Goal: Task Accomplishment & Management: Manage account settings

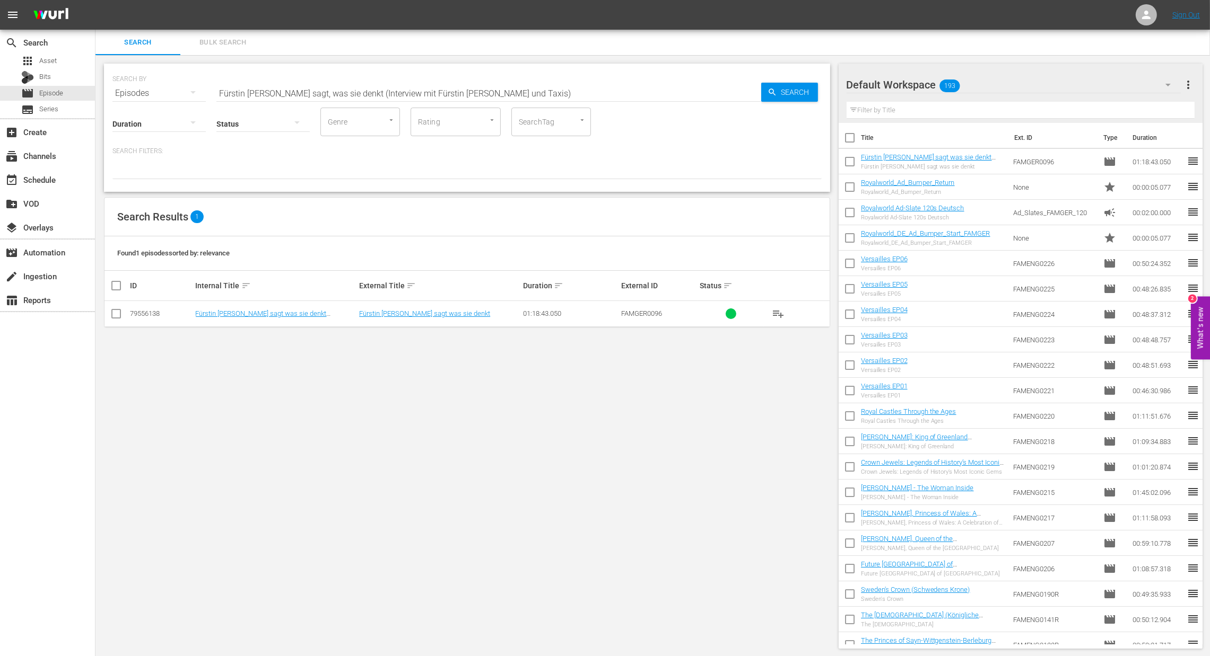
click at [174, 90] on div "Episodes" at bounding box center [158, 93] width 93 height 30
click at [60, 60] on div "Channels Series Episodes Bits Assets" at bounding box center [605, 328] width 1210 height 656
click at [49, 60] on span "Asset" at bounding box center [47, 61] width 17 height 11
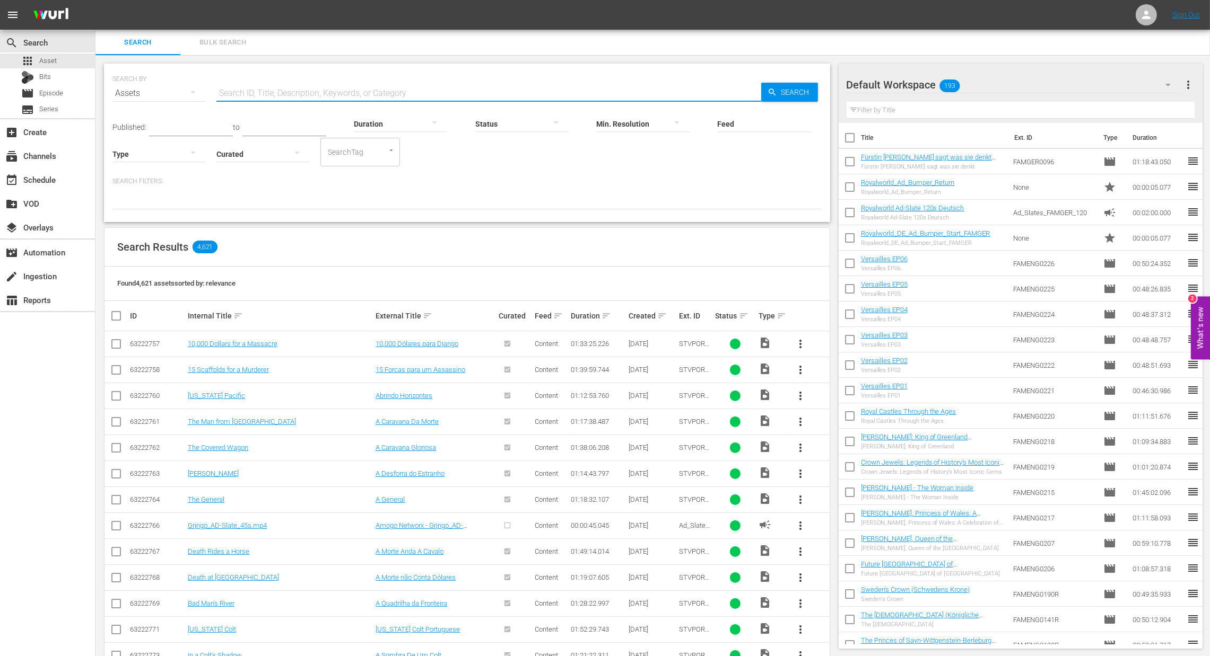
click at [247, 89] on input "text" at bounding box center [488, 93] width 545 height 25
click at [259, 86] on input "text" at bounding box center [488, 93] width 545 height 25
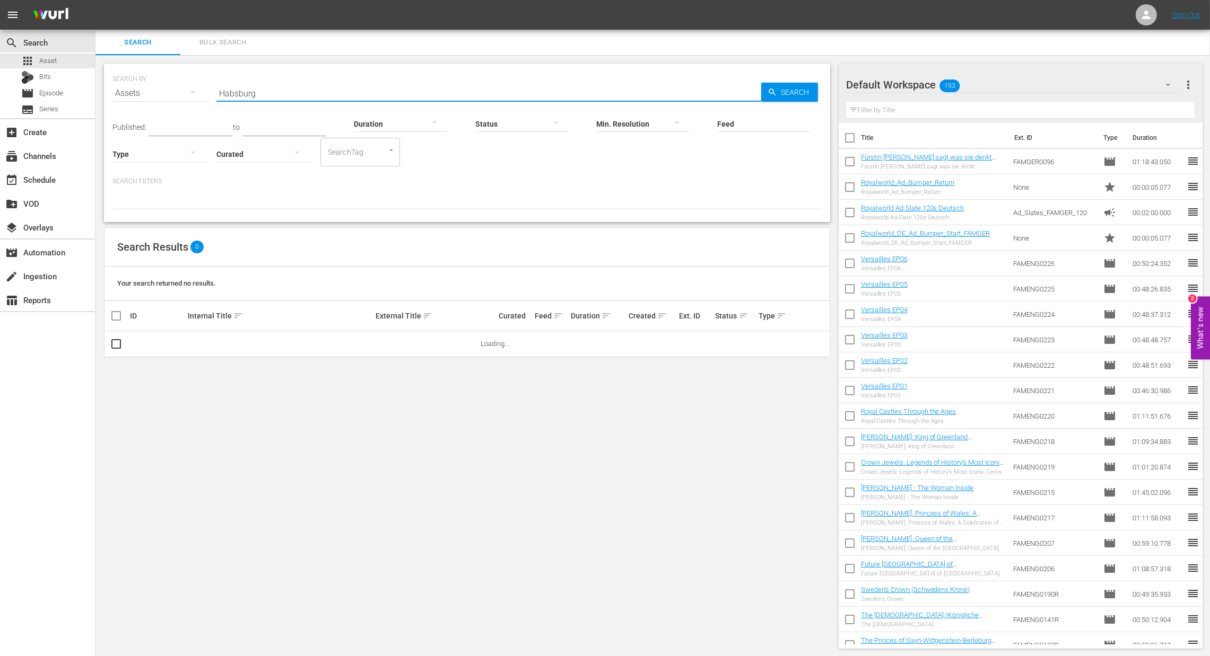
type input "Habsburg und die Windsors"
click at [800, 343] on span "more_vert" at bounding box center [800, 344] width 13 height 13
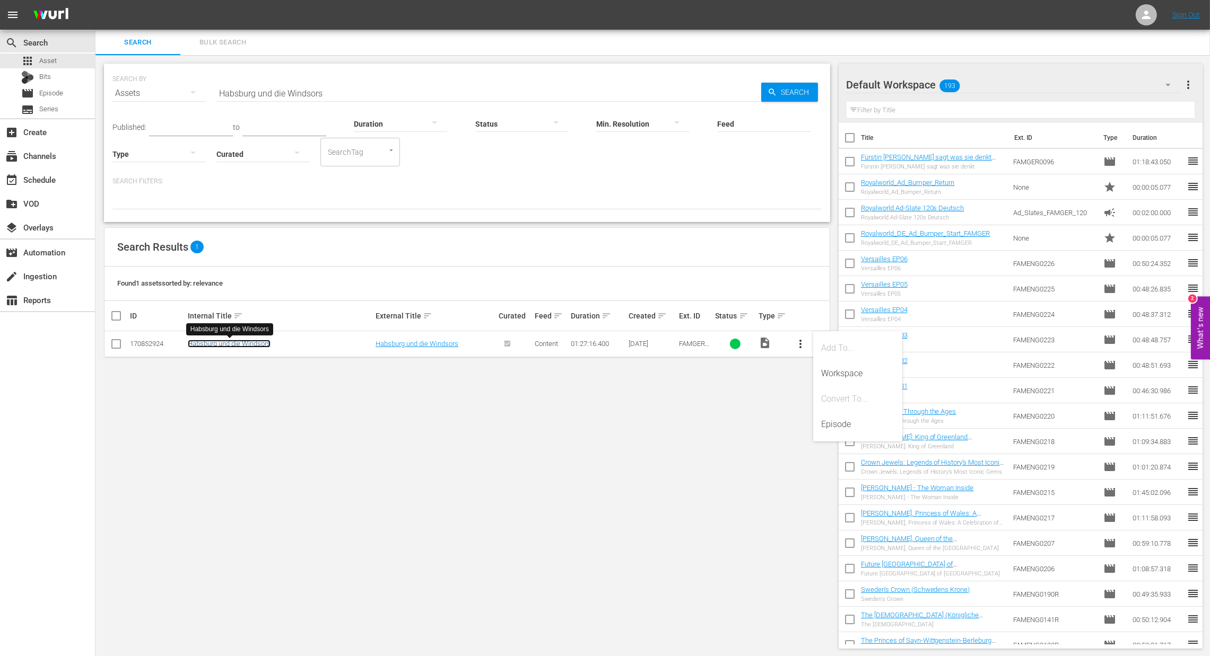
click at [247, 343] on link "Habsburg und die Windsors" at bounding box center [229, 344] width 83 height 8
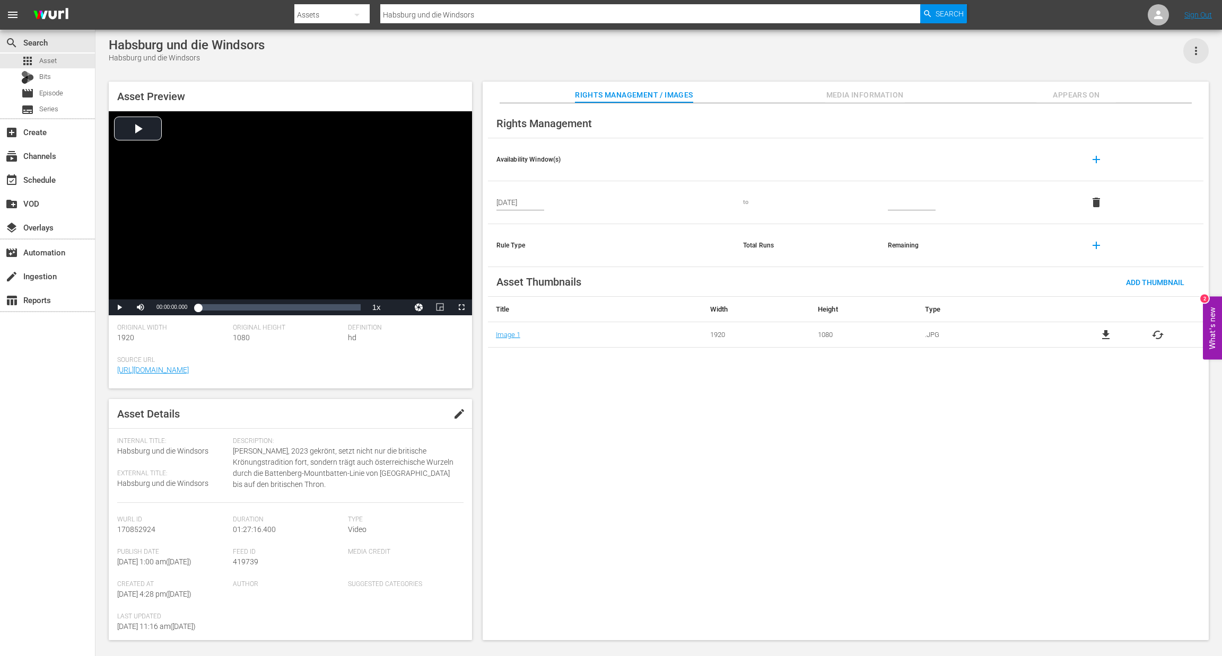
click at [1194, 52] on icon "button" at bounding box center [1195, 51] width 13 height 13
click at [1152, 119] on div "DELETE" at bounding box center [1164, 122] width 72 height 25
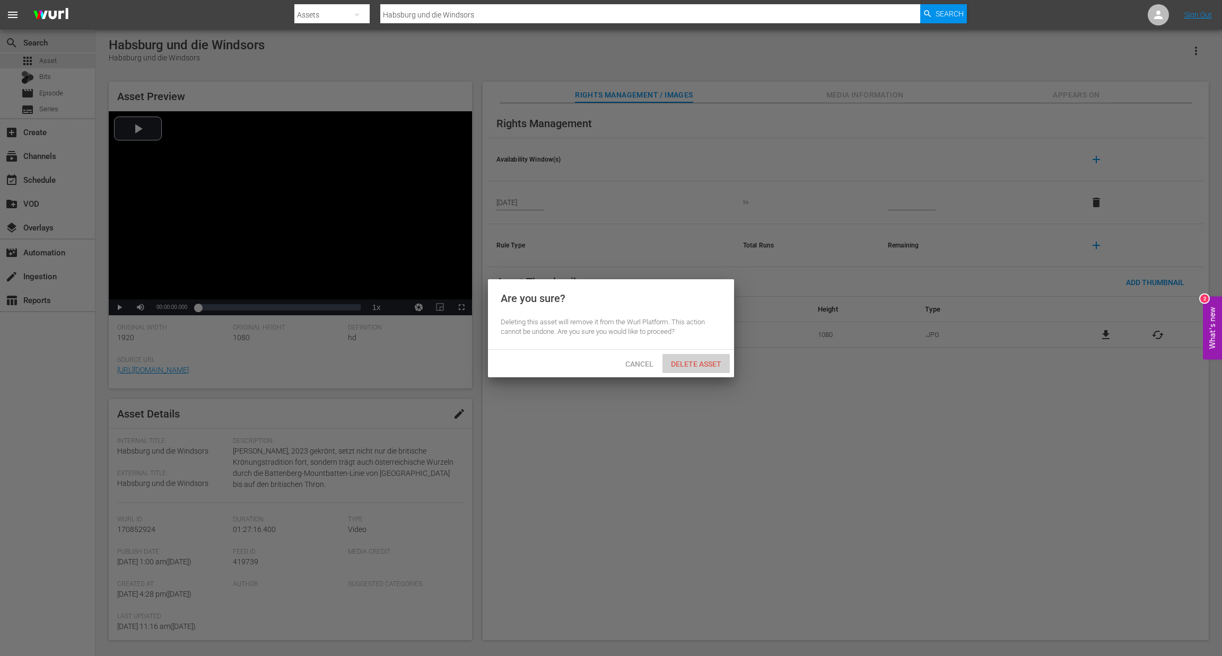
click at [708, 370] on div "Delete Asset" at bounding box center [695, 364] width 67 height 20
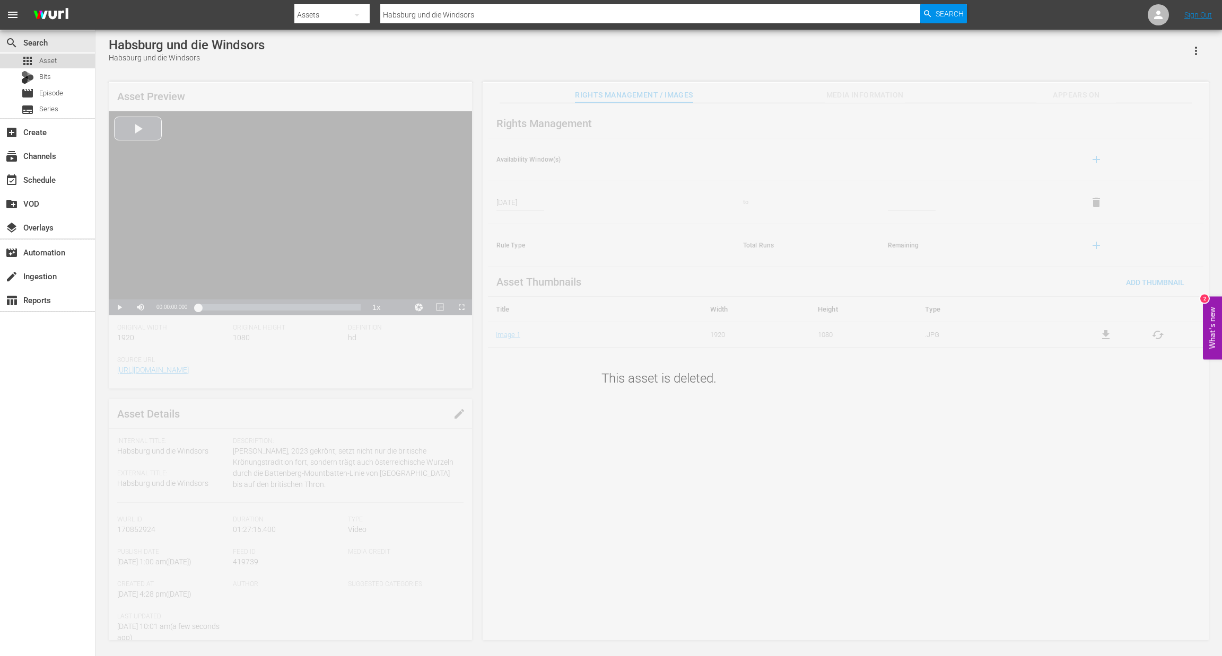
click at [56, 60] on span "Asset" at bounding box center [47, 61] width 17 height 11
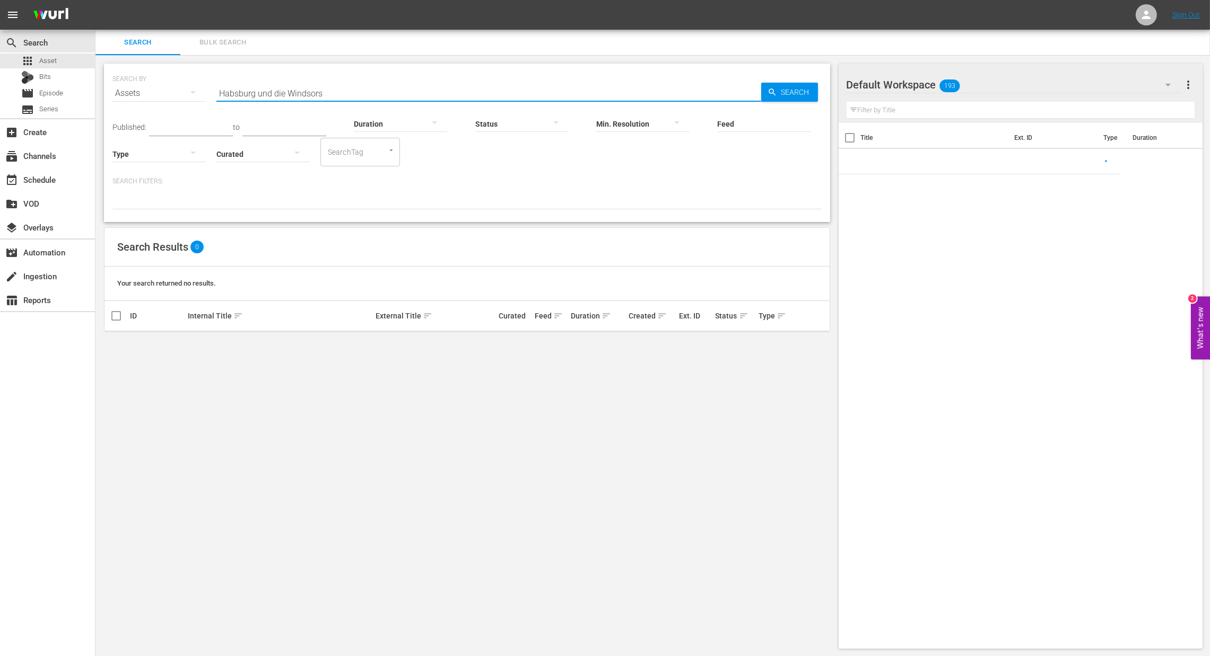
drag, startPoint x: 240, startPoint y: 81, endPoint x: 165, endPoint y: 71, distance: 75.9
click at [165, 71] on div "SEARCH BY Search By Assets Search ID, Title, Description, Keywords, or Category…" at bounding box center [466, 87] width 709 height 38
paste input "Bourbonen"
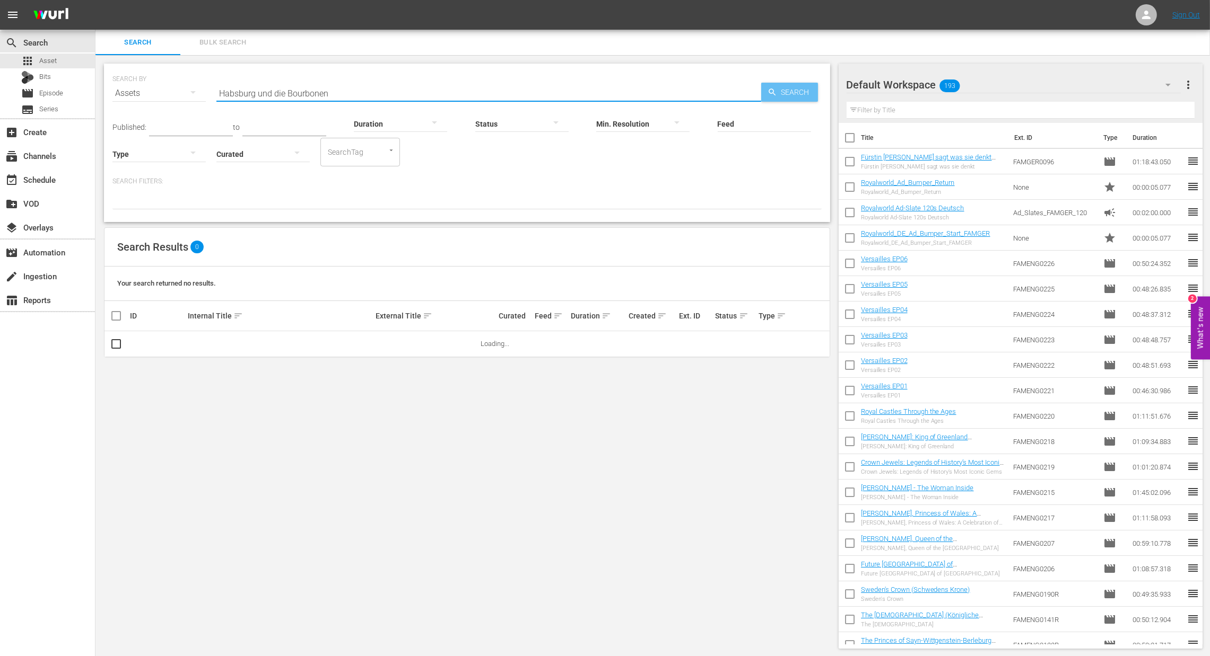
type input "Habsburg und die Bourbonen"
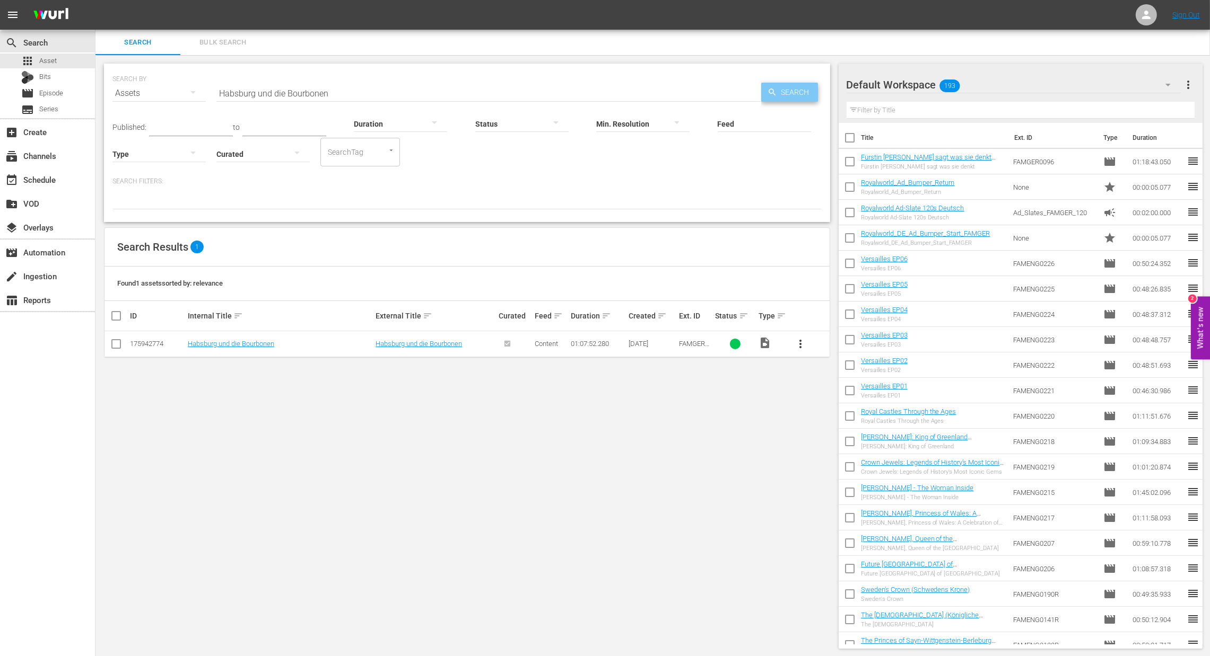
click at [785, 90] on span "Search" at bounding box center [797, 92] width 41 height 19
click at [797, 344] on span "more_vert" at bounding box center [800, 344] width 13 height 13
click at [825, 428] on div "Episode" at bounding box center [857, 424] width 72 height 25
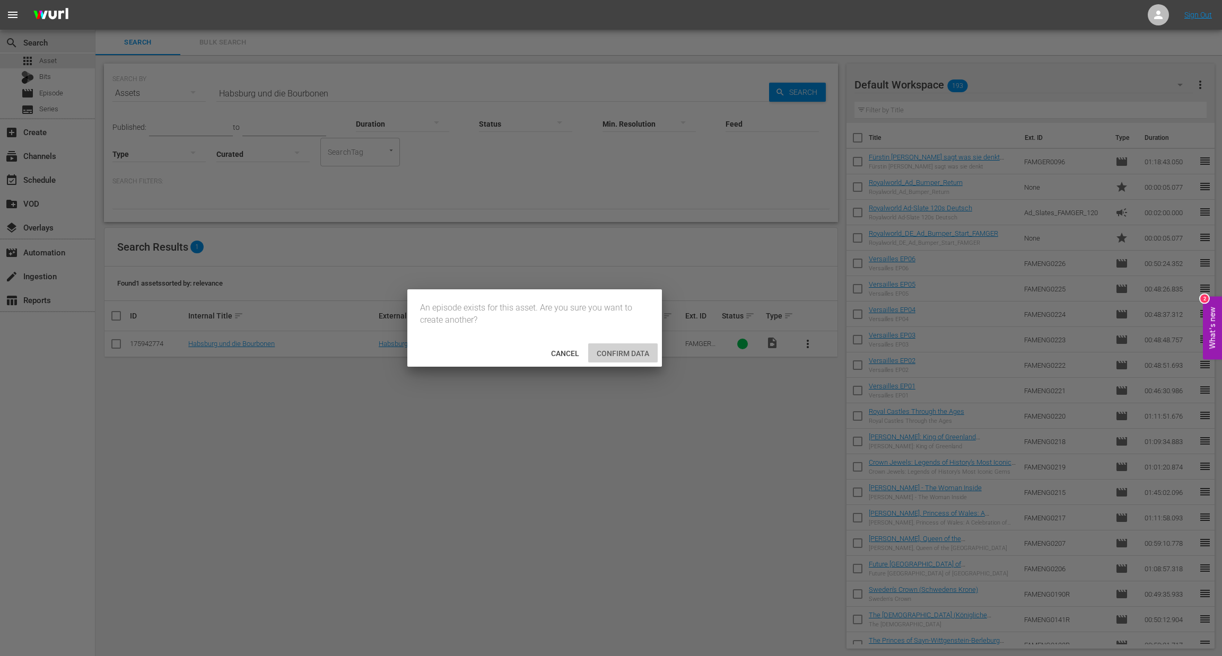
click at [623, 349] on span "Confirm data" at bounding box center [622, 353] width 69 height 8
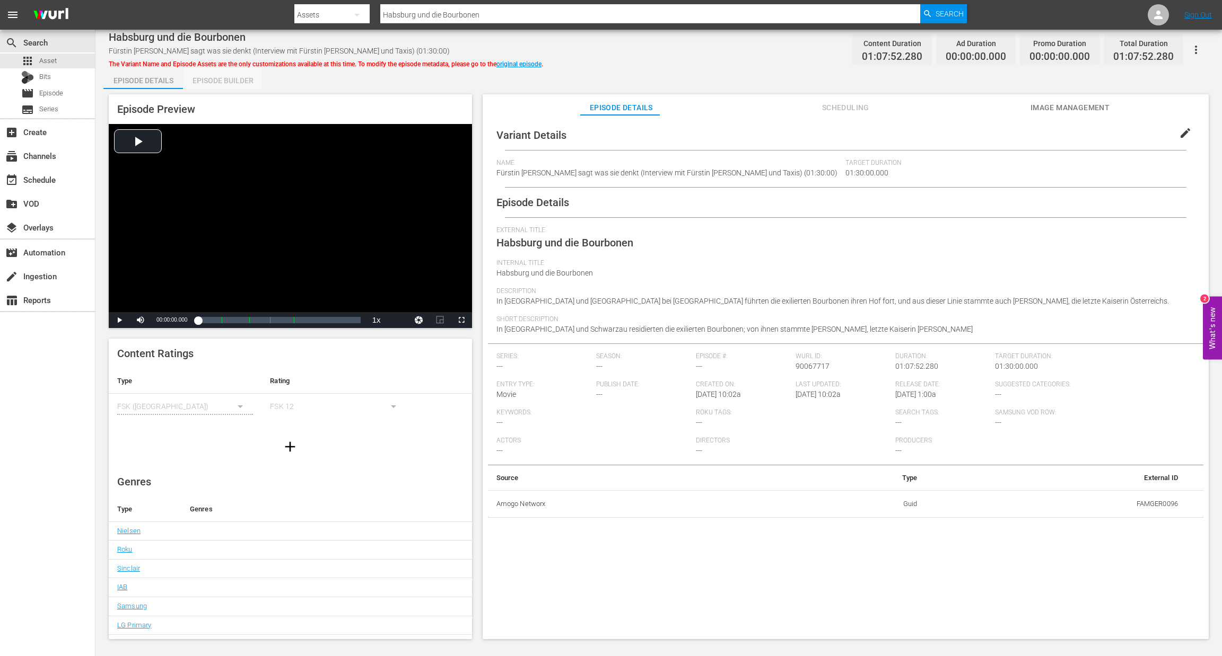
click at [240, 87] on div "Episode Builder" at bounding box center [223, 80] width 80 height 25
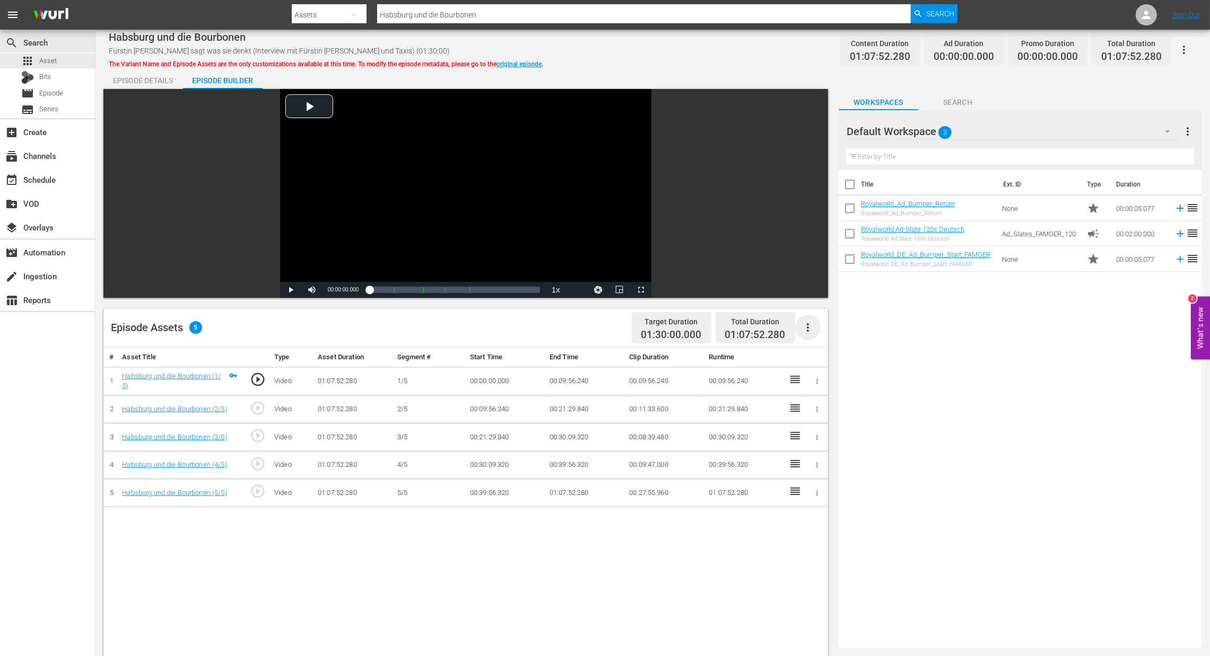
click at [809, 328] on icon "button" at bounding box center [807, 327] width 13 height 13
click at [830, 332] on div "Fill with Ads" at bounding box center [839, 331] width 72 height 25
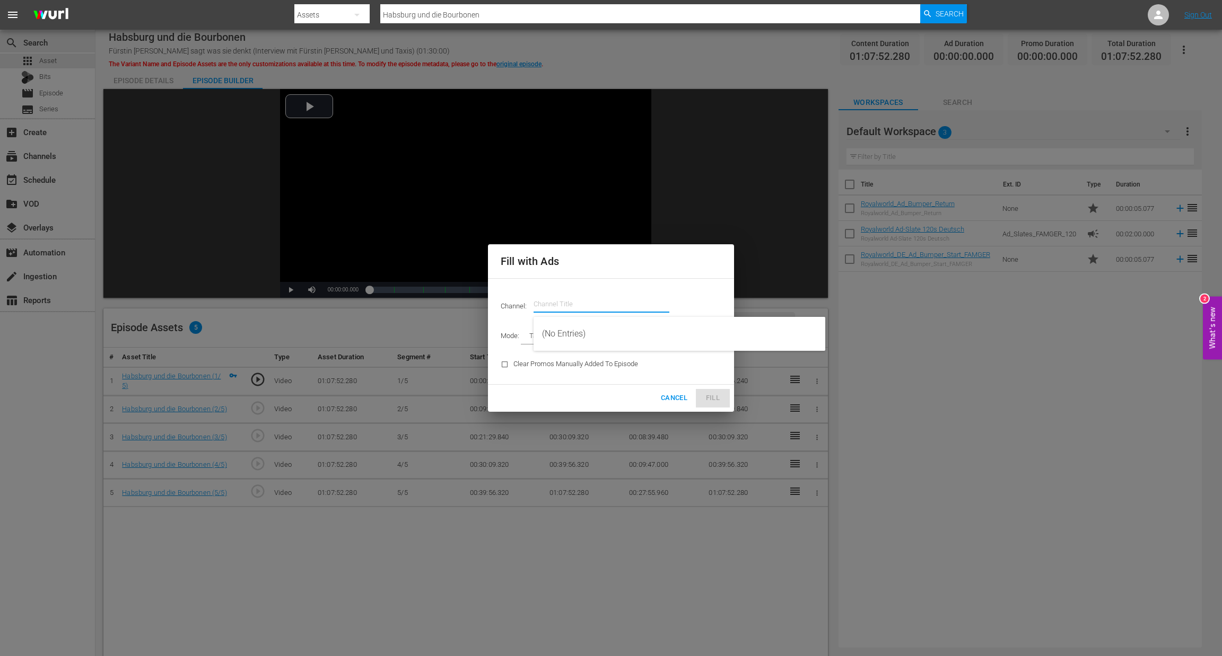
click at [645, 309] on input "text" at bounding box center [601, 304] width 136 height 25
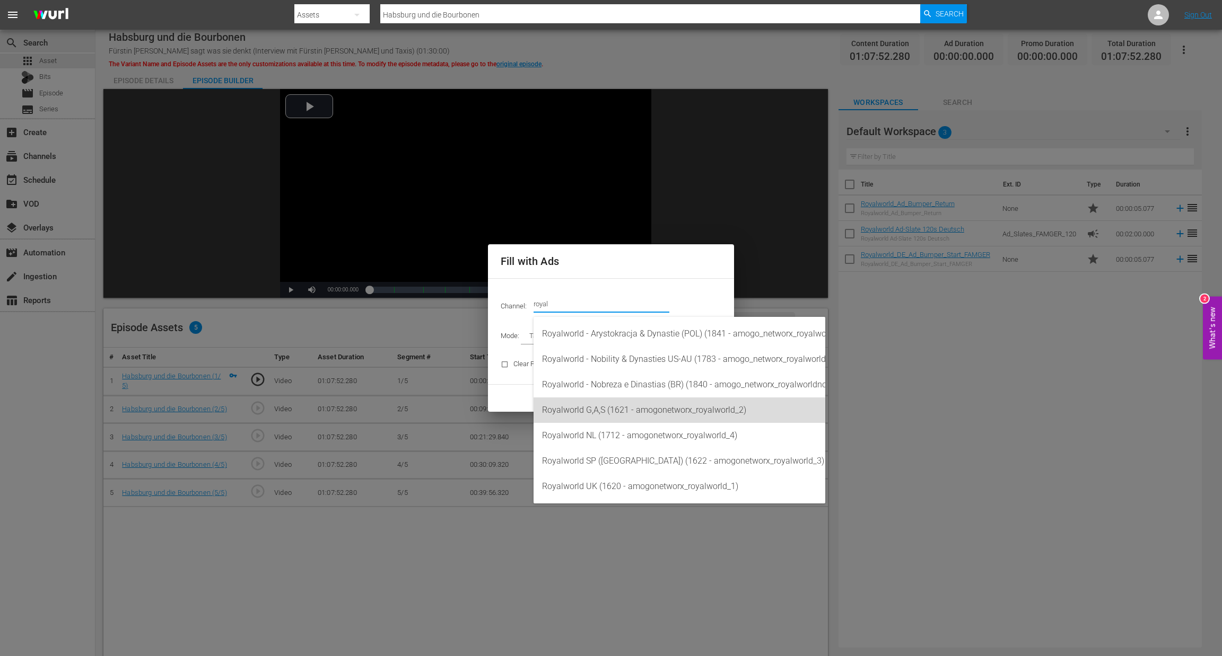
click at [645, 412] on div "Royalworld G,A,S (1621 - amogonetworx_royalworld_2)" at bounding box center [679, 410] width 275 height 25
type input "Royalworld G,A,S (1621)"
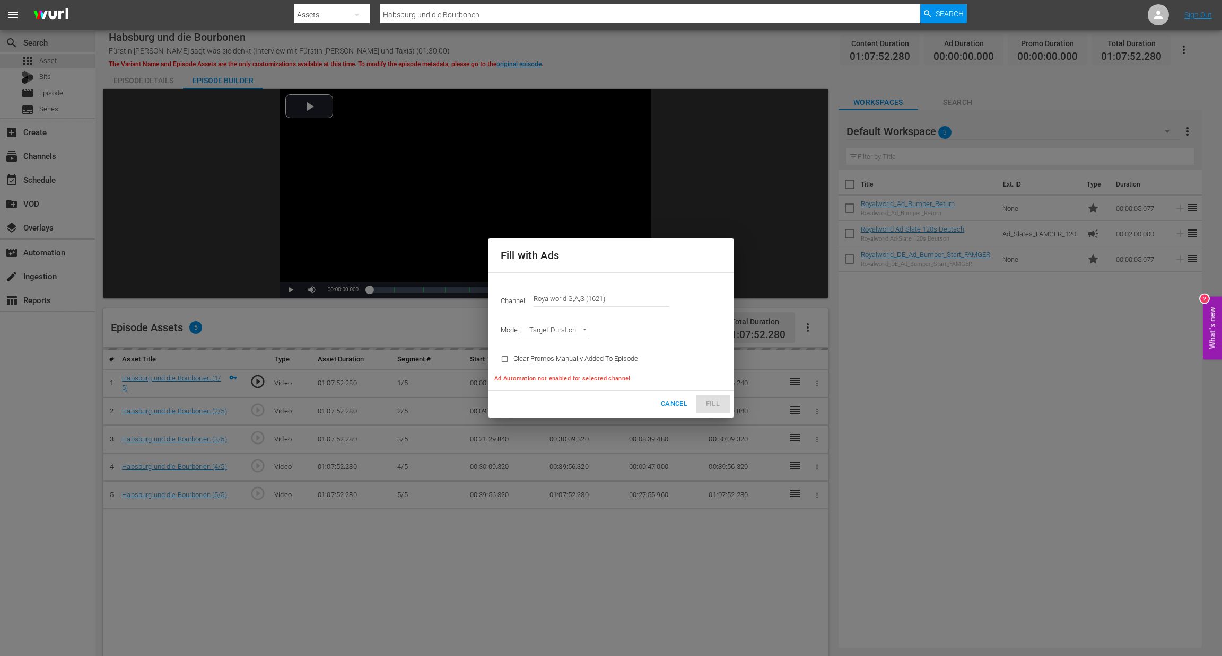
type input "AD_BREAK_DURATION"
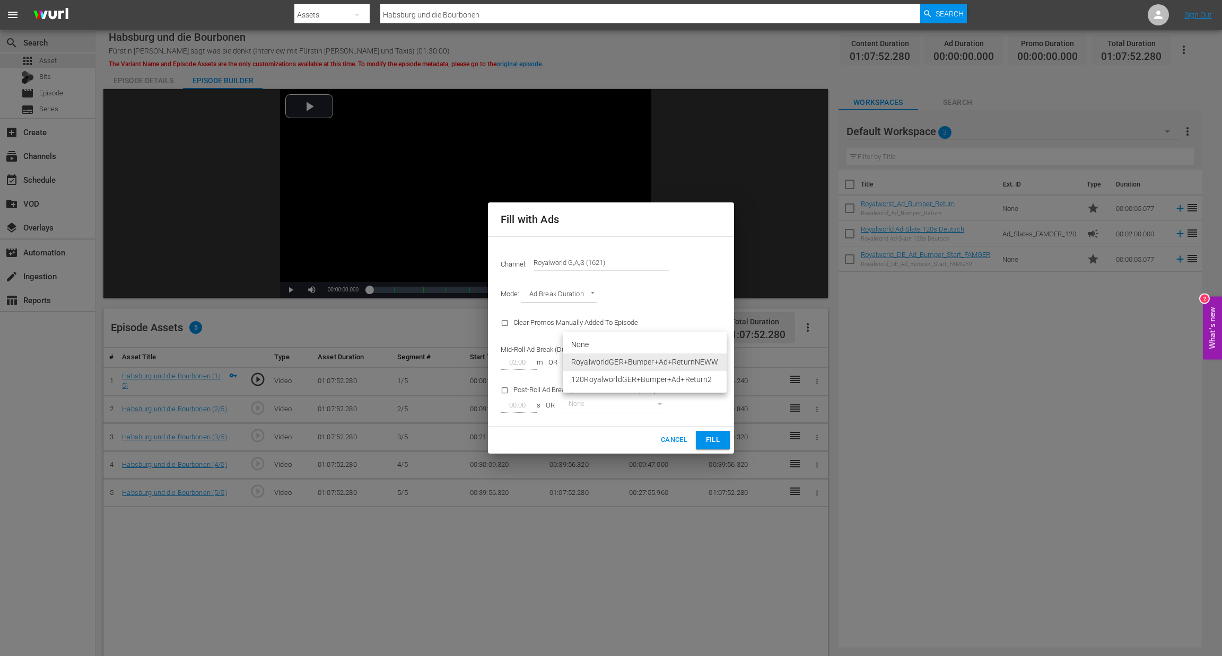
click at [706, 361] on body "menu Search By Assets Search ID, Title, Description, Keywords, or Category Habs…" at bounding box center [611, 328] width 1222 height 656
click at [706, 364] on li "RoyalworldGER+Bumper+Ad+ReturnNEWW" at bounding box center [645, 362] width 164 height 17
click at [713, 446] on button "Fill" at bounding box center [713, 440] width 34 height 19
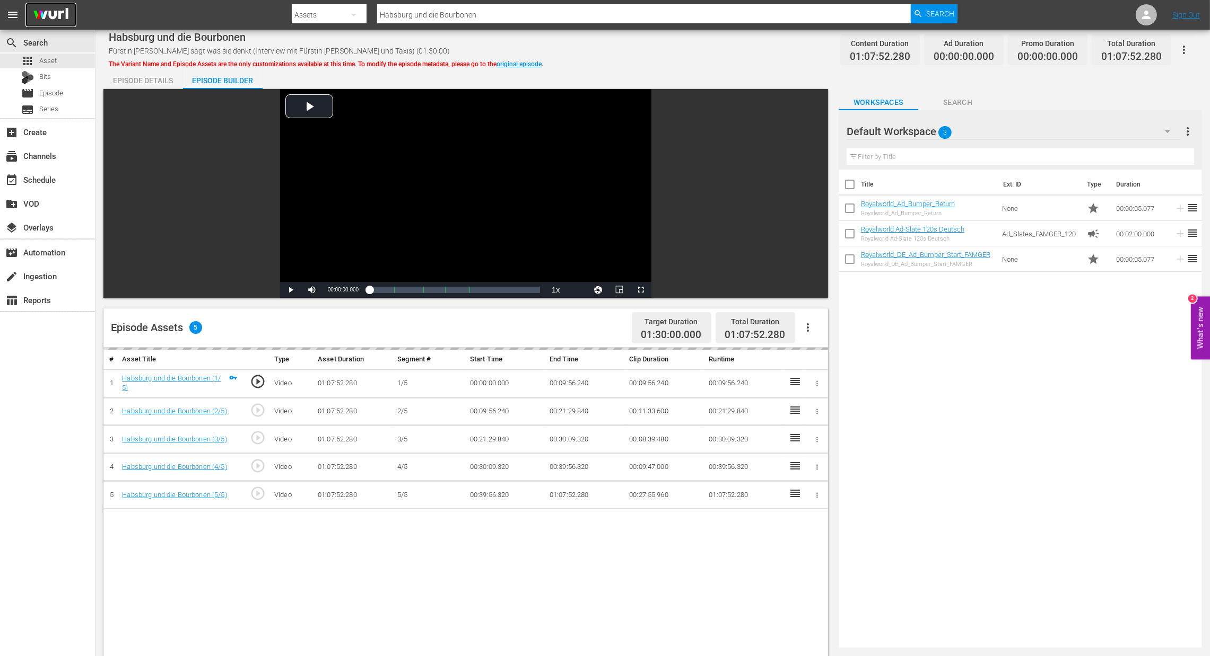
click at [39, 19] on img at bounding box center [50, 15] width 51 height 25
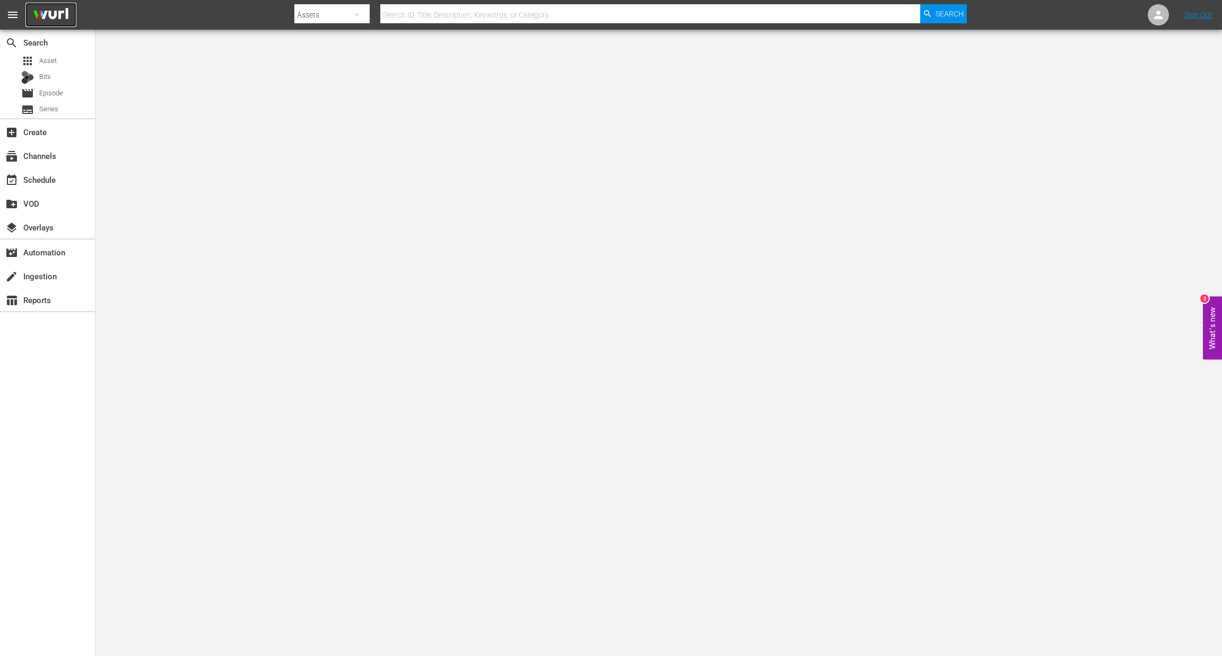
click at [62, 19] on img at bounding box center [50, 15] width 51 height 25
click at [61, 65] on div "apps Asset" at bounding box center [47, 61] width 95 height 15
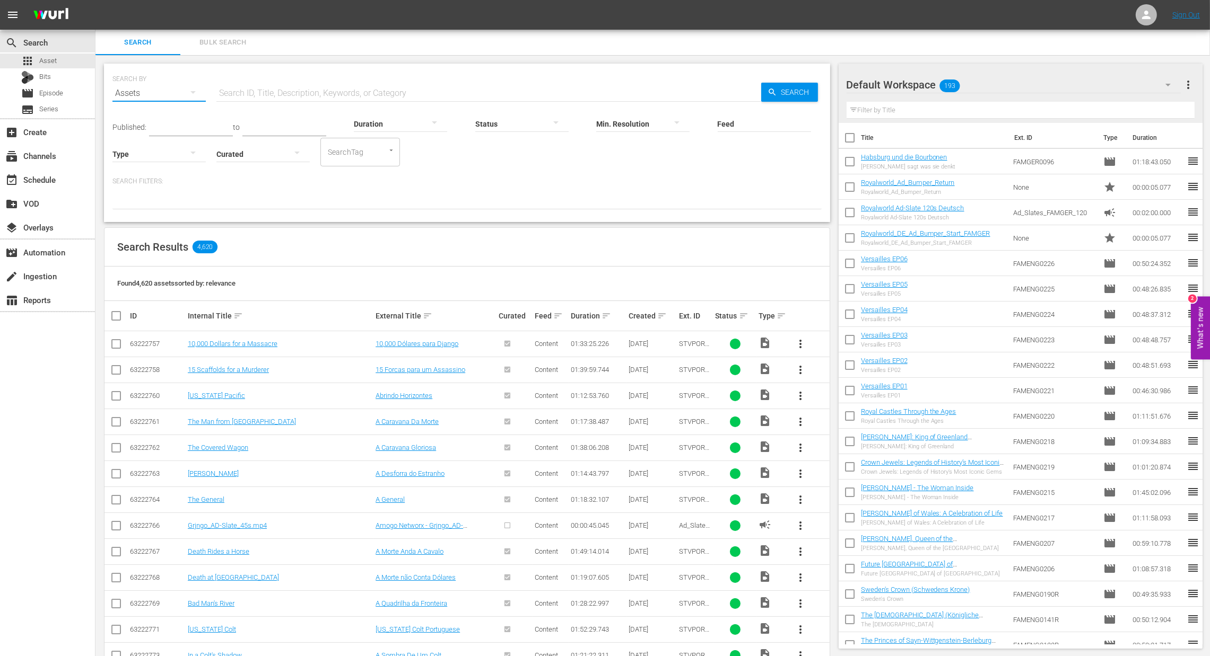
click at [184, 92] on button "button" at bounding box center [192, 92] width 25 height 25
click at [156, 170] on div "Episodes" at bounding box center [146, 164] width 42 height 17
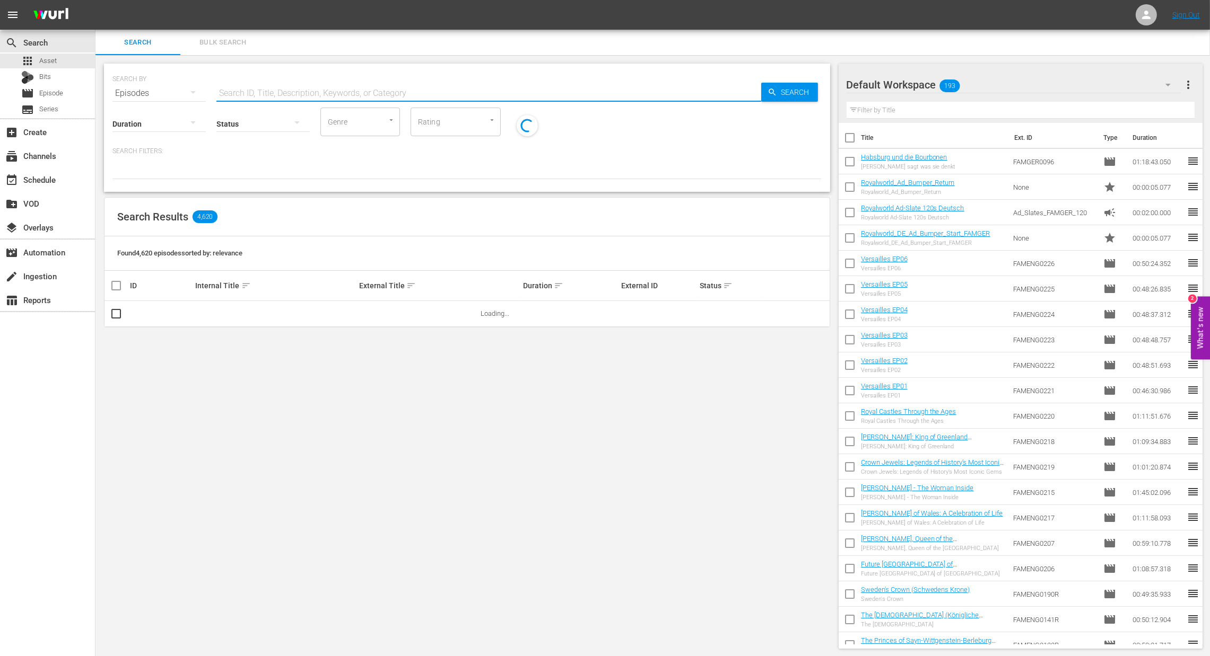
click at [248, 84] on input "text" at bounding box center [488, 93] width 545 height 25
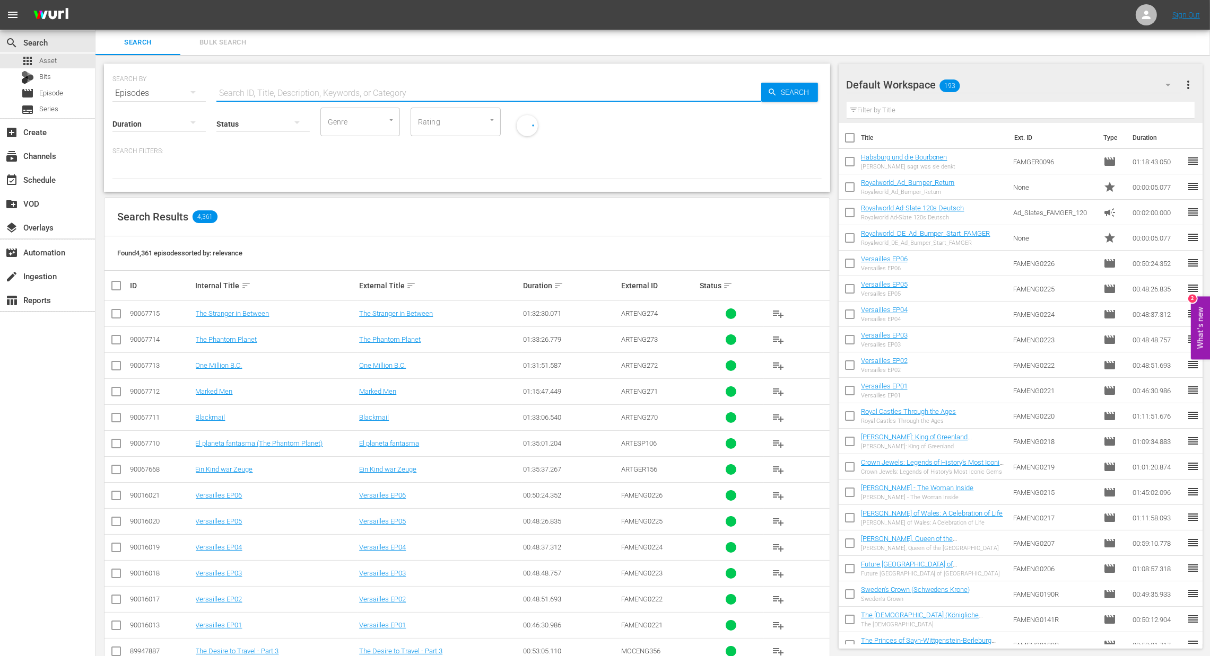
paste input "Habsburg und die Bourbonen"
type input "Habsburg und die Bourbonen"
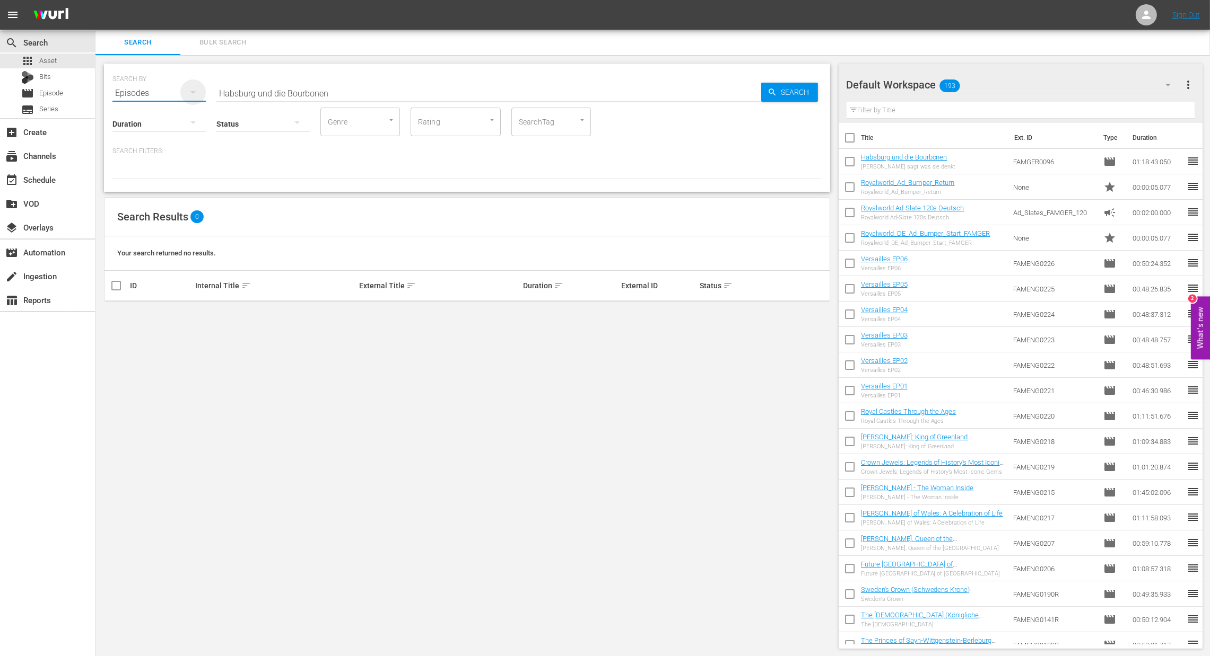
click at [195, 94] on icon "button" at bounding box center [193, 92] width 13 height 13
drag, startPoint x: 142, startPoint y: 207, endPoint x: 151, endPoint y: 197, distance: 13.2
click at [151, 197] on div "Channels Series Episodes Bits Assets" at bounding box center [146, 164] width 68 height 102
click at [151, 197] on div "Assets" at bounding box center [146, 198] width 42 height 17
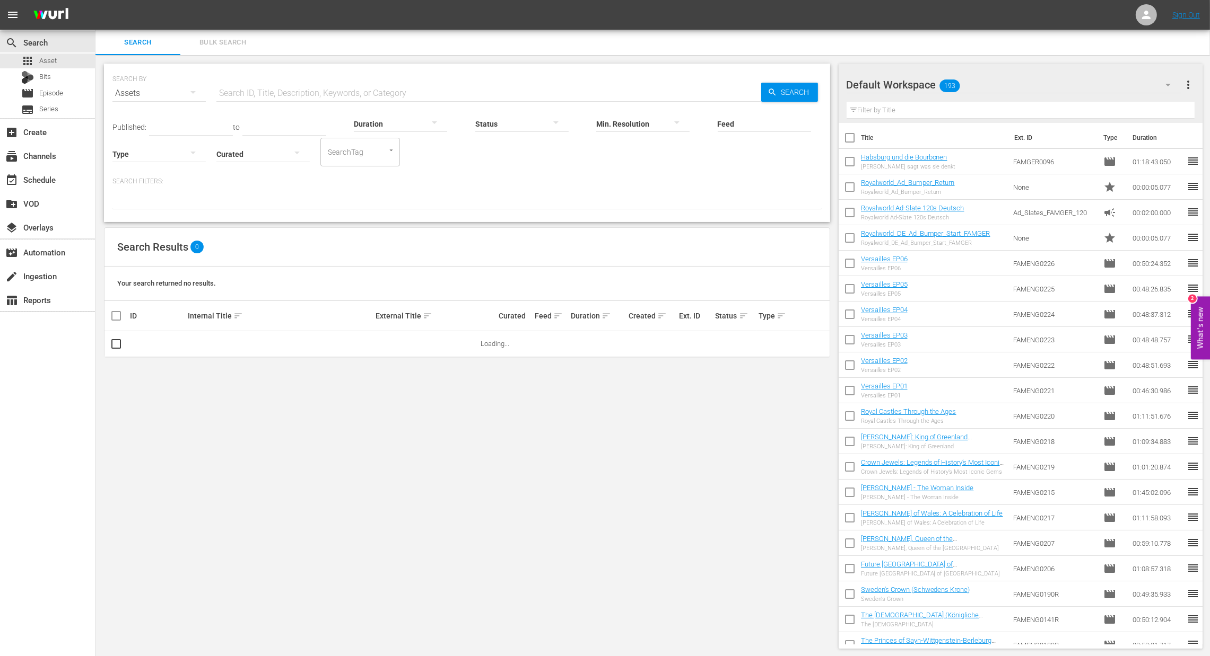
click at [257, 86] on input "text" at bounding box center [488, 93] width 545 height 25
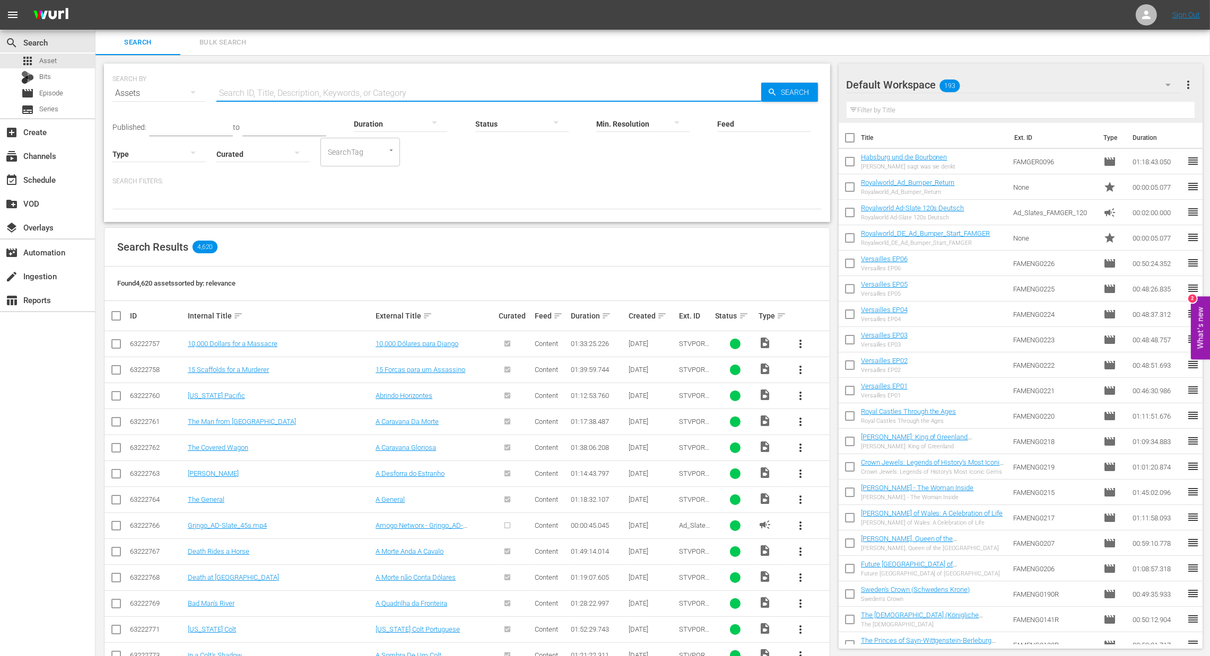
paste input "Habsburg und die Bourbonen"
type input "Habsburg und die Bourbonen"
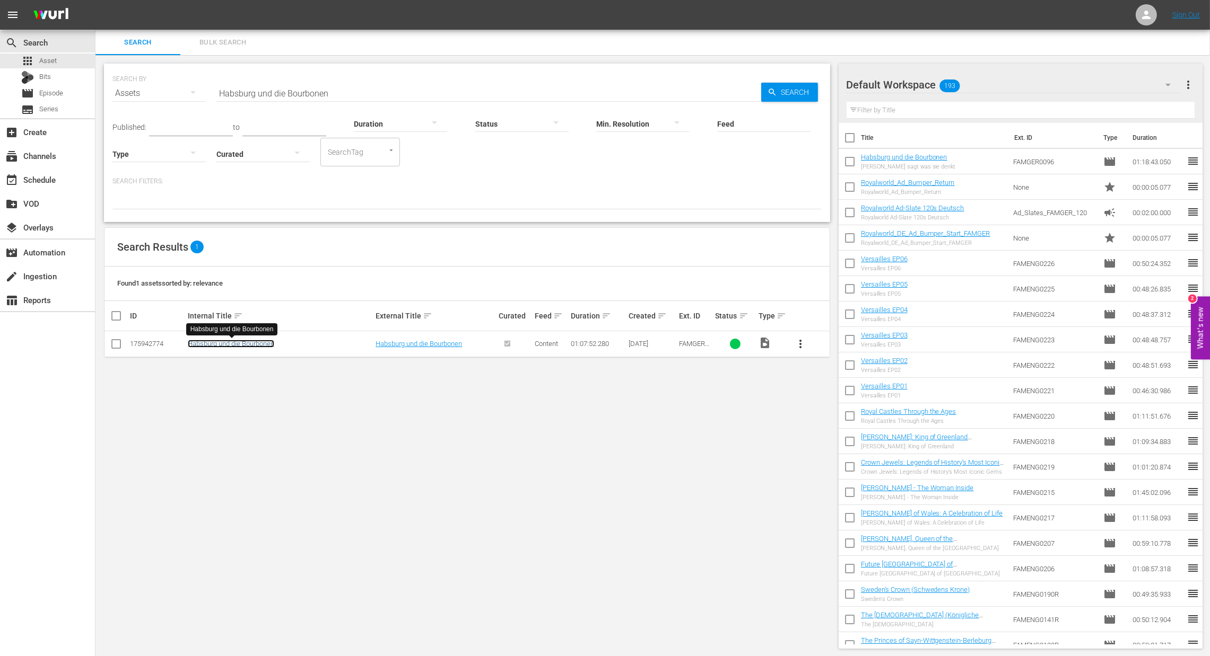
click at [259, 341] on link "Habsburg und die Bourbonen" at bounding box center [231, 344] width 86 height 8
click at [414, 344] on link "Habsburg und die Bourbonen" at bounding box center [418, 344] width 86 height 8
click at [804, 341] on span "more_vert" at bounding box center [800, 344] width 13 height 13
click at [835, 430] on div "Episode" at bounding box center [857, 424] width 72 height 25
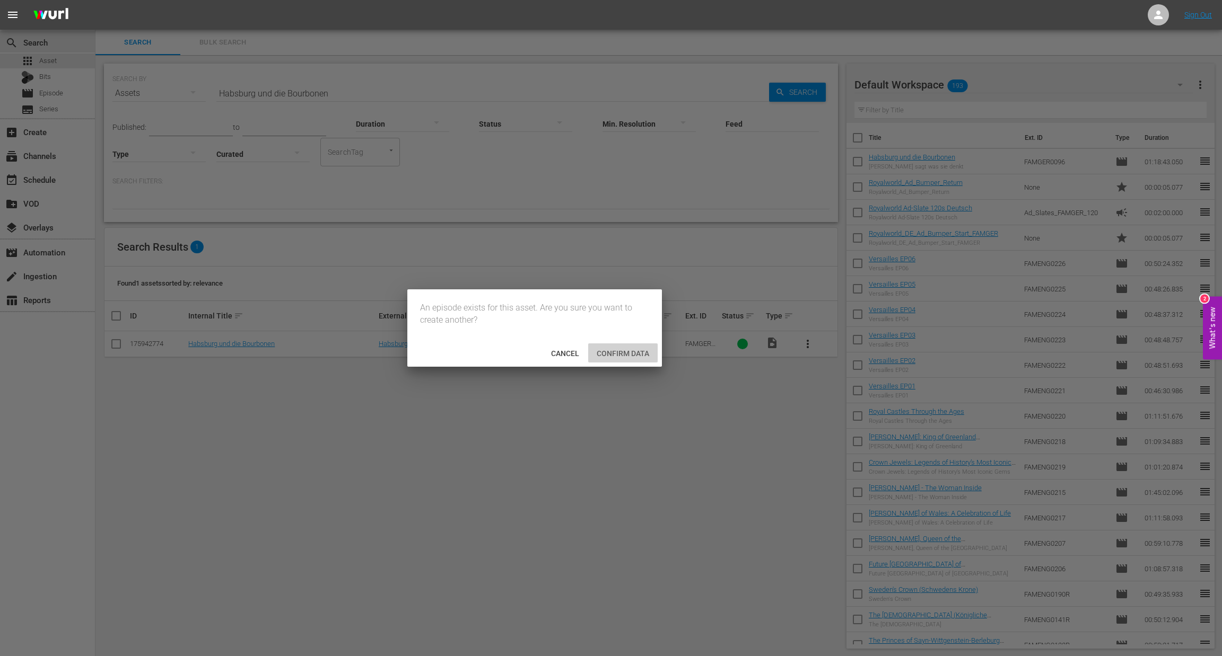
click at [626, 350] on span "Confirm data" at bounding box center [622, 353] width 69 height 8
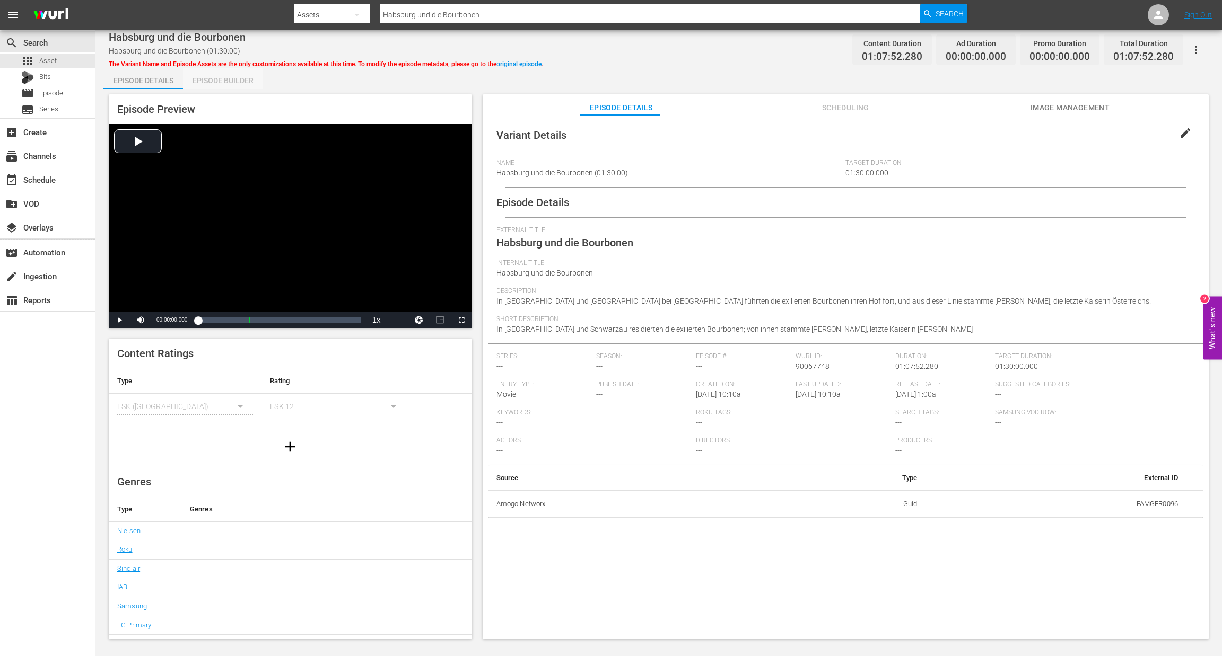
click at [215, 77] on div "Episode Builder" at bounding box center [223, 80] width 80 height 25
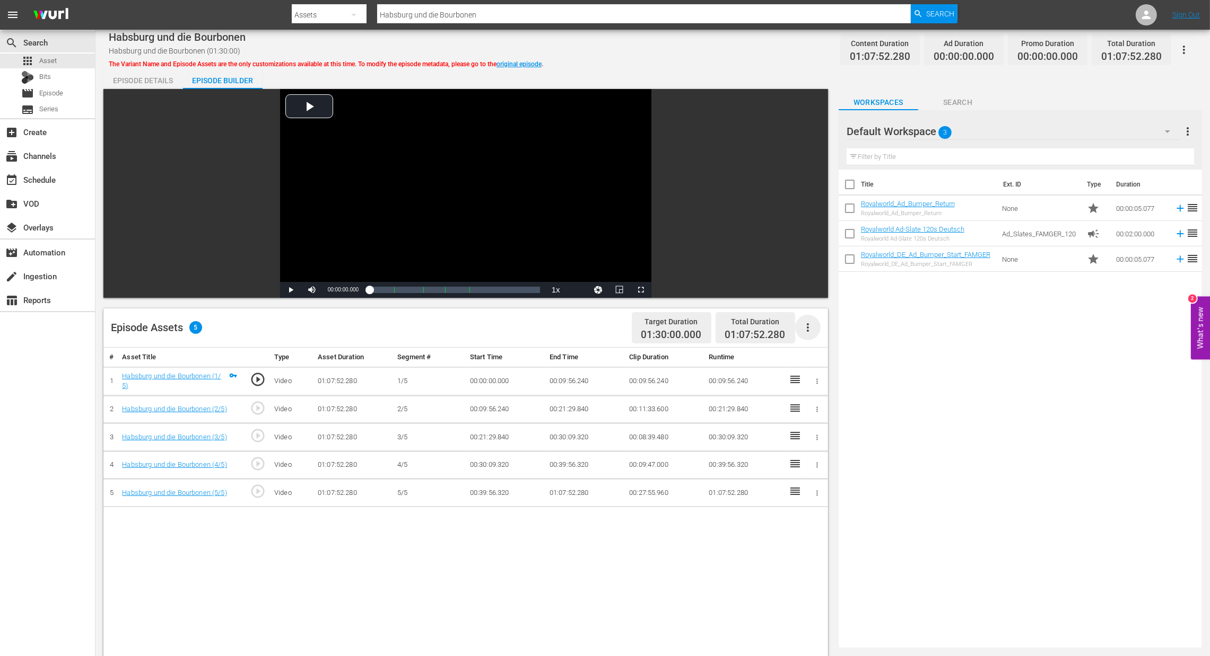
click at [812, 331] on icon "button" at bounding box center [807, 327] width 13 height 13
click at [835, 328] on div "Fill with Ads" at bounding box center [839, 331] width 72 height 25
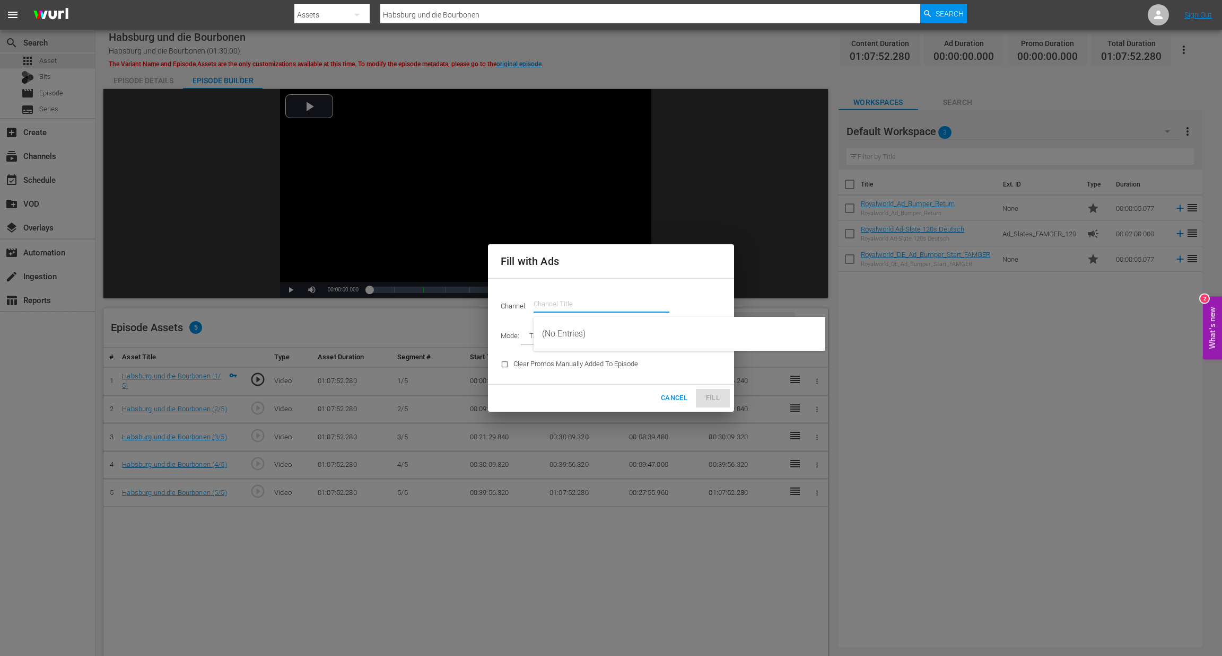
click at [641, 309] on input "text" at bounding box center [601, 304] width 136 height 25
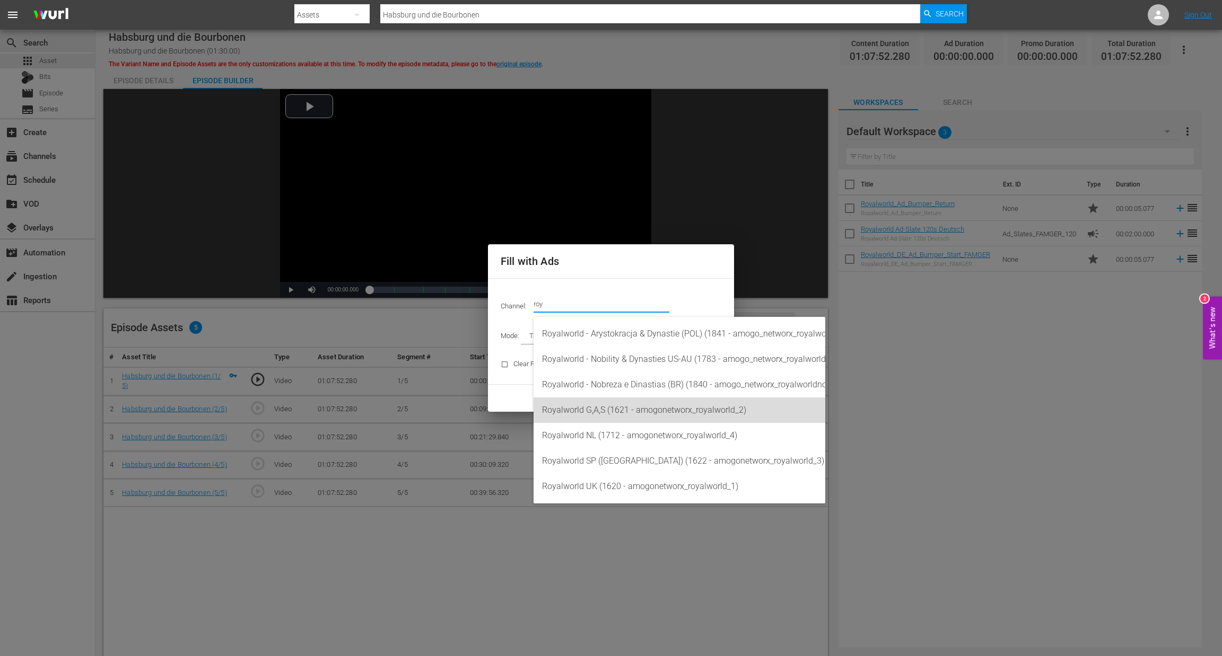
click at [650, 416] on div "Royalworld G,A,S (1621 - amogonetworx_royalworld_2)" at bounding box center [679, 410] width 275 height 25
type input "Royalworld G,A,S (1621)"
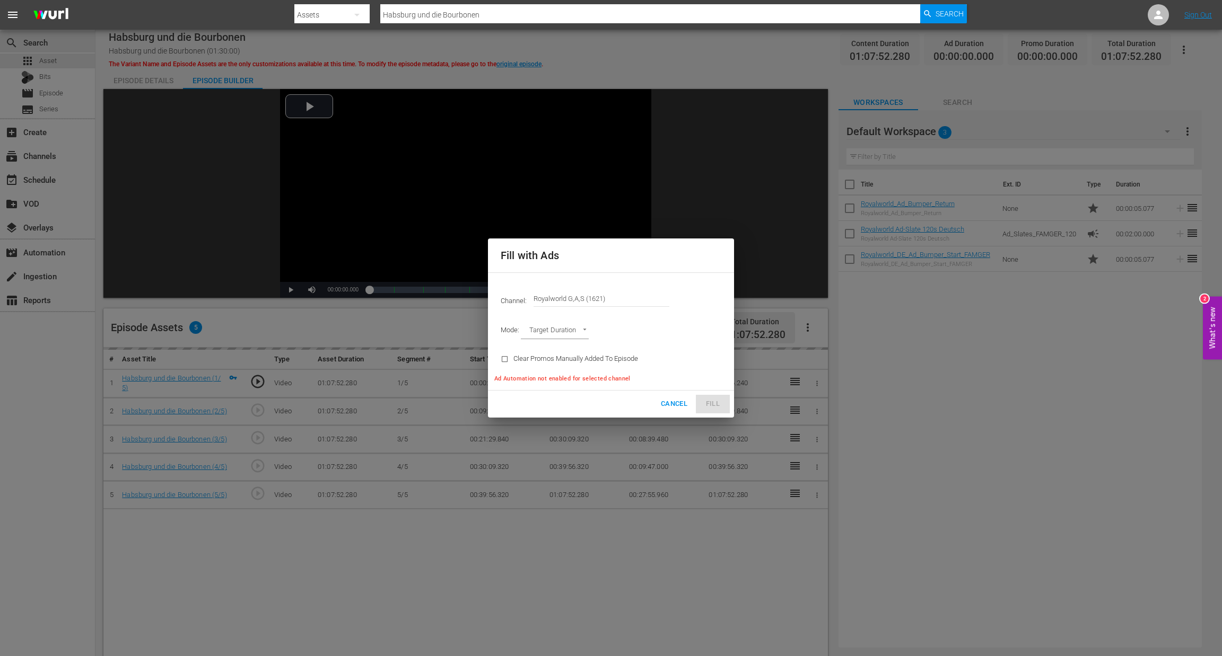
type input "AD_BREAK_DURATION"
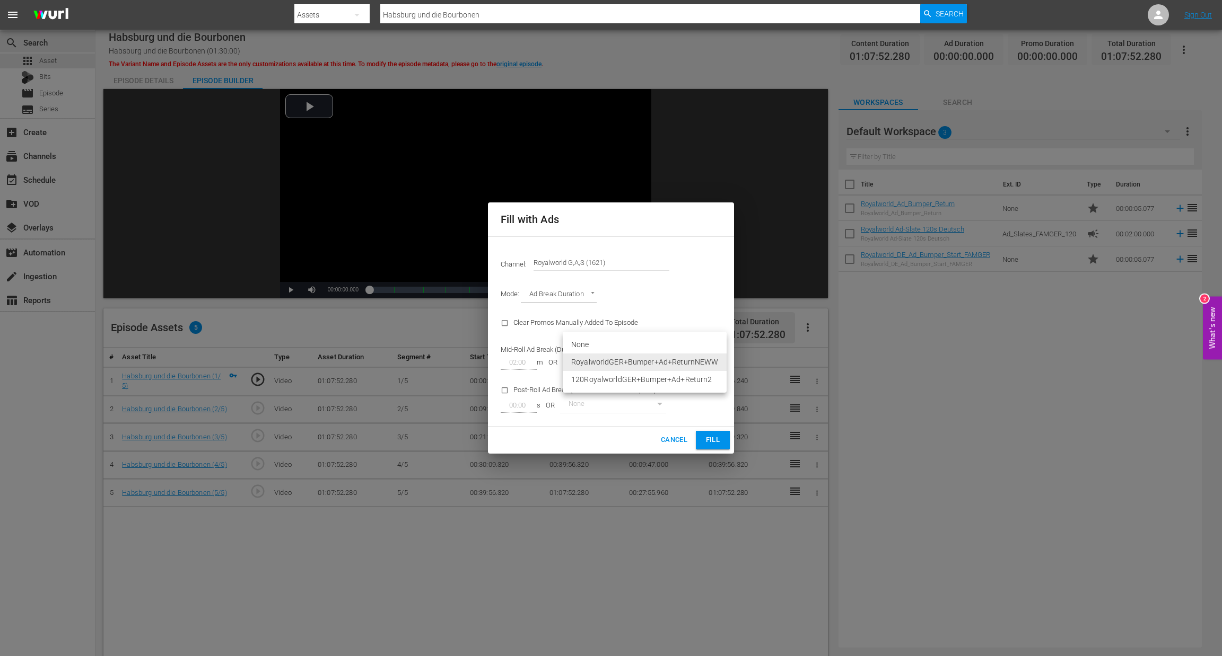
click at [688, 360] on body "menu Search By Assets Search ID, Title, Description, Keywords, or Category Habs…" at bounding box center [611, 328] width 1222 height 656
click at [688, 361] on li "RoyalworldGER+Bumper+Ad+ReturnNEWW" at bounding box center [645, 362] width 164 height 17
click at [711, 444] on span "Fill" at bounding box center [712, 440] width 17 height 12
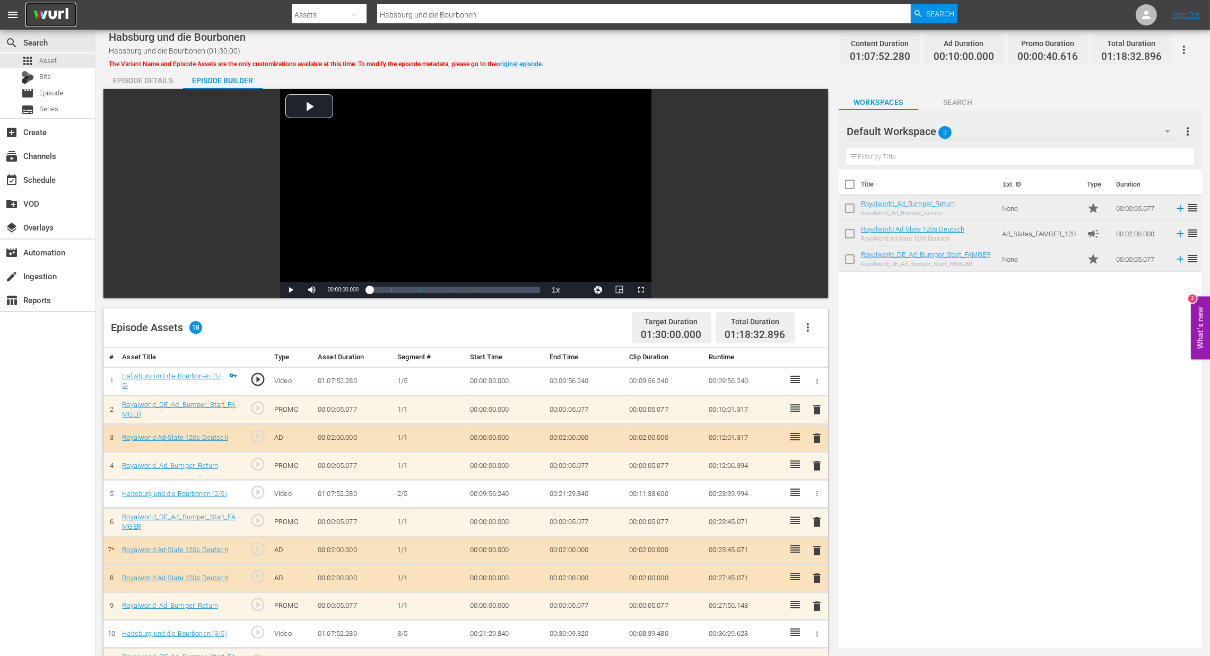
click at [59, 11] on img at bounding box center [50, 15] width 51 height 25
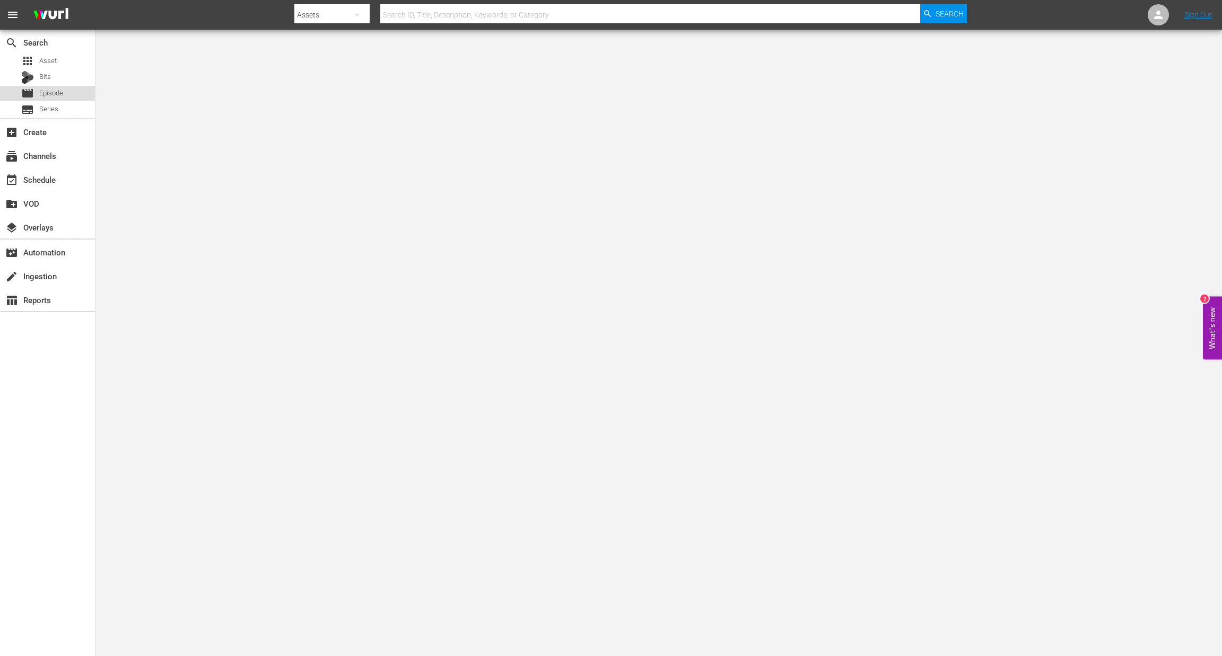
click at [49, 95] on span "Episode" at bounding box center [51, 93] width 24 height 11
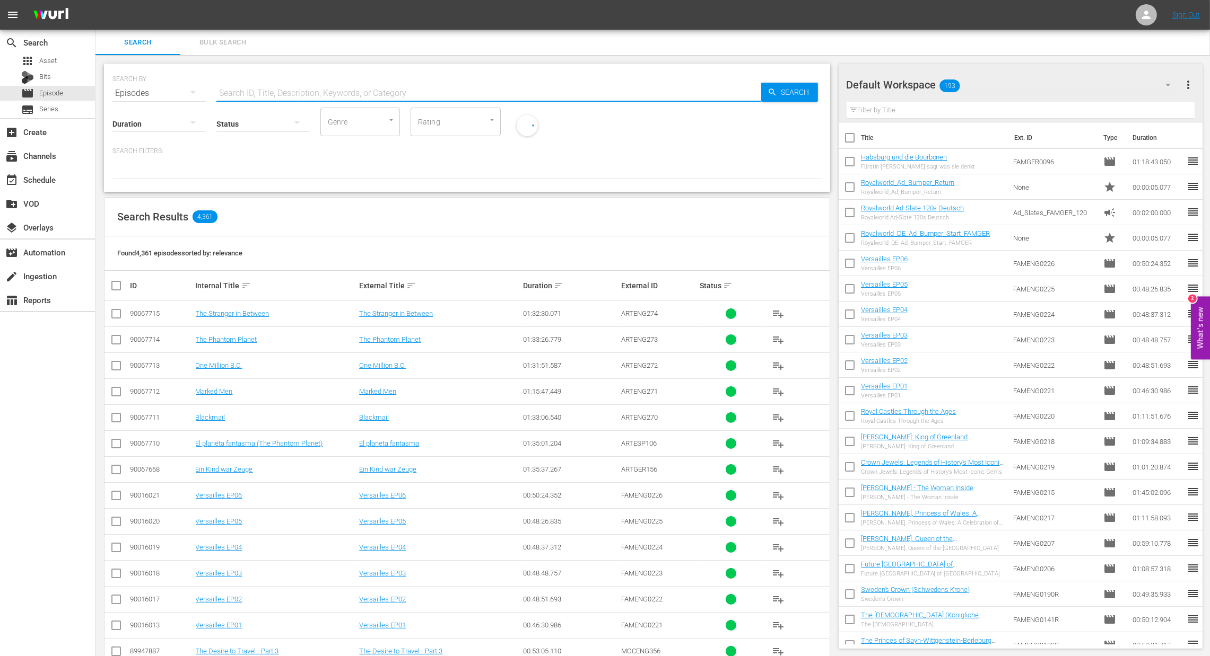
click at [250, 92] on input "text" at bounding box center [488, 93] width 545 height 25
paste input "Habsburg und die Bourbonen"
type input "Habsburg und die Bourbonen"
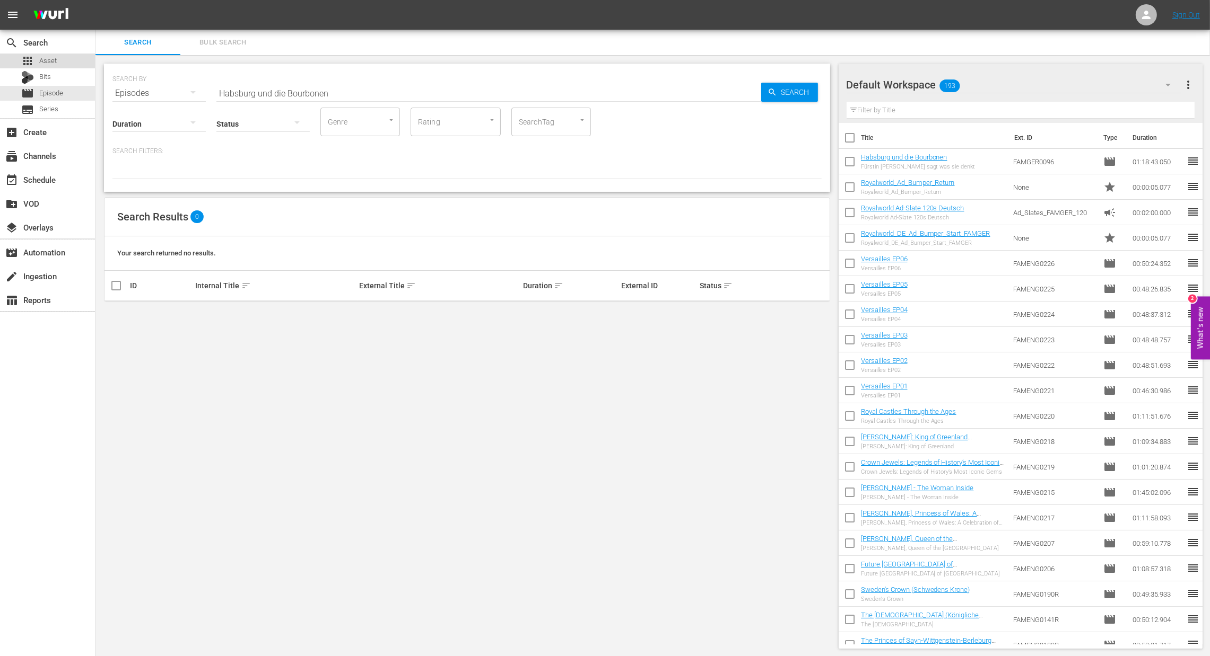
click at [59, 57] on div "apps Asset" at bounding box center [47, 61] width 95 height 15
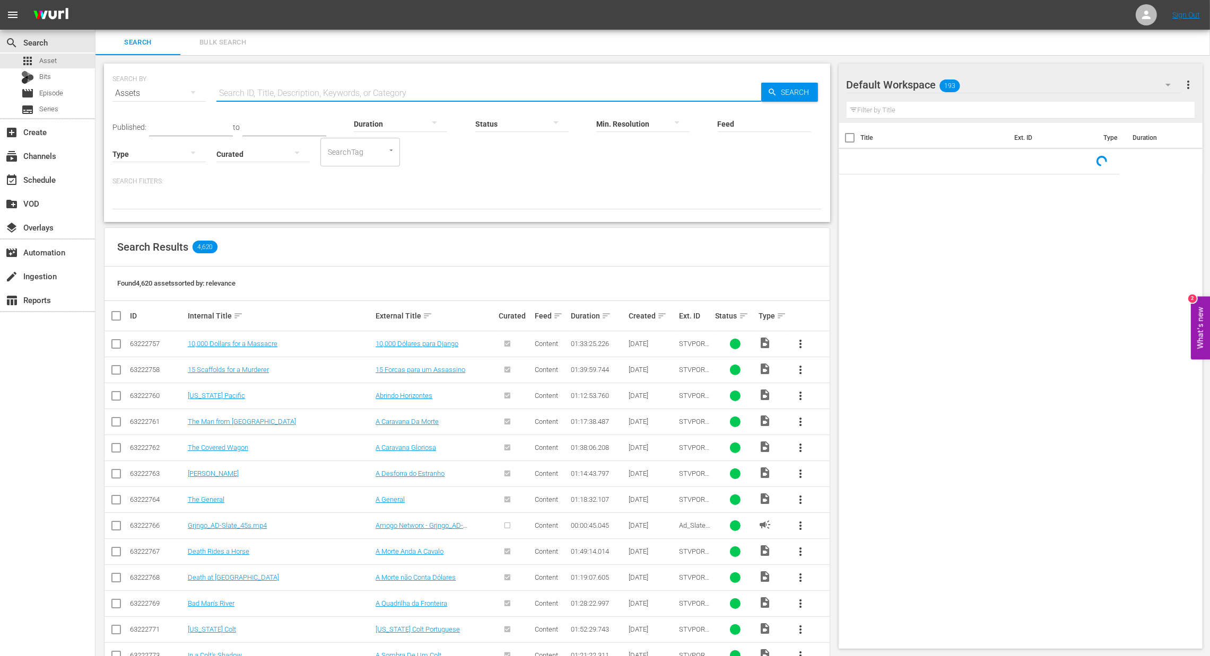
click at [265, 83] on input "text" at bounding box center [488, 93] width 545 height 25
paste input "Habsburg und die Bourbonen"
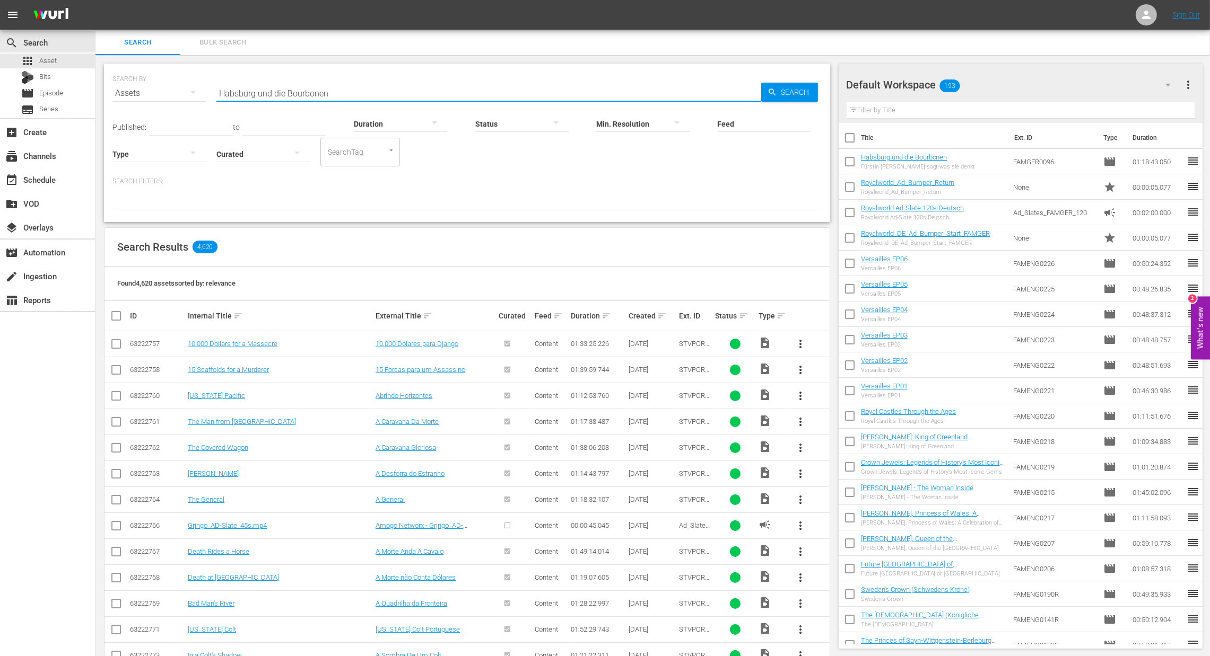
type input "Habsburg und die Bourbonen"
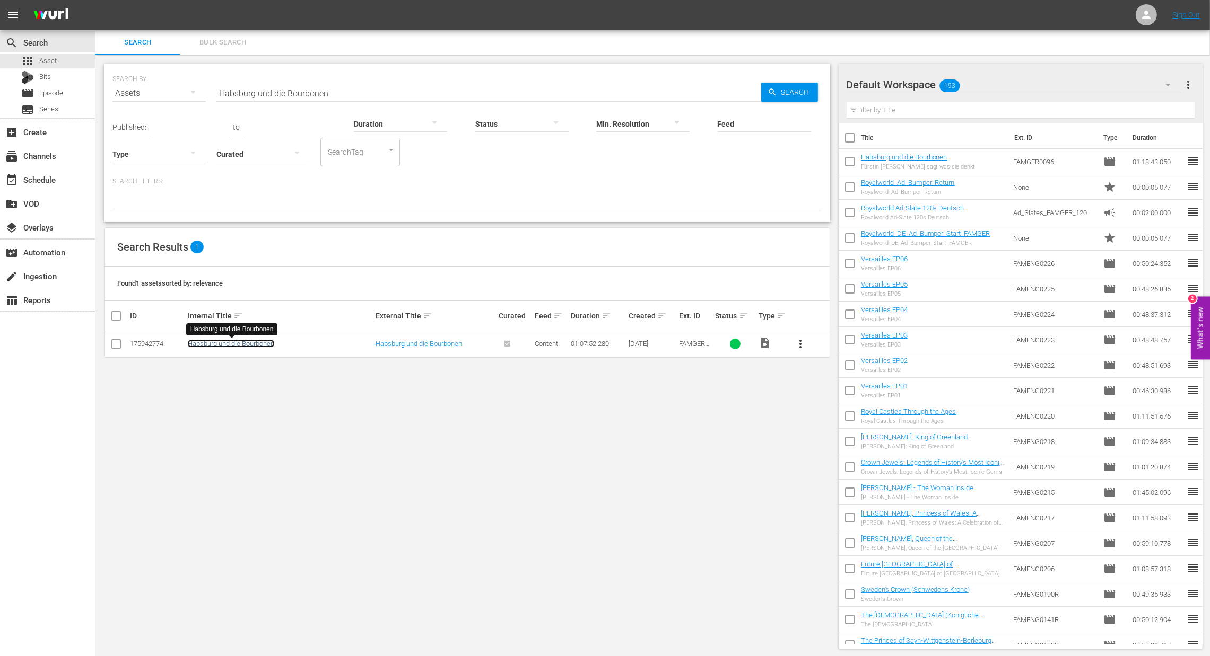
click at [251, 342] on link "Habsburg und die Bourbonen" at bounding box center [231, 344] width 86 height 8
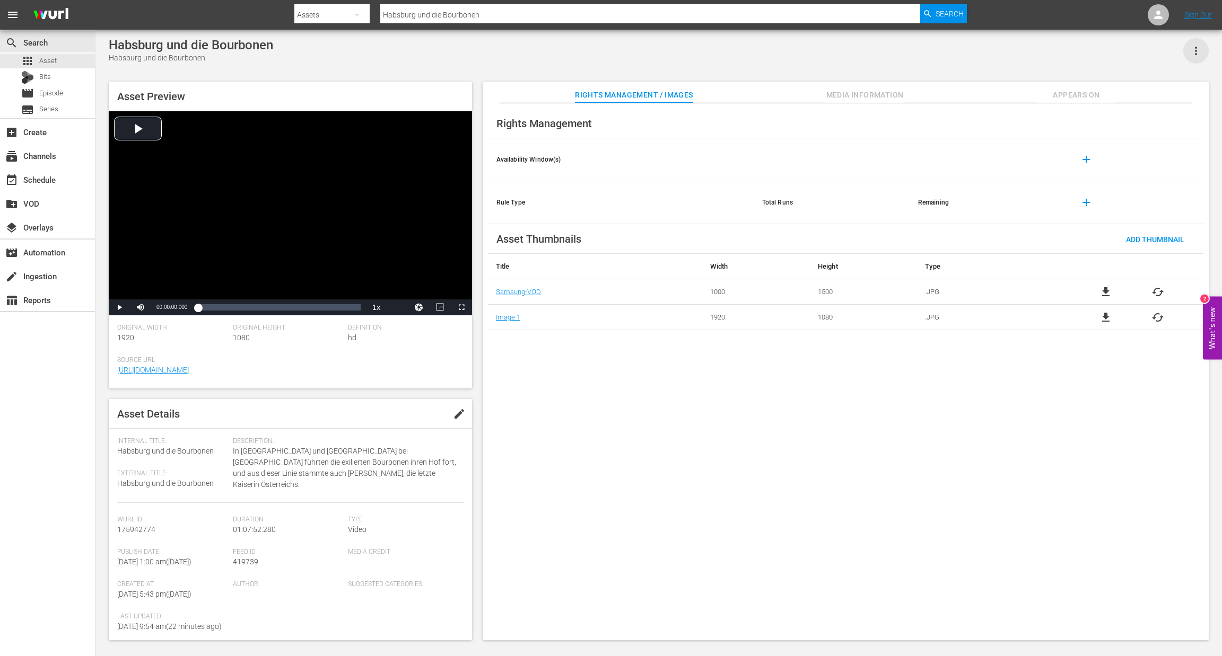
click at [1197, 50] on icon "button" at bounding box center [1195, 51] width 13 height 13
click at [1151, 124] on div "DELETE" at bounding box center [1164, 122] width 72 height 25
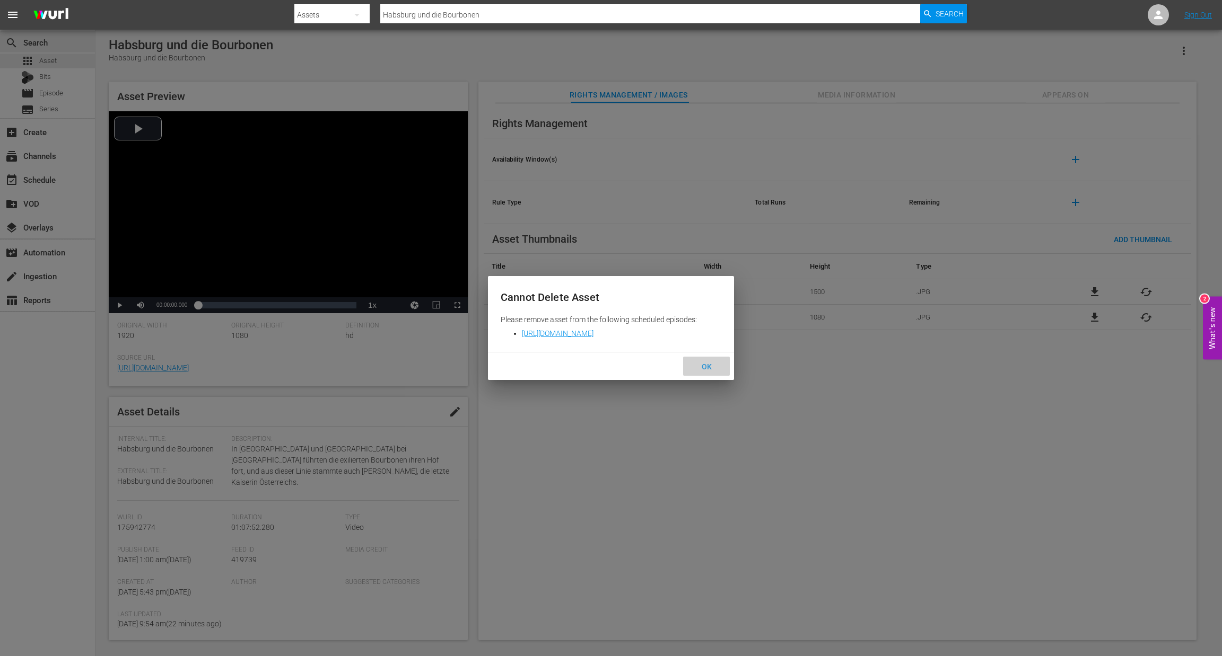
click at [711, 363] on span "OK" at bounding box center [706, 367] width 27 height 8
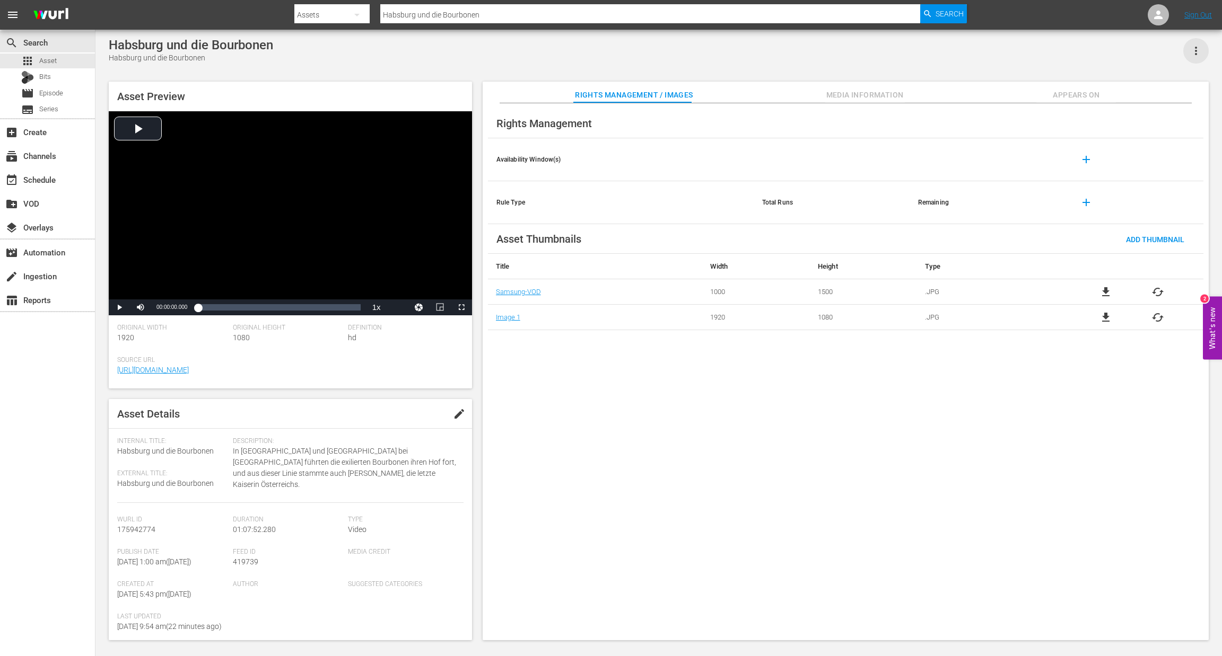
click at [1193, 45] on icon "button" at bounding box center [1195, 51] width 13 height 13
click at [1148, 127] on div "DELETE" at bounding box center [1164, 122] width 72 height 25
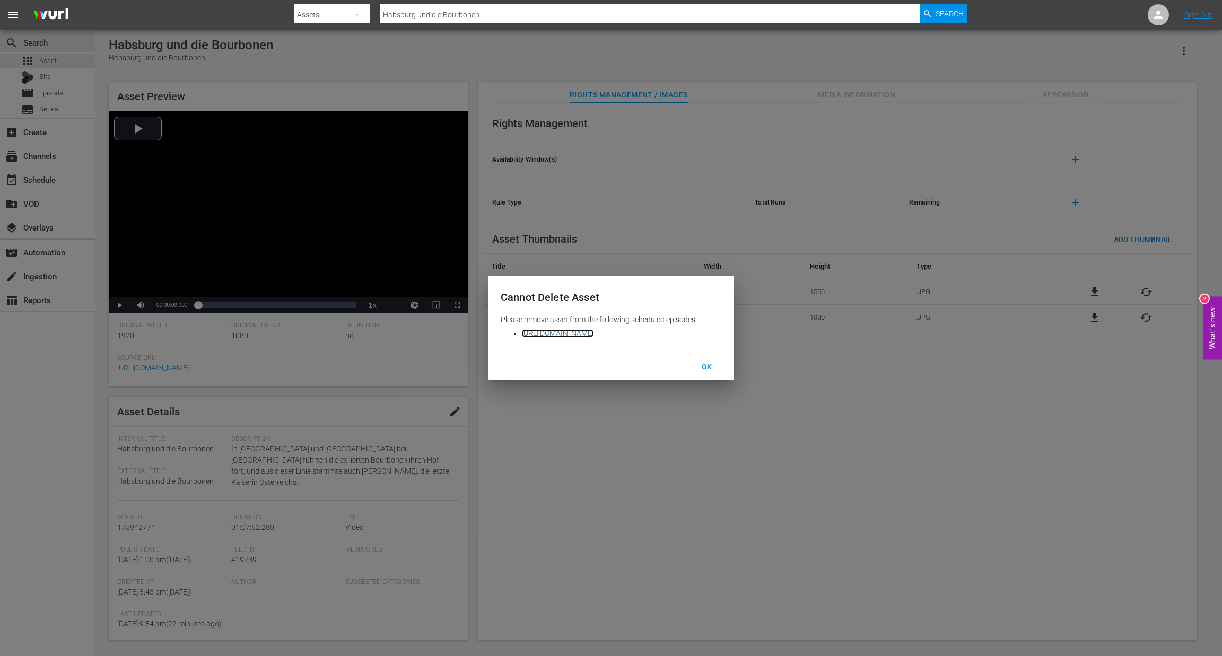
click at [593, 334] on link "[URL][DOMAIN_NAME][PERSON_NAME]" at bounding box center [558, 333] width 72 height 8
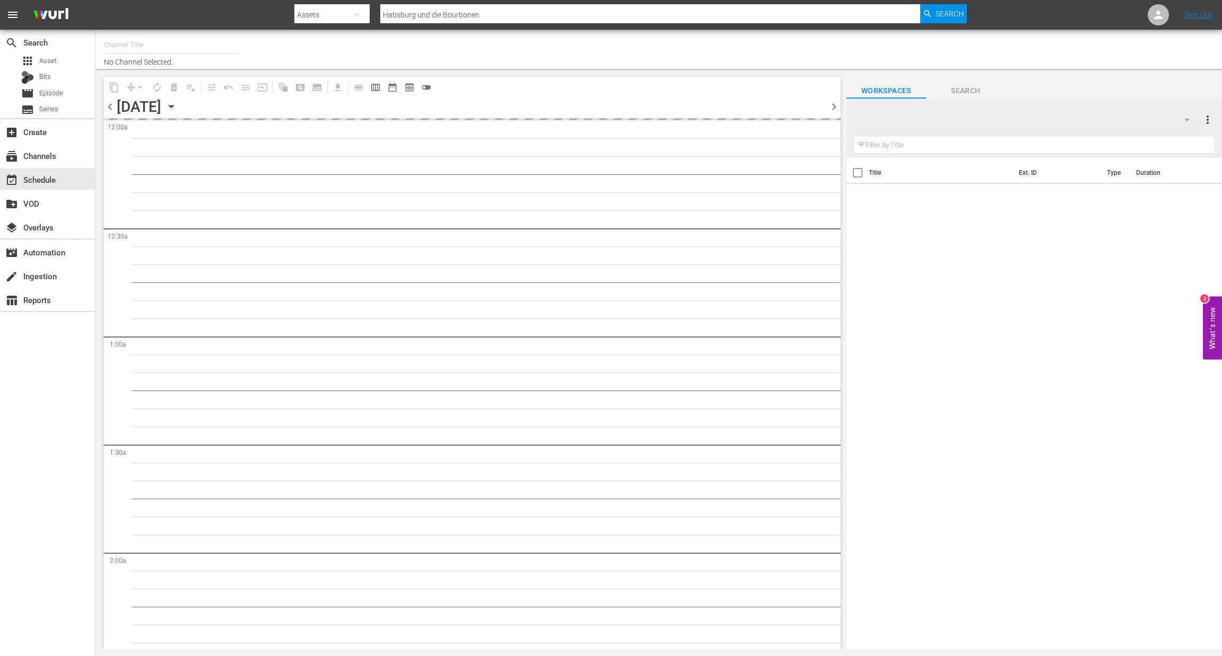
type input "Royalworld G,A,S (1621)"
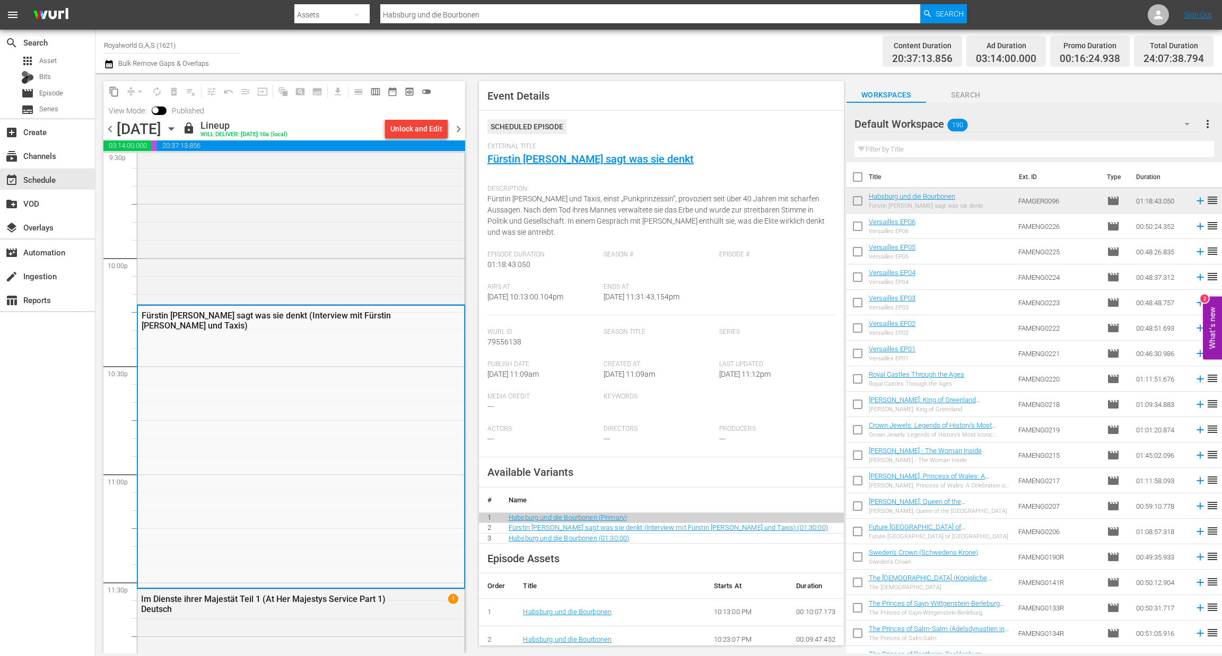
scroll to position [4600, 0]
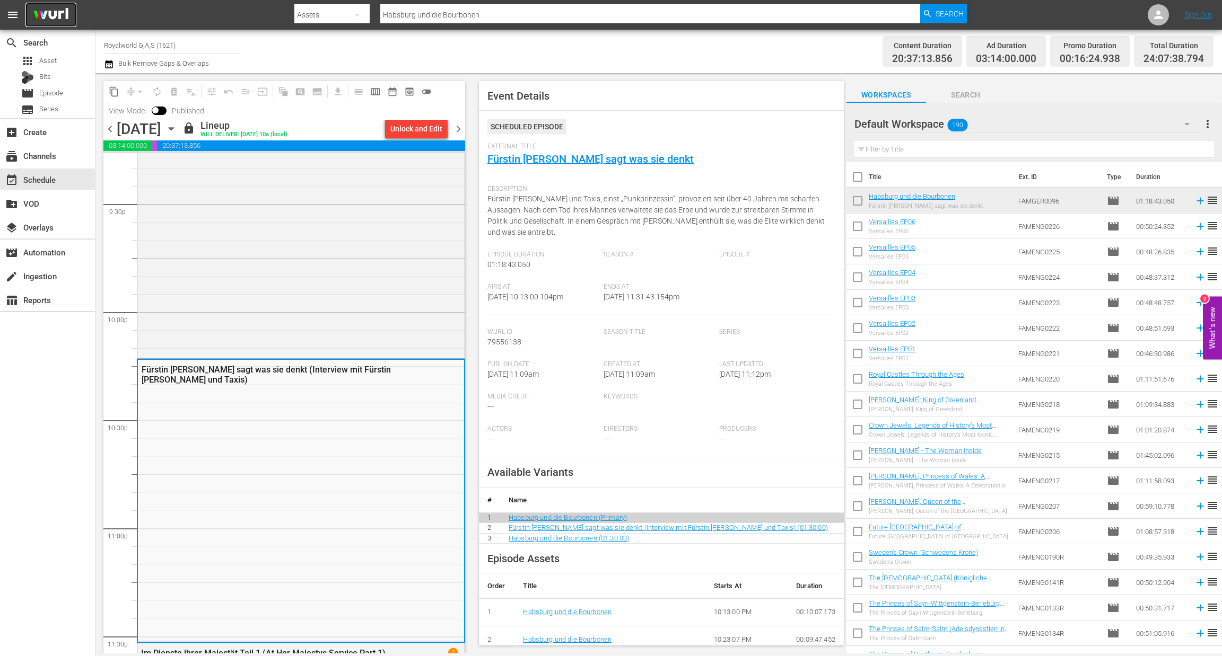
click at [56, 15] on img at bounding box center [50, 15] width 51 height 25
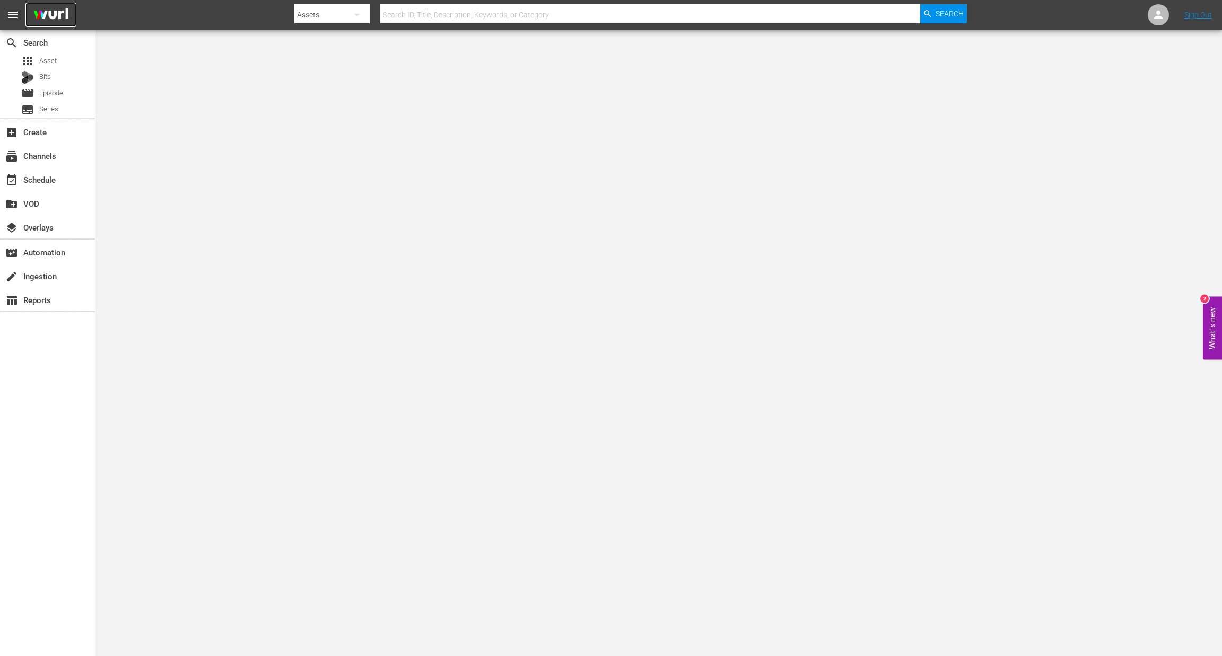
click at [59, 13] on img at bounding box center [50, 15] width 51 height 25
click at [46, 54] on div "apps Asset" at bounding box center [39, 61] width 36 height 15
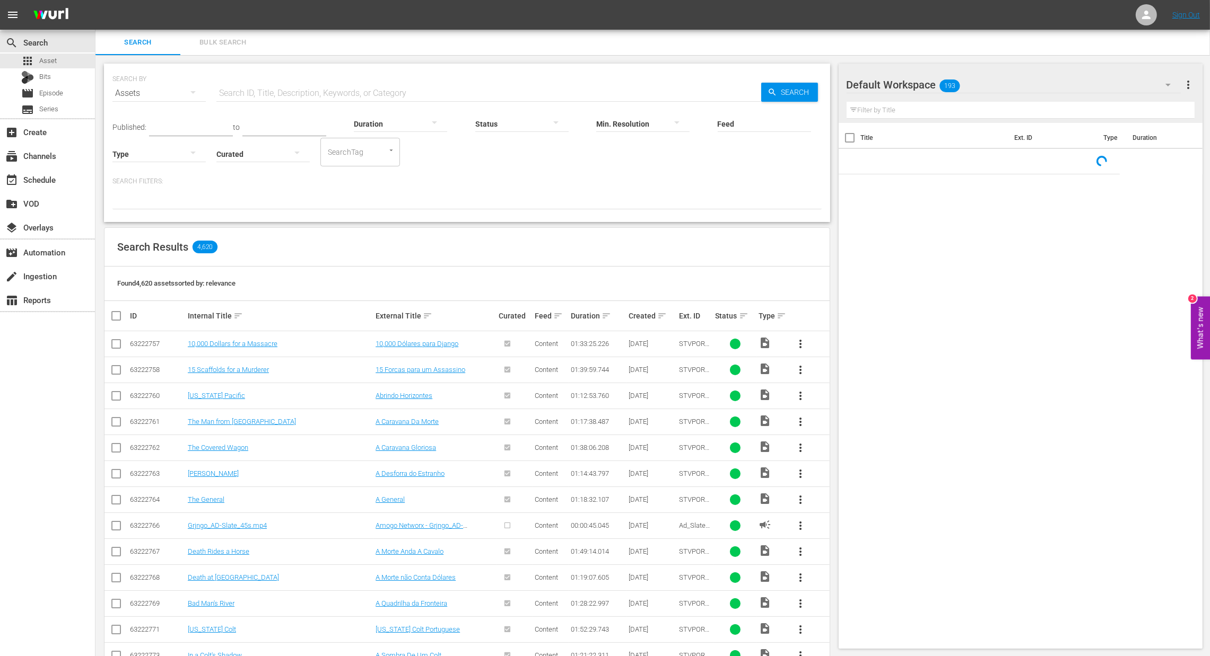
click at [248, 103] on input "text" at bounding box center [488, 93] width 545 height 25
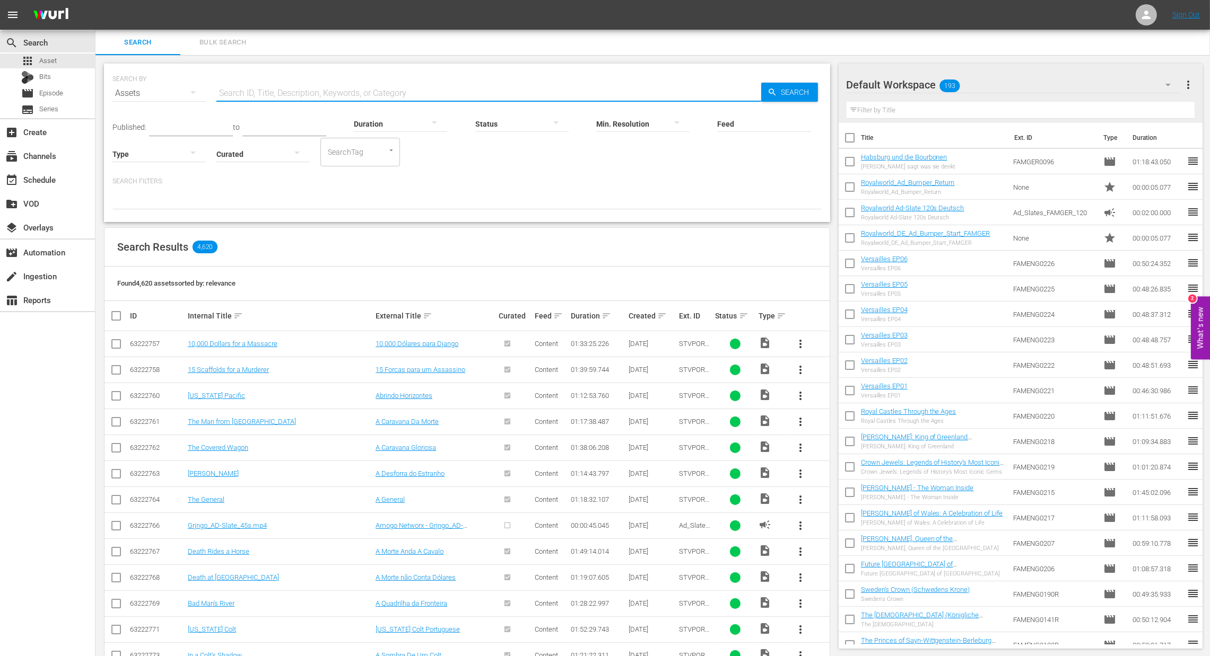
paste input "Habsburg und das Kaiserreich Brasilien"
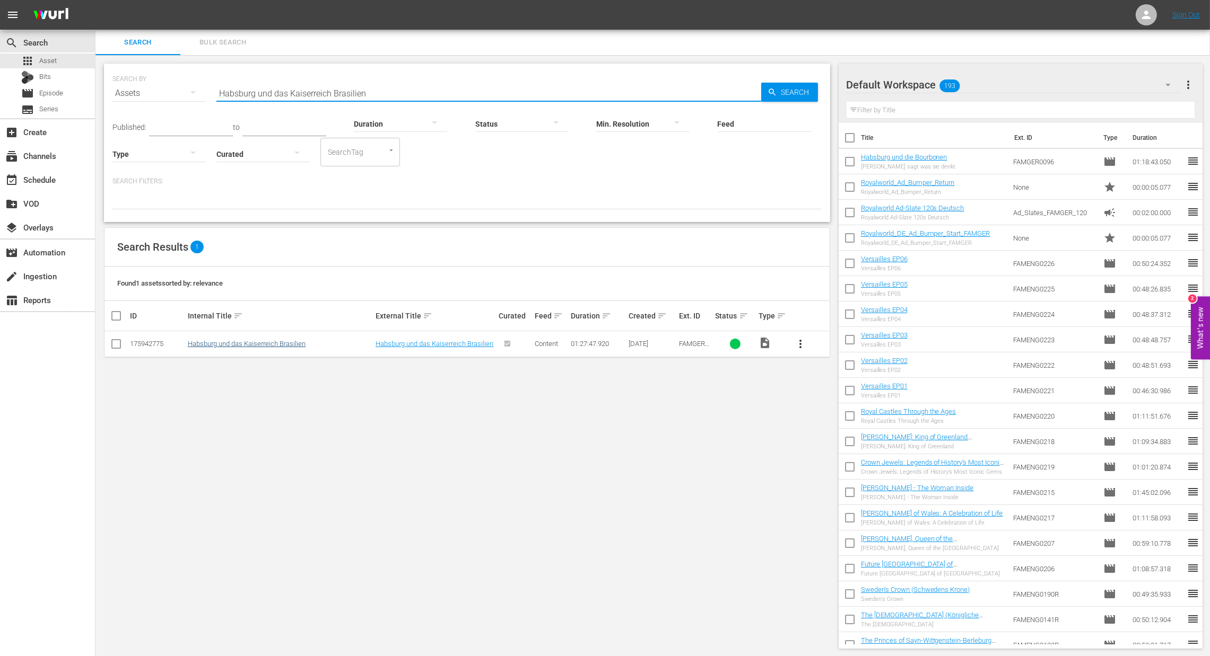
type input "Habsburg und das Kaiserreich Brasilien"
click at [239, 344] on link "Habsburg und das Kaiserreich Brasilien" at bounding box center [247, 344] width 118 height 8
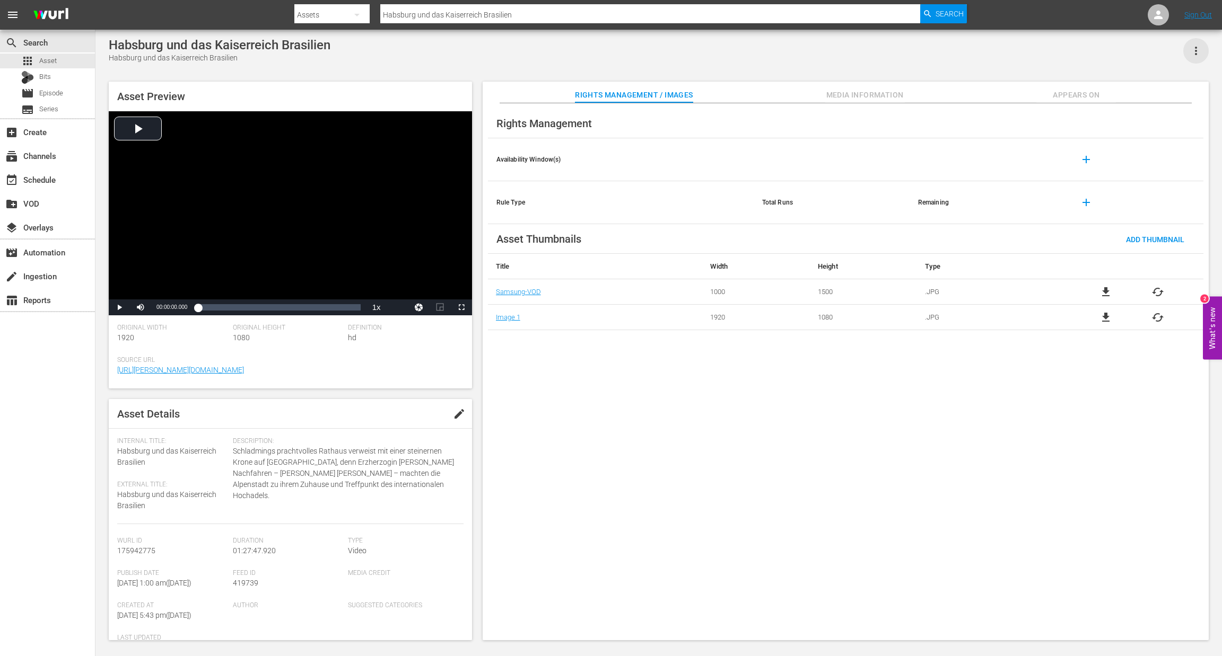
click at [1197, 46] on icon "button" at bounding box center [1195, 51] width 13 height 13
click at [1155, 127] on div "DELETE" at bounding box center [1164, 122] width 72 height 25
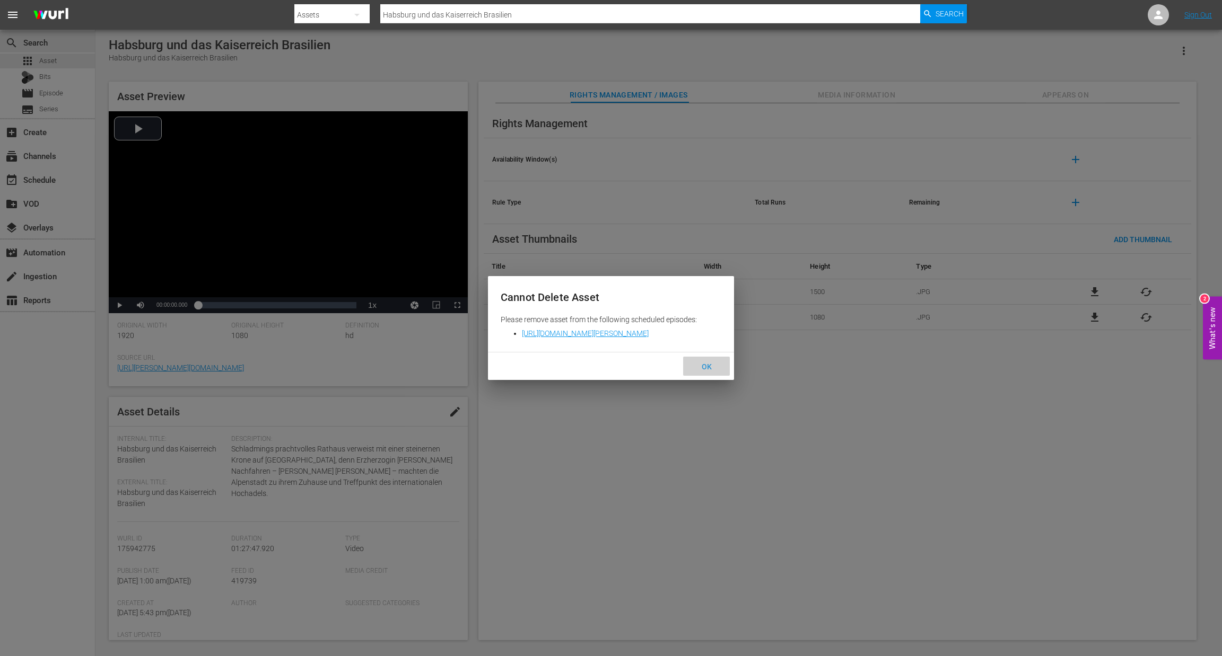
click at [714, 365] on span "OK" at bounding box center [706, 367] width 27 height 8
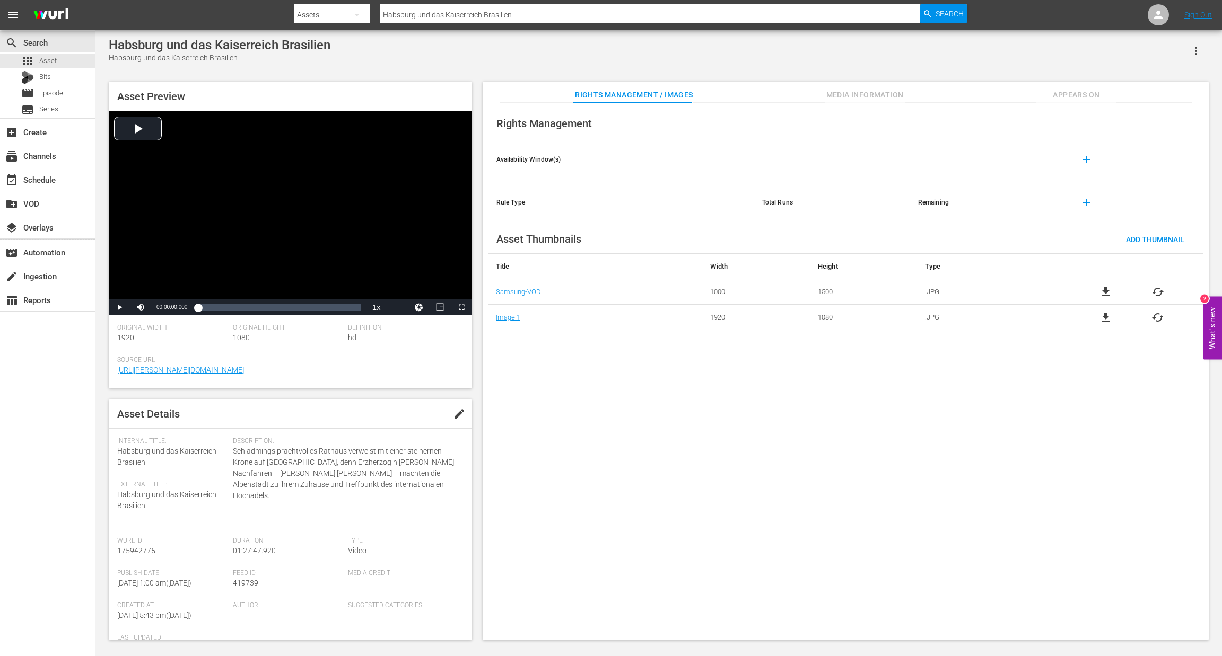
click at [1200, 47] on icon "button" at bounding box center [1195, 51] width 13 height 13
click at [1148, 120] on div "DELETE" at bounding box center [1164, 122] width 72 height 25
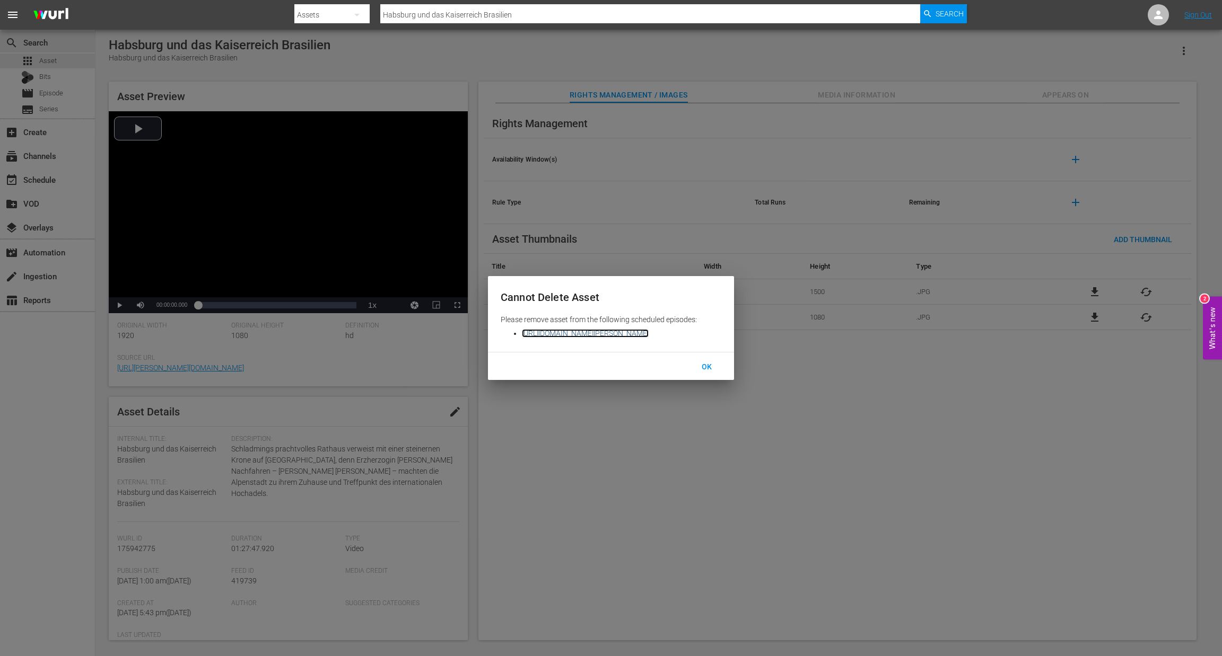
click at [648, 334] on link "[URL][DOMAIN_NAME][PERSON_NAME]" at bounding box center [585, 333] width 127 height 8
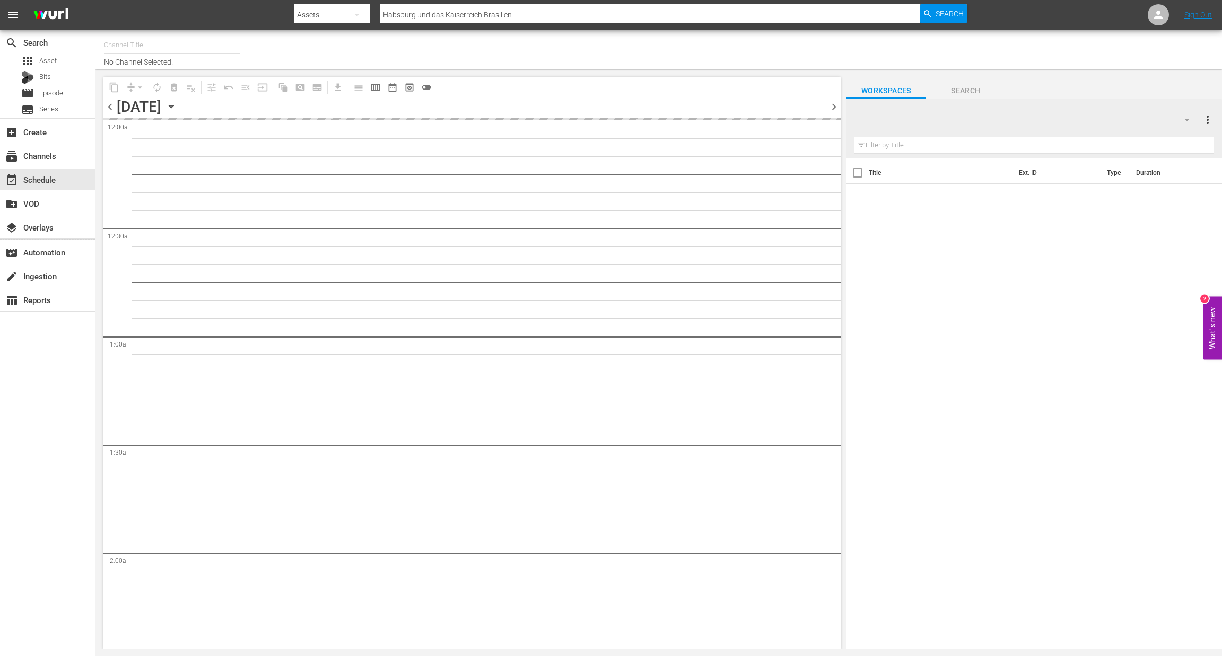
type input "Royalworld G,A,S (1621)"
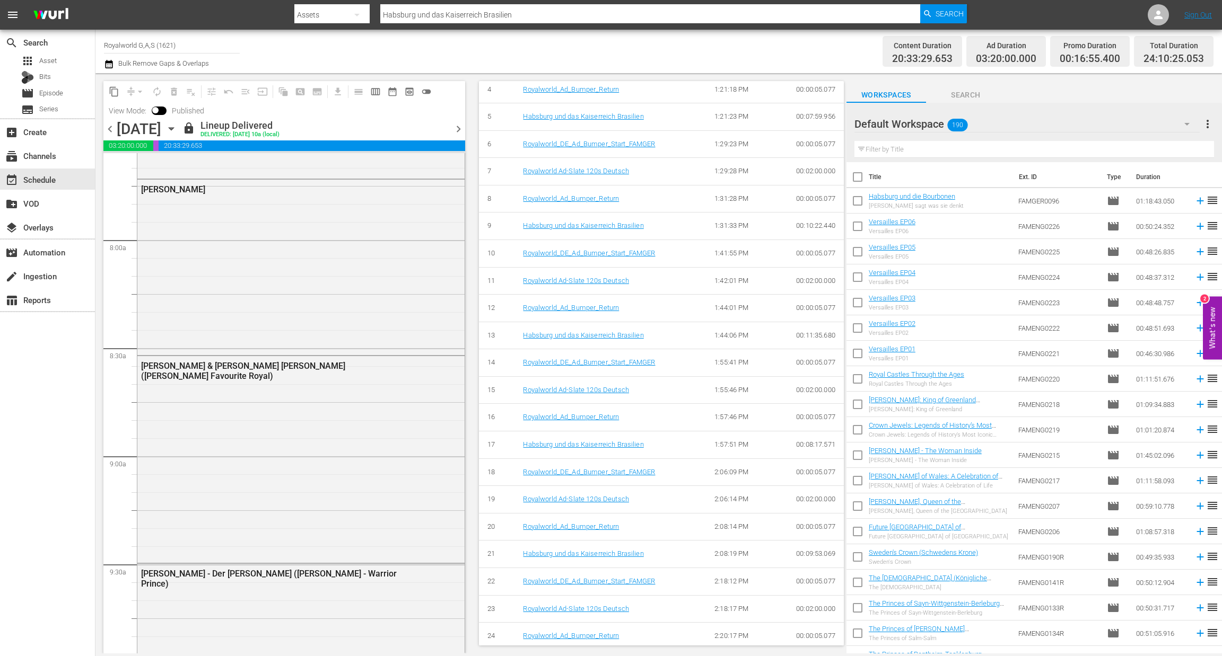
scroll to position [598, 0]
click at [37, 178] on div "event_available Schedule" at bounding box center [29, 178] width 59 height 10
click at [55, 71] on div "Bits" at bounding box center [47, 77] width 95 height 15
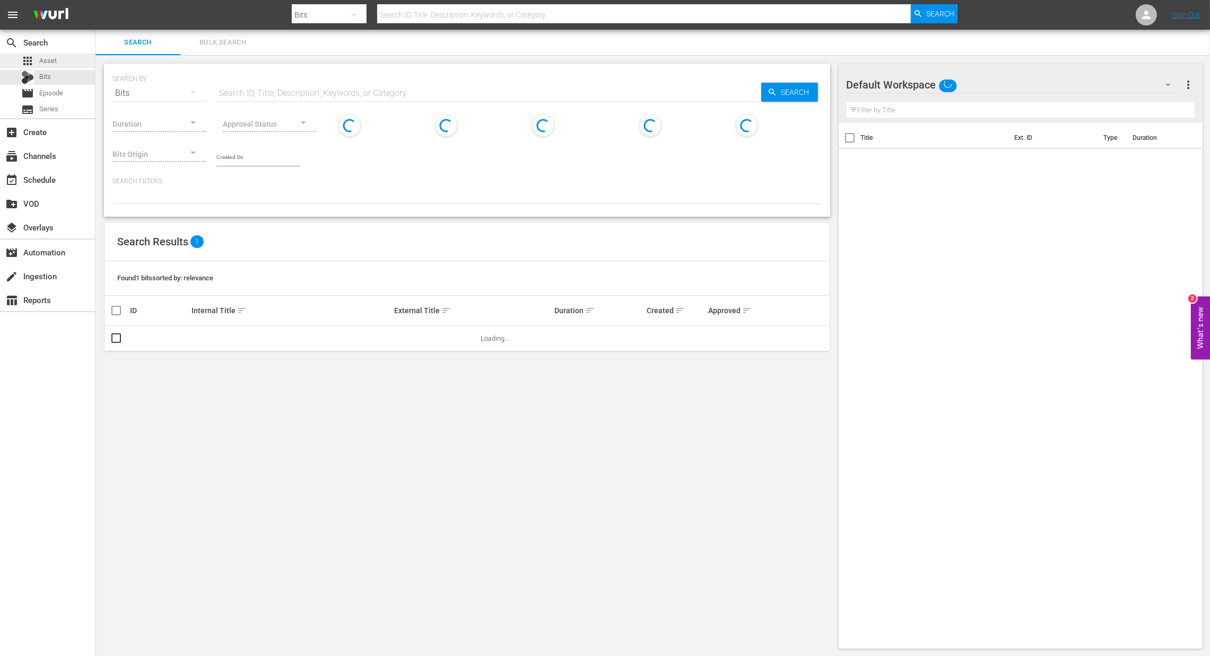
click at [53, 60] on span "Asset" at bounding box center [47, 61] width 17 height 11
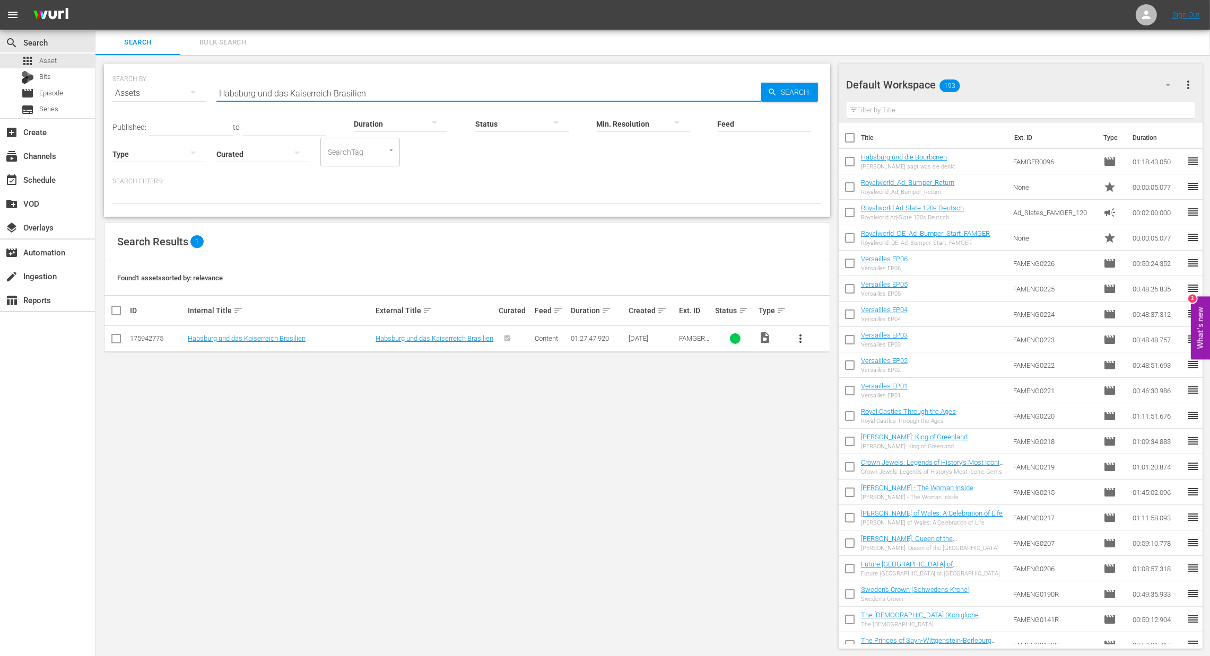
click at [556, 94] on input "Habsburg und das Kaiserreich Brasilien" at bounding box center [488, 93] width 545 height 25
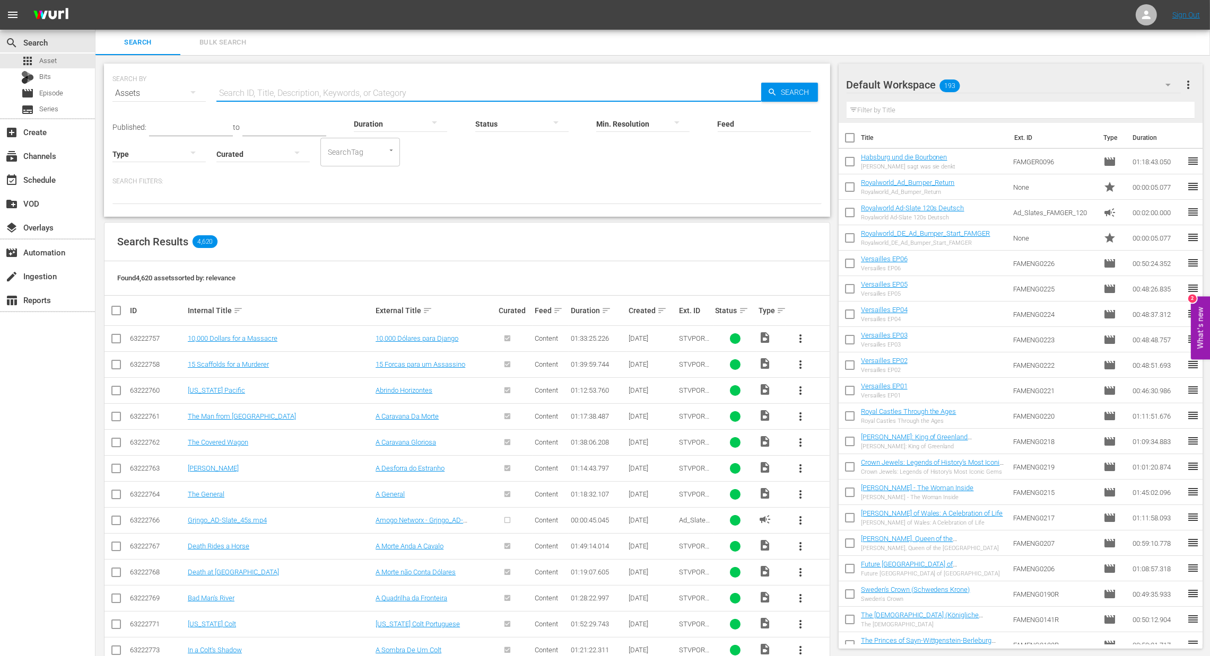
click at [337, 81] on input "text" at bounding box center [488, 93] width 545 height 25
click at [361, 87] on input "text" at bounding box center [488, 93] width 545 height 25
paste input "Habsburg intim: Die Fotografin, die alles sehen durfte"
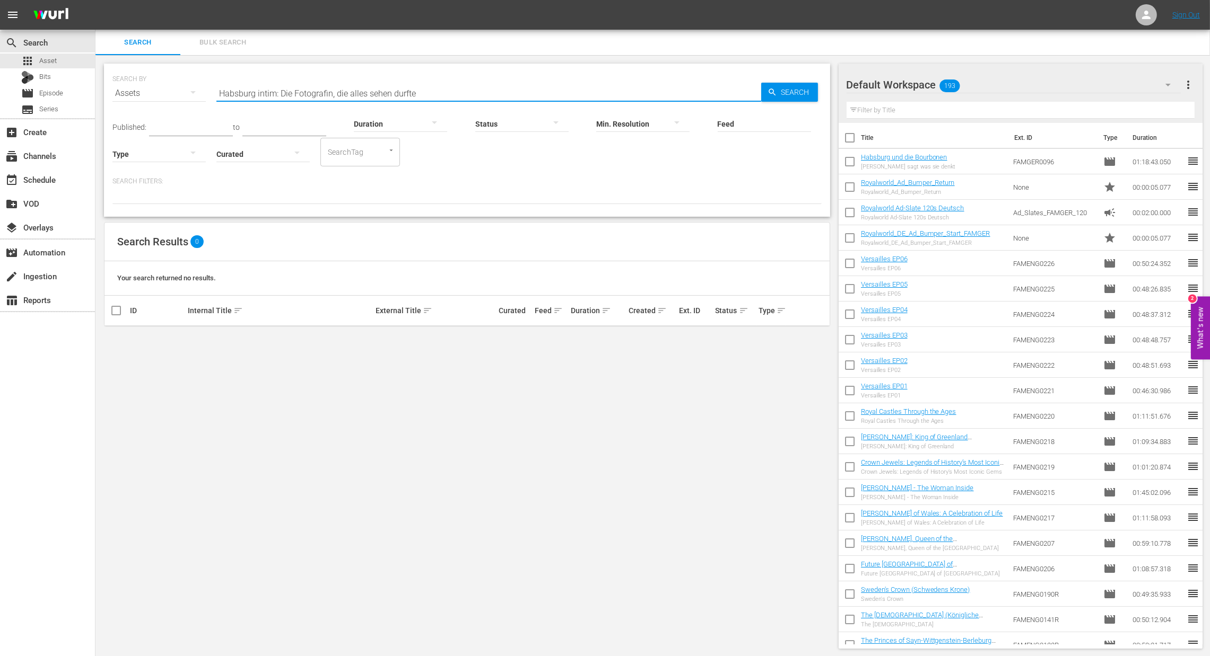
drag, startPoint x: 424, startPoint y: 89, endPoint x: 98, endPoint y: 89, distance: 325.6
click at [98, 89] on div "SEARCH BY Search By Assets Search ID, Title, Description, Keywords, or Category…" at bounding box center [466, 356] width 743 height 602
paste input "und das Ende der Monarchi"
type input "Habsburg und das Ende der Monarchie"
click at [787, 96] on span "Search" at bounding box center [797, 92] width 41 height 19
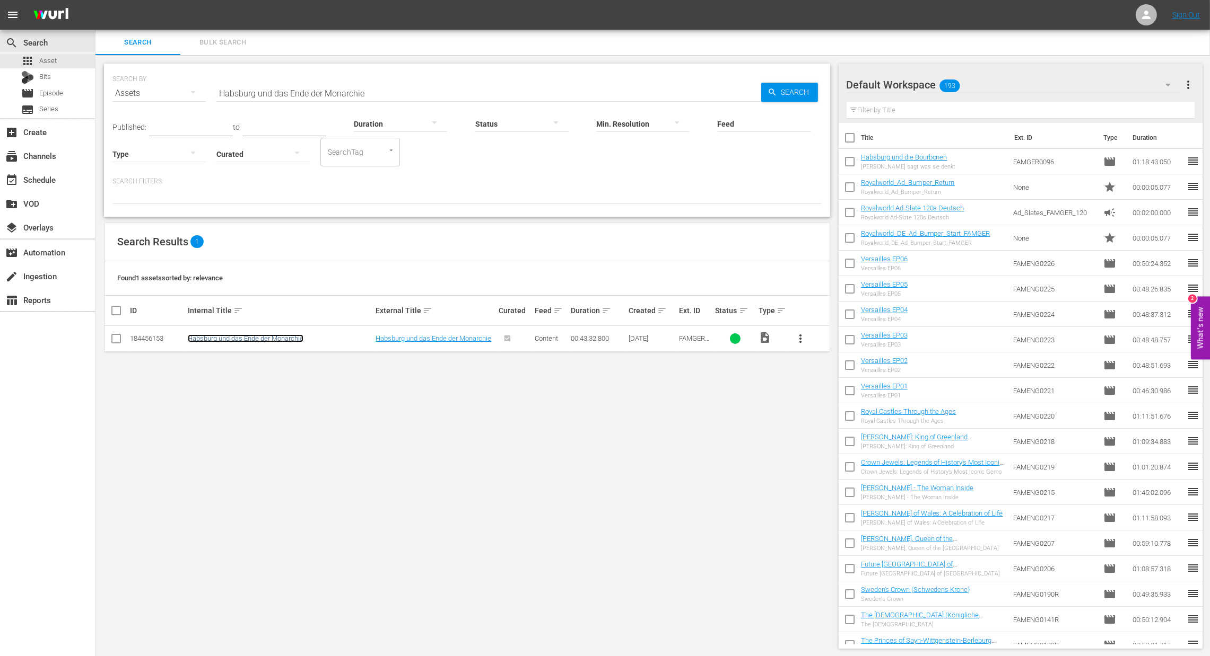
click at [247, 337] on link "Habsburg und das Ende der Monarchie" at bounding box center [246, 339] width 116 height 8
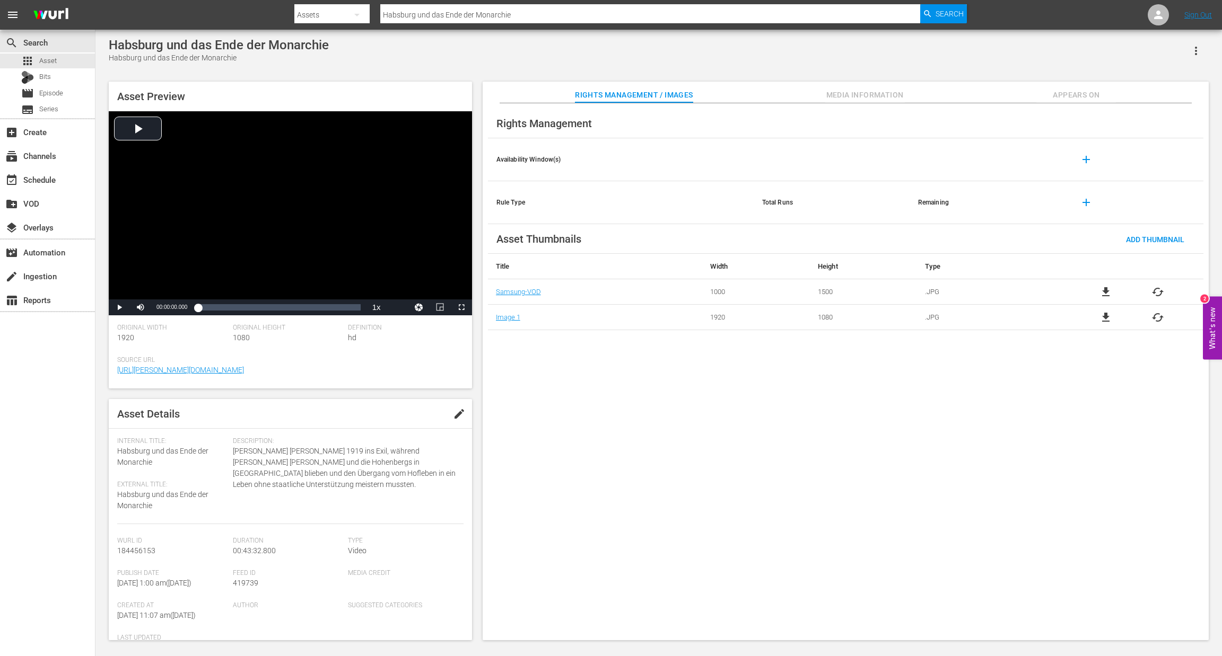
click at [1198, 57] on icon "button" at bounding box center [1195, 51] width 13 height 13
click at [1167, 121] on div "DELETE" at bounding box center [1164, 122] width 72 height 25
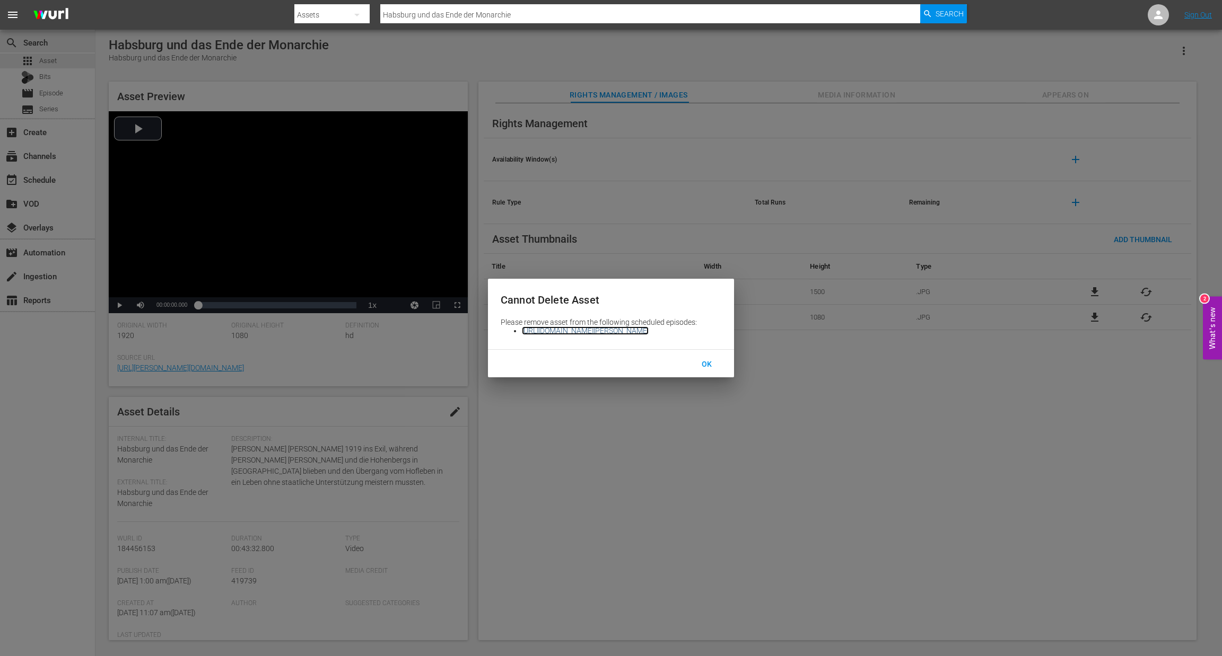
click at [648, 329] on link "[URL][DOMAIN_NAME][PERSON_NAME]" at bounding box center [585, 331] width 127 height 8
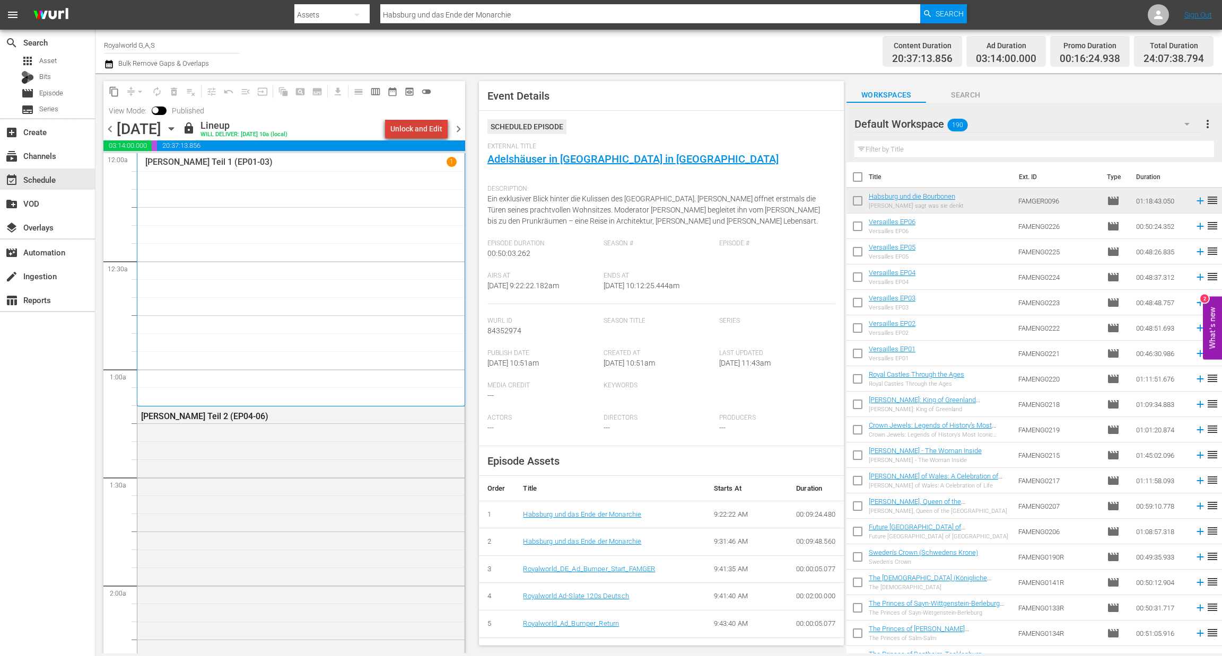
click at [425, 128] on div "Unlock and Edit" at bounding box center [416, 128] width 52 height 19
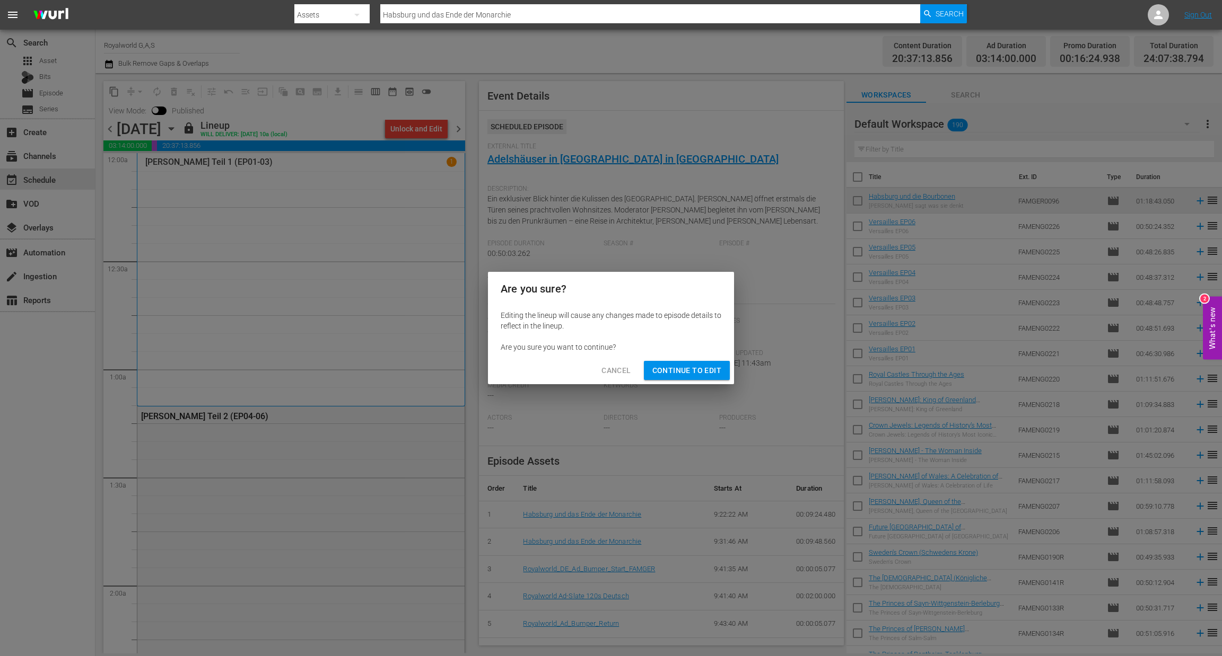
click at [661, 375] on span "Continue to Edit" at bounding box center [686, 370] width 69 height 13
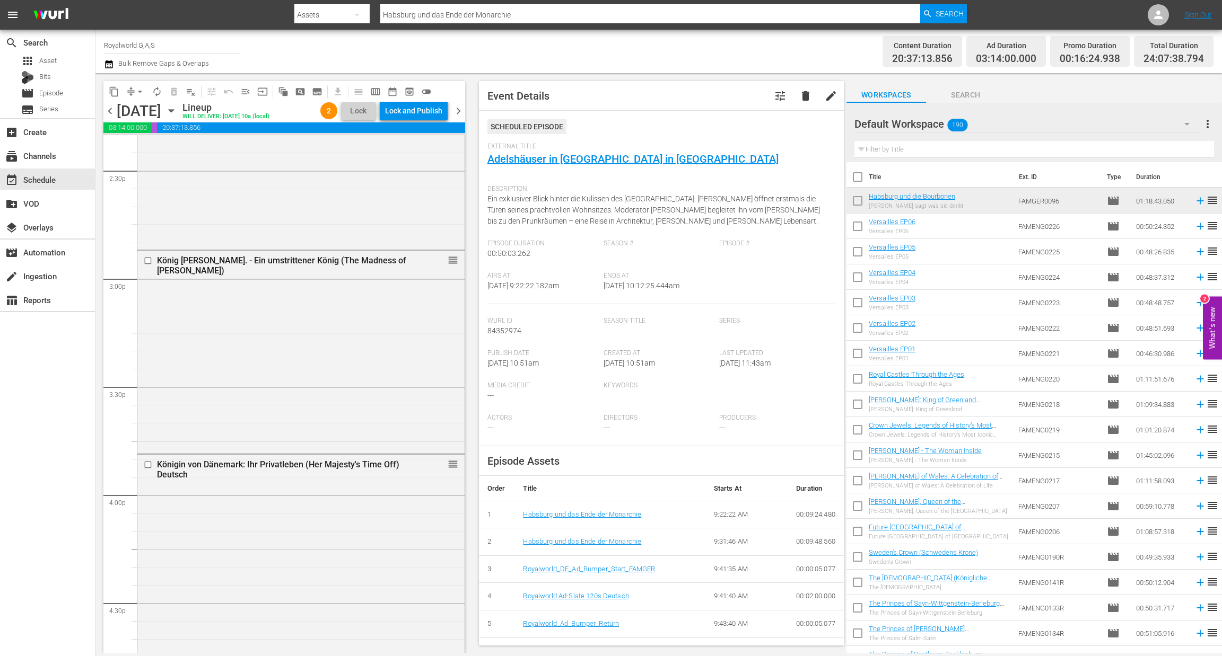
scroll to position [3738, 0]
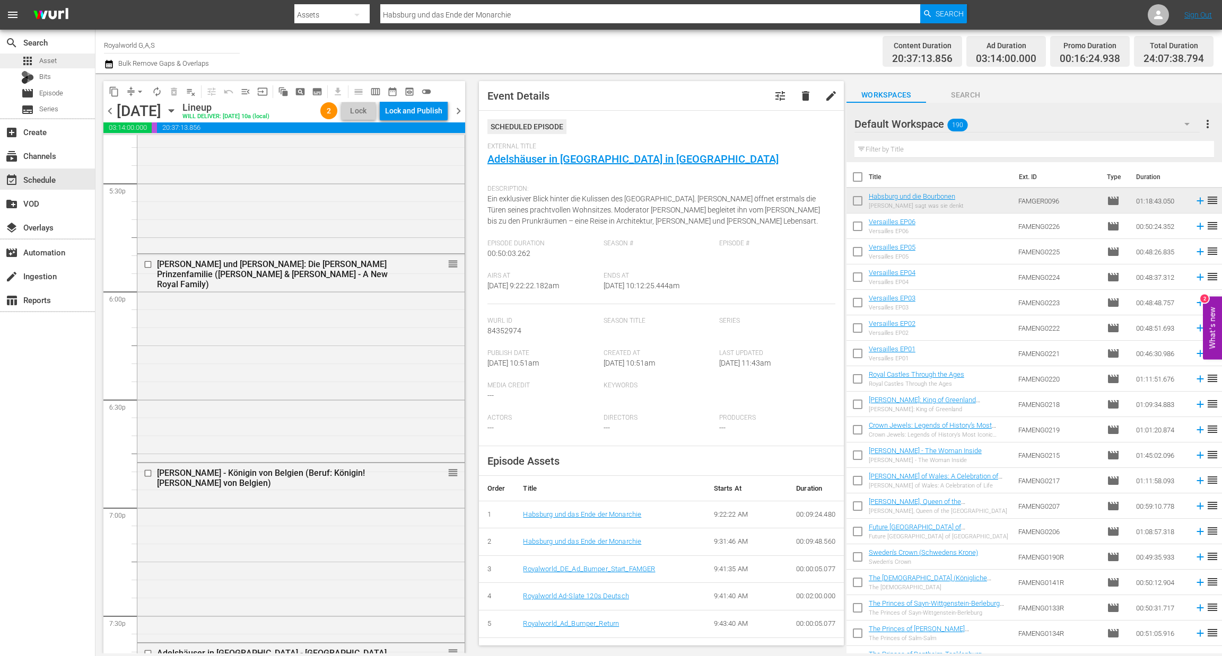
click at [51, 67] on div "apps Asset" at bounding box center [39, 61] width 36 height 15
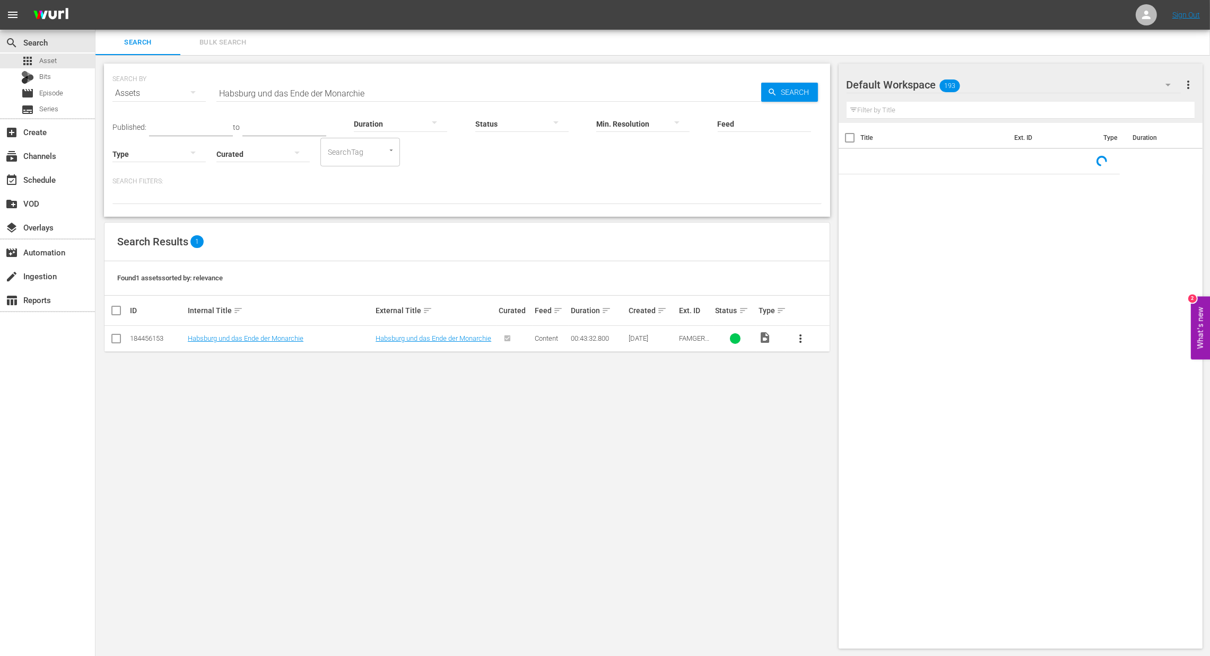
click at [387, 93] on input "Habsburg und das Ende der Monarchie" at bounding box center [488, 93] width 545 height 25
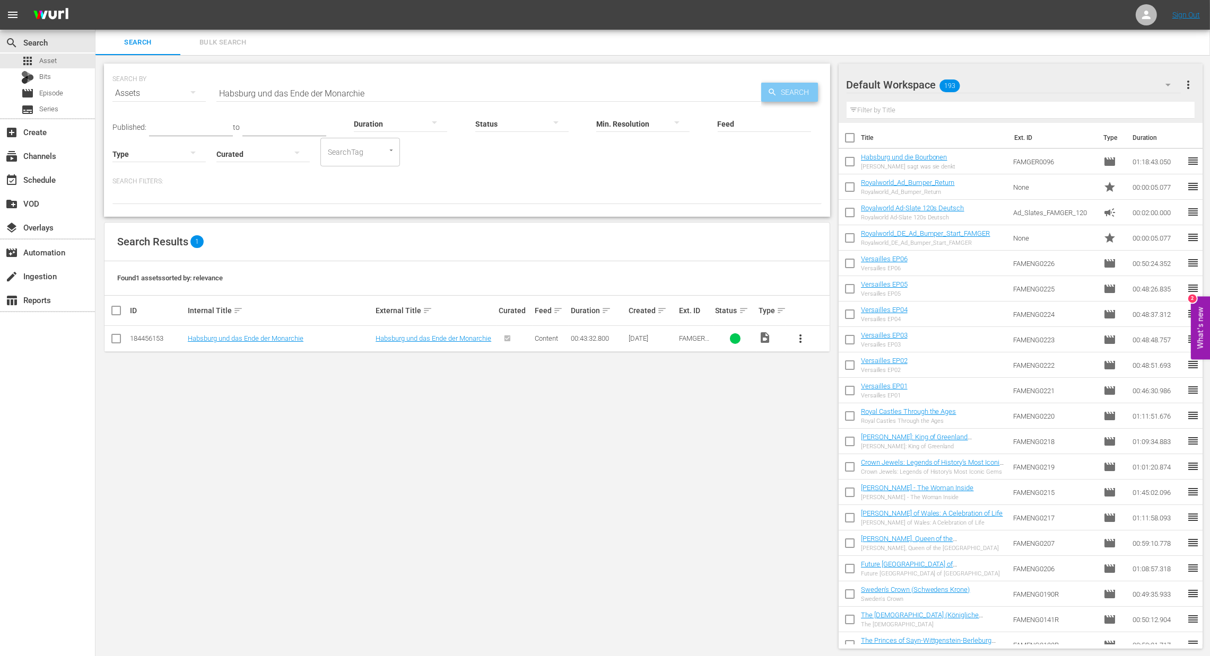
click at [807, 83] on span "Search" at bounding box center [797, 92] width 41 height 19
click at [202, 335] on link "Habsburg und das Ende der Monarchie" at bounding box center [246, 339] width 116 height 8
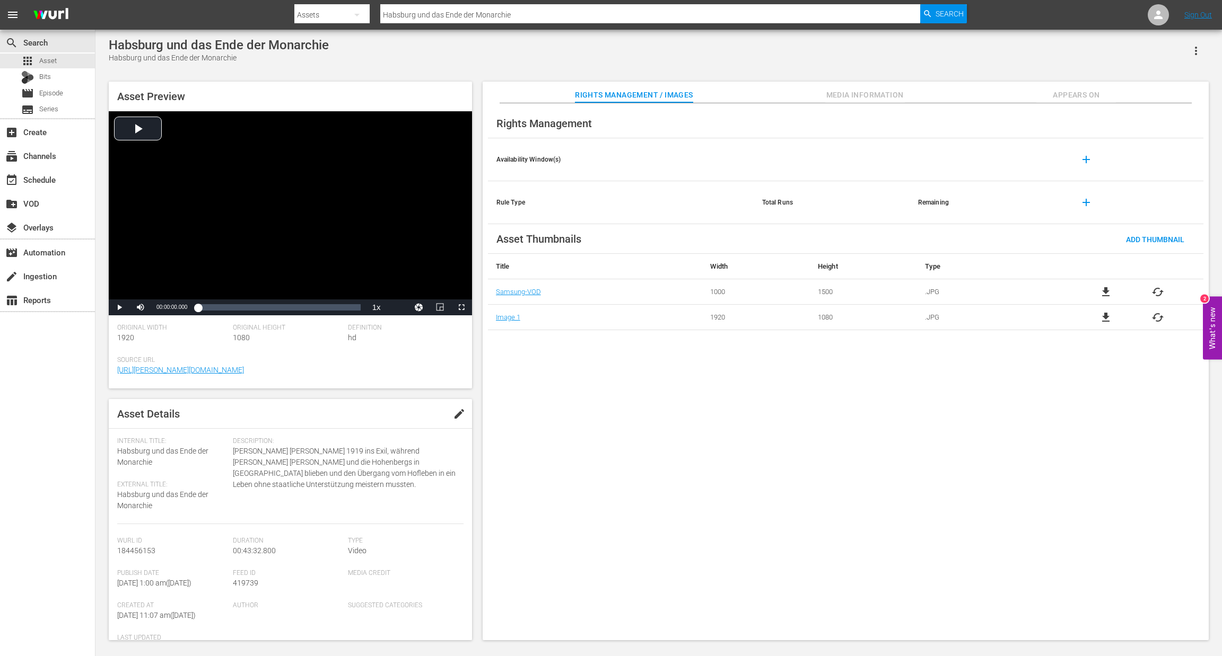
click at [1191, 51] on icon "button" at bounding box center [1195, 51] width 13 height 13
click at [1156, 122] on div "DELETE" at bounding box center [1164, 122] width 72 height 25
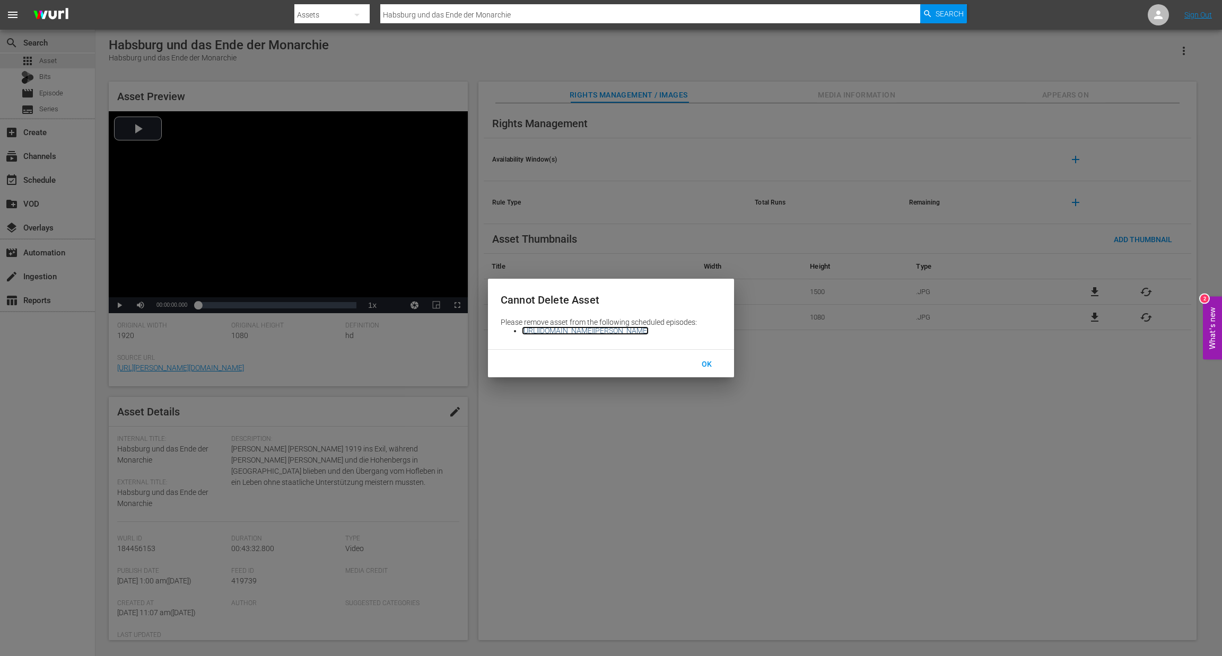
click at [648, 328] on link "[URL][DOMAIN_NAME][PERSON_NAME]" at bounding box center [585, 331] width 127 height 8
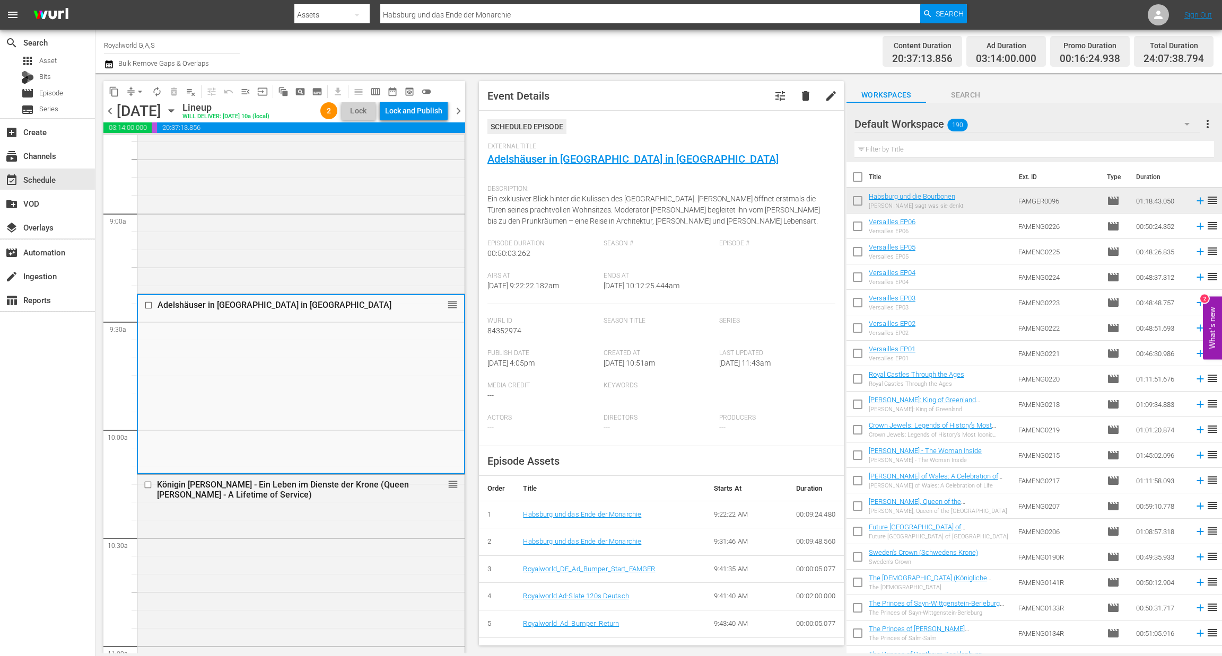
scroll to position [1908, 0]
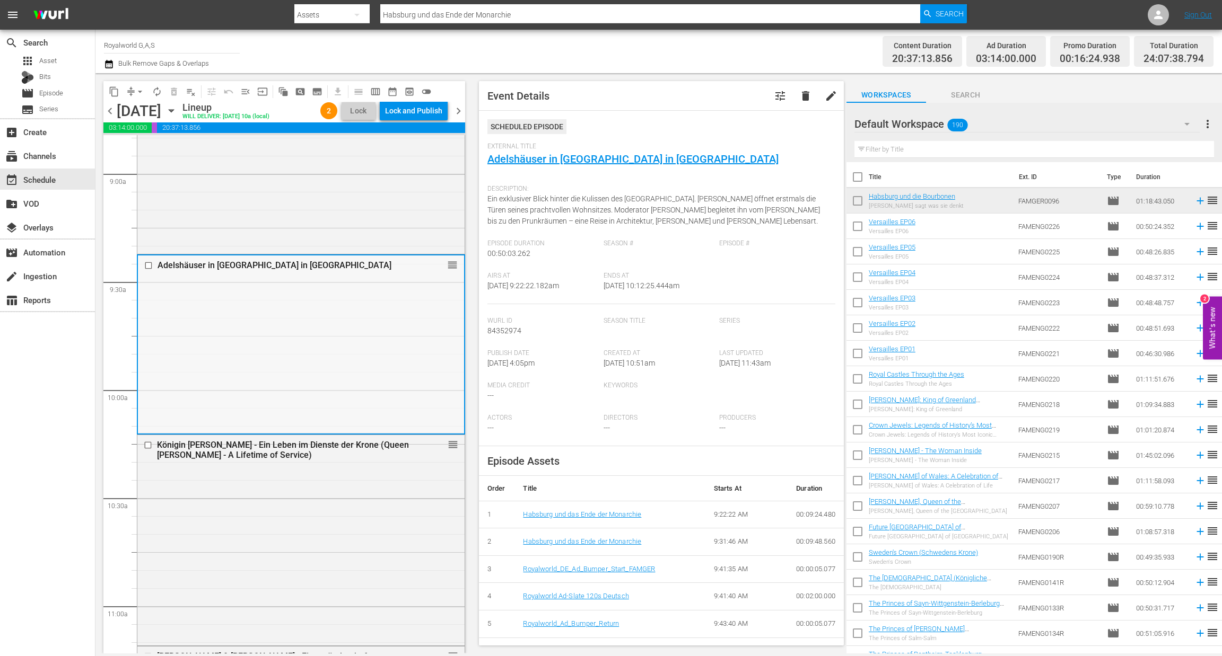
click at [144, 265] on input "checkbox" at bounding box center [149, 265] width 11 height 9
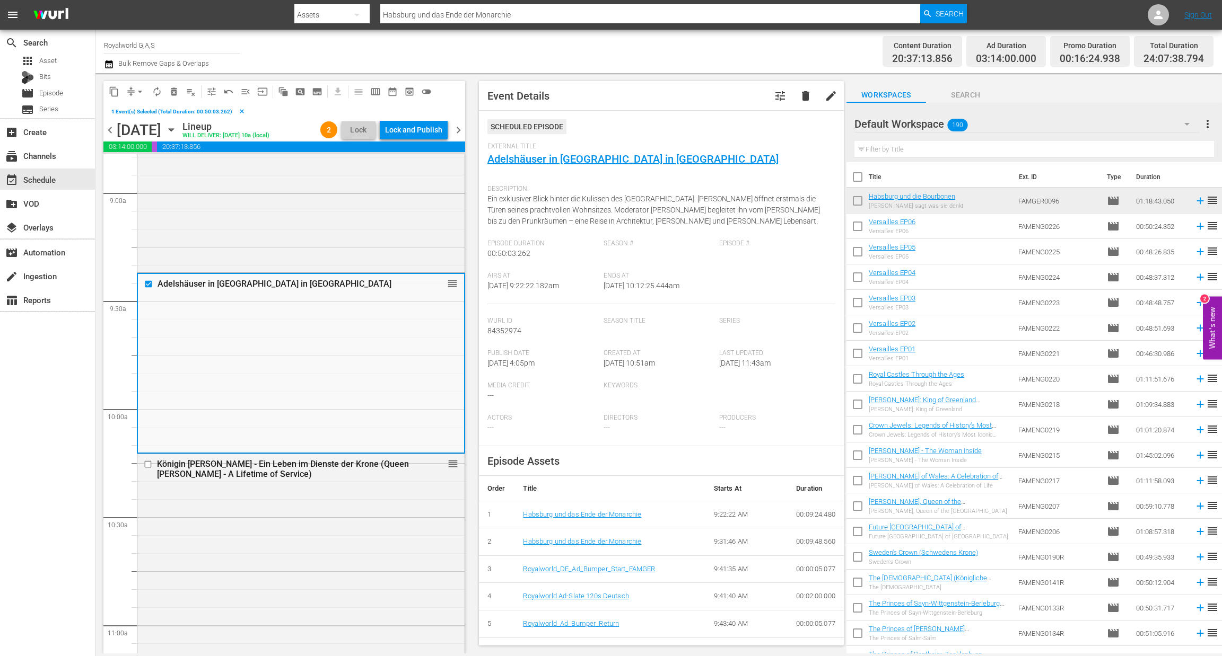
drag, startPoint x: 751, startPoint y: 159, endPoint x: 483, endPoint y: 164, distance: 268.4
click at [483, 164] on div "Event Details tune delete edit Scheduled Episode External Title Adelshäuser in …" at bounding box center [661, 363] width 365 height 565
copy link "Adelshäuser in [GEOGRAPHIC_DATA] in [GEOGRAPHIC_DATA]"
click at [172, 91] on span "delete_forever_outlined" at bounding box center [174, 91] width 11 height 11
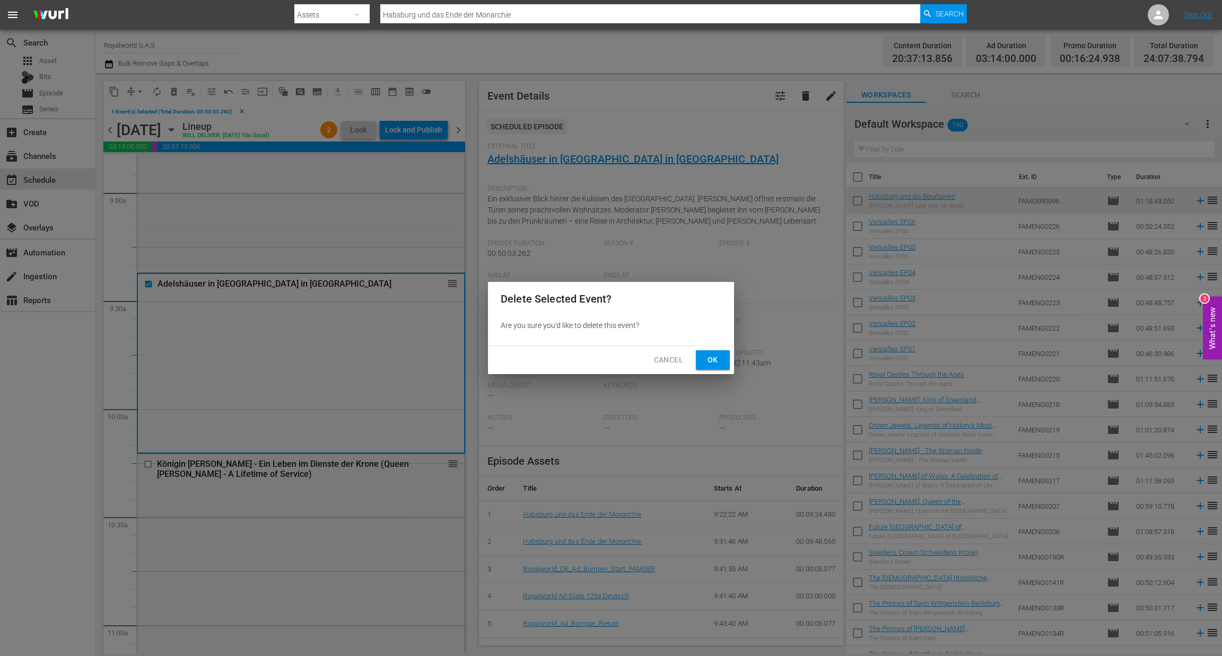
click at [722, 366] on button "Ok" at bounding box center [713, 360] width 34 height 20
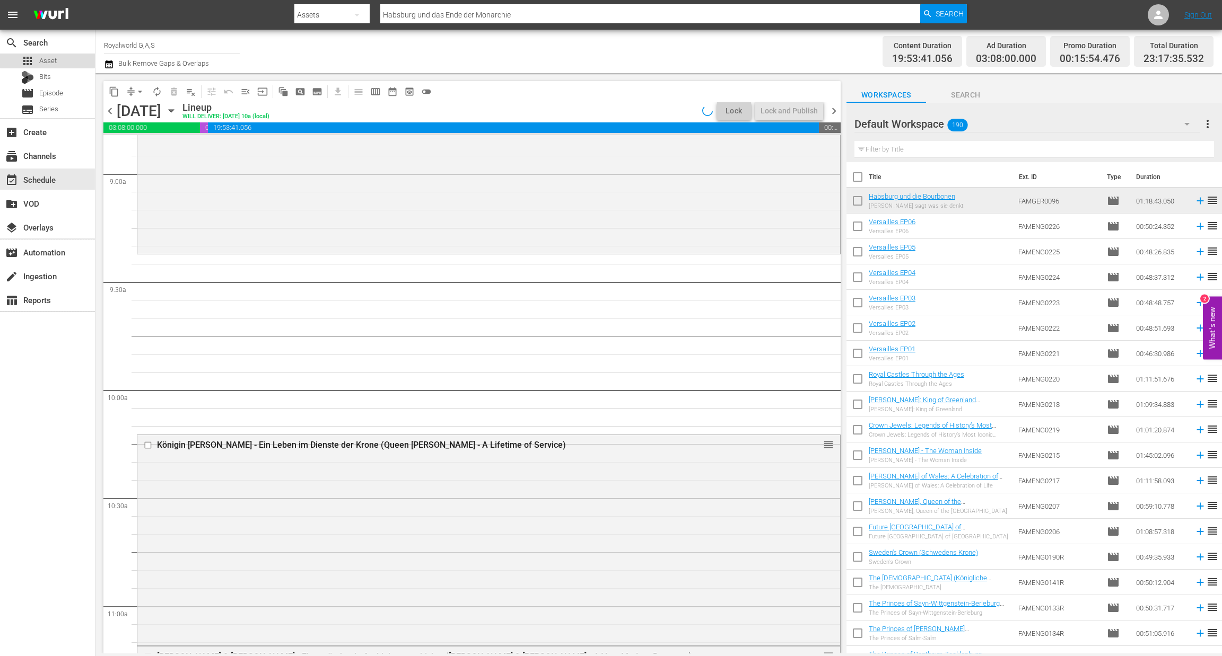
click at [65, 58] on div "apps Asset" at bounding box center [47, 61] width 95 height 15
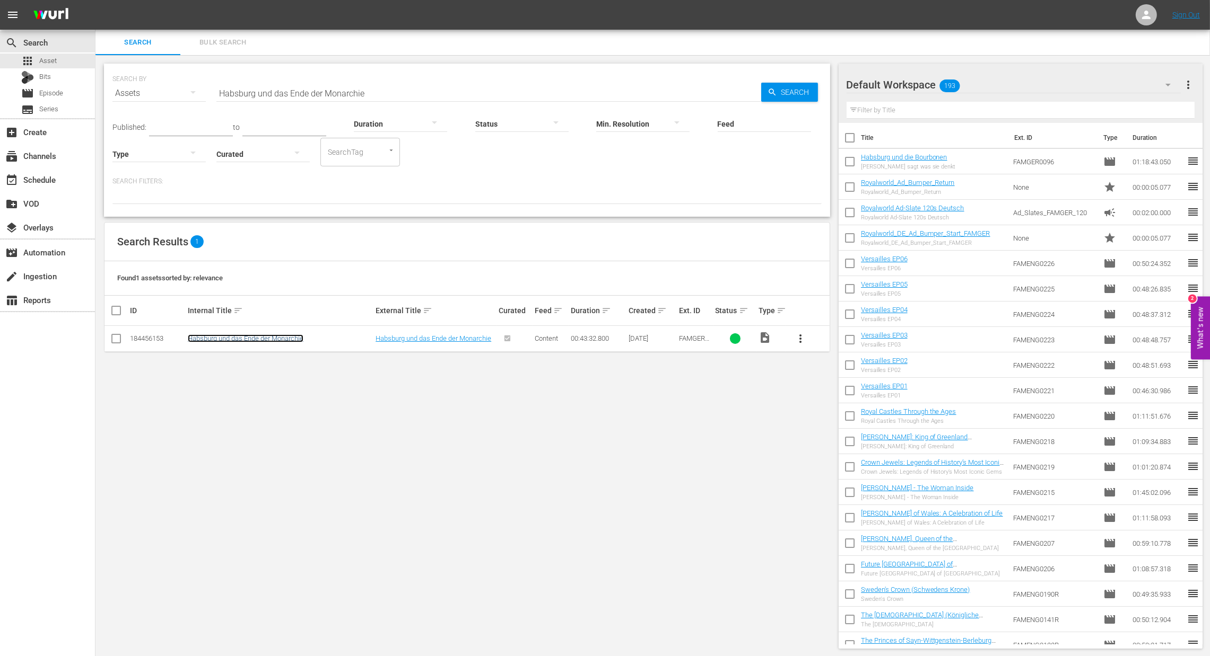
click at [278, 342] on link "Habsburg und das Ende der Monarchie" at bounding box center [246, 339] width 116 height 8
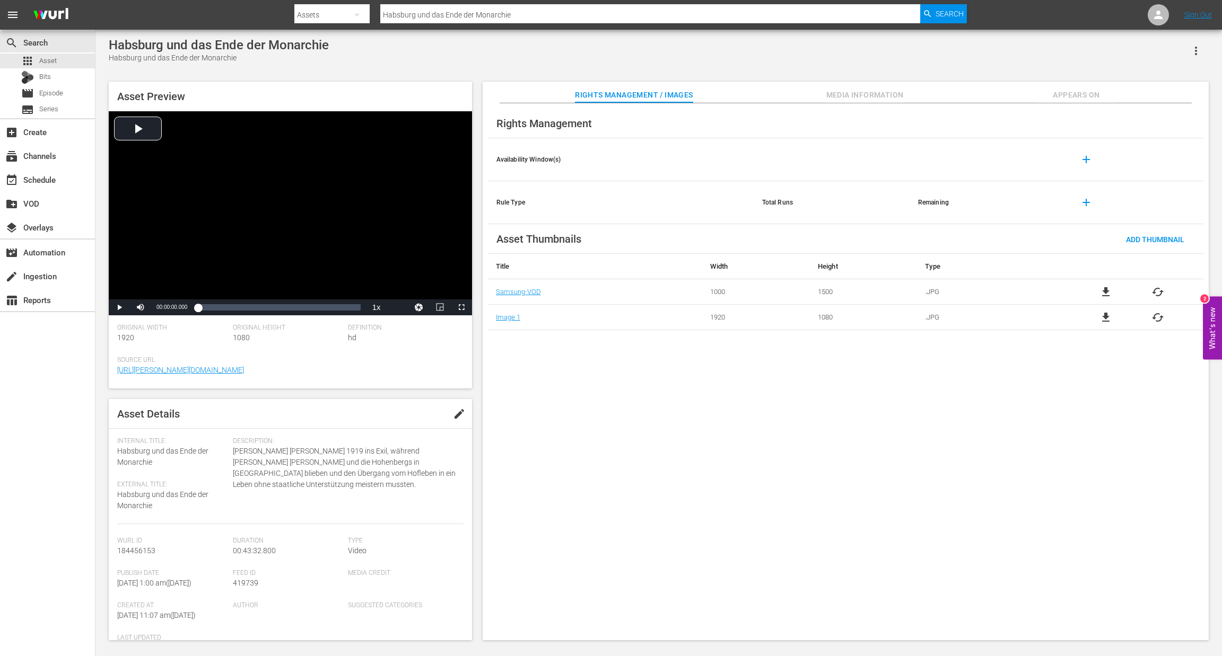
click at [1196, 54] on icon "button" at bounding box center [1196, 51] width 2 height 8
click at [1157, 116] on div "DELETE" at bounding box center [1164, 122] width 72 height 25
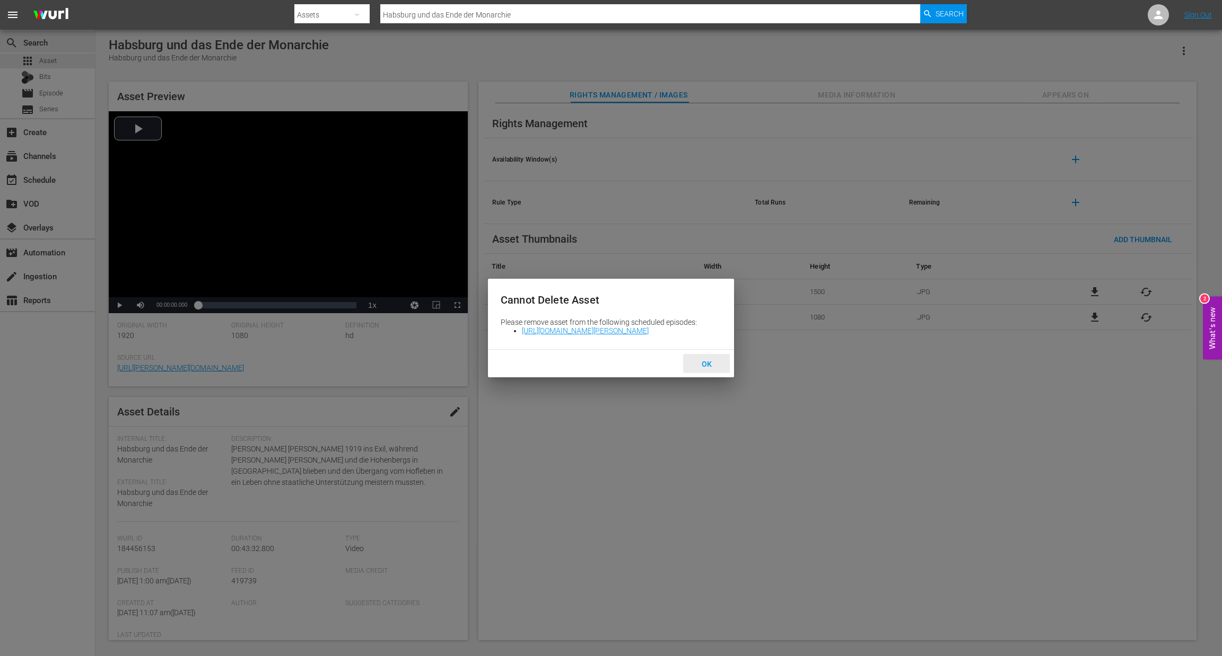
click at [703, 365] on span "OK" at bounding box center [706, 364] width 27 height 8
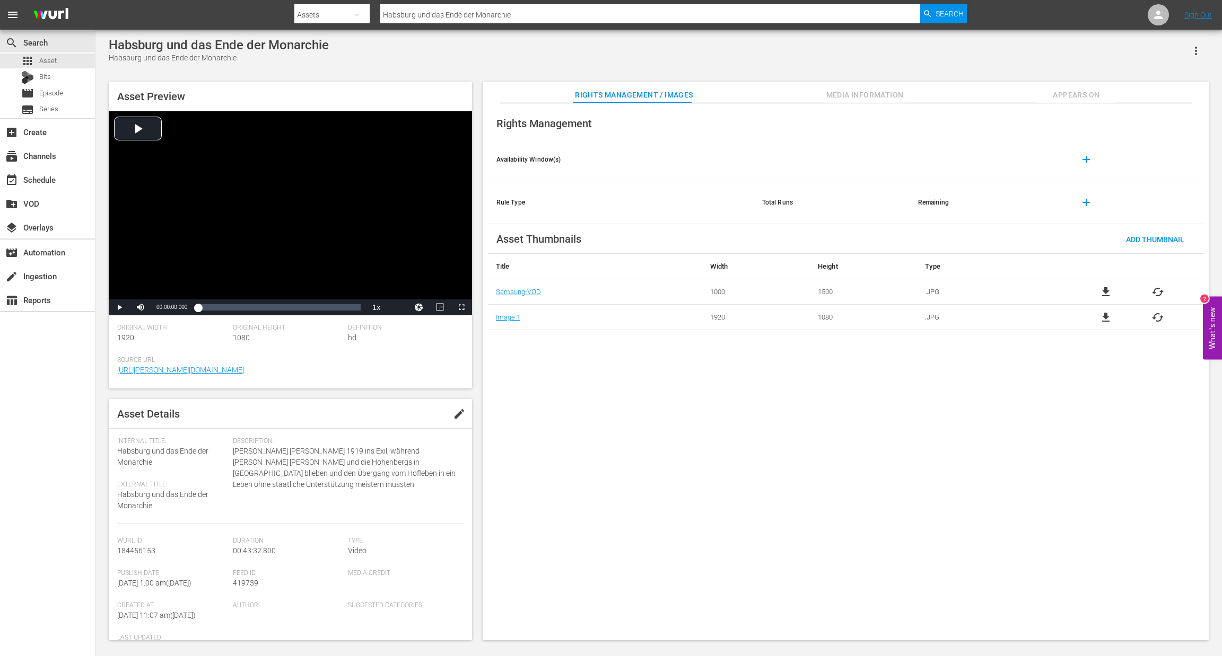
click at [1199, 60] on button "button" at bounding box center [1195, 50] width 25 height 25
click at [1159, 119] on div "DELETE" at bounding box center [1164, 122] width 72 height 25
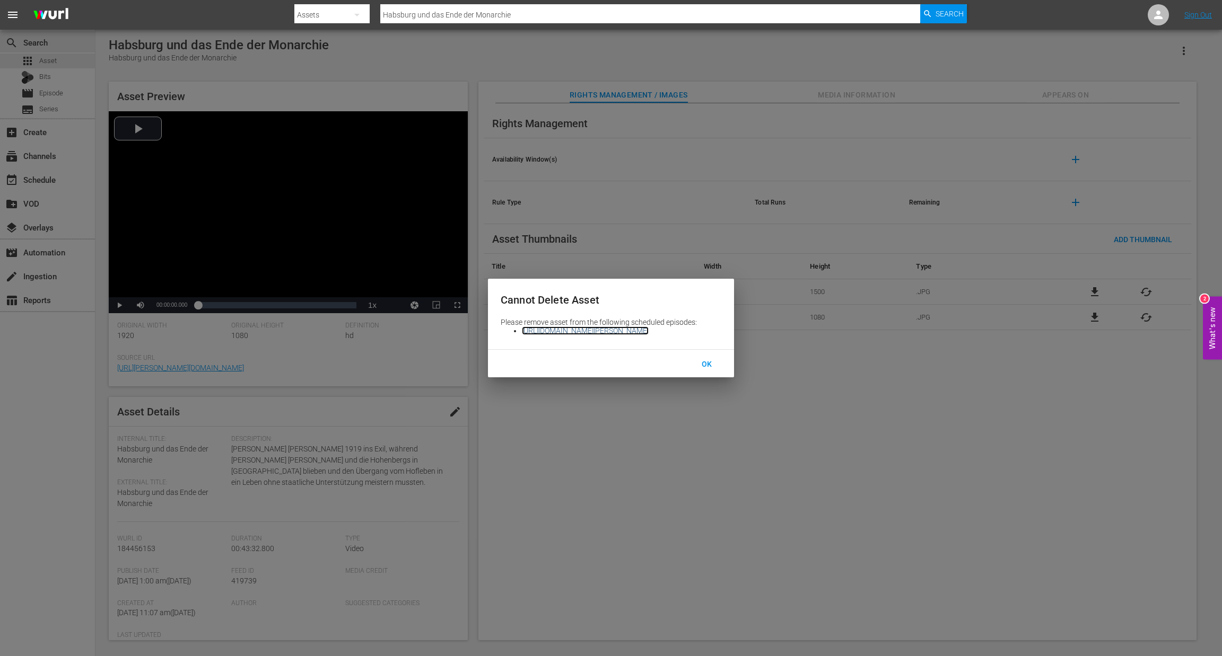
click at [648, 330] on link "[URL][DOMAIN_NAME][PERSON_NAME]" at bounding box center [585, 331] width 127 height 8
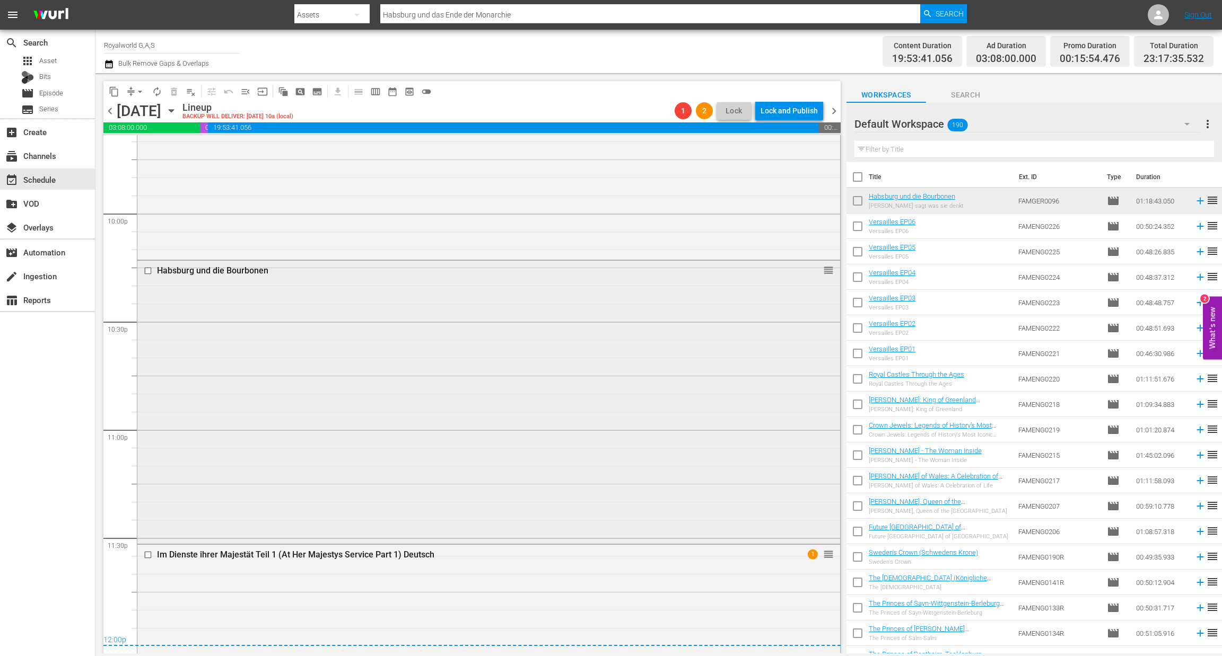
scroll to position [4637, 0]
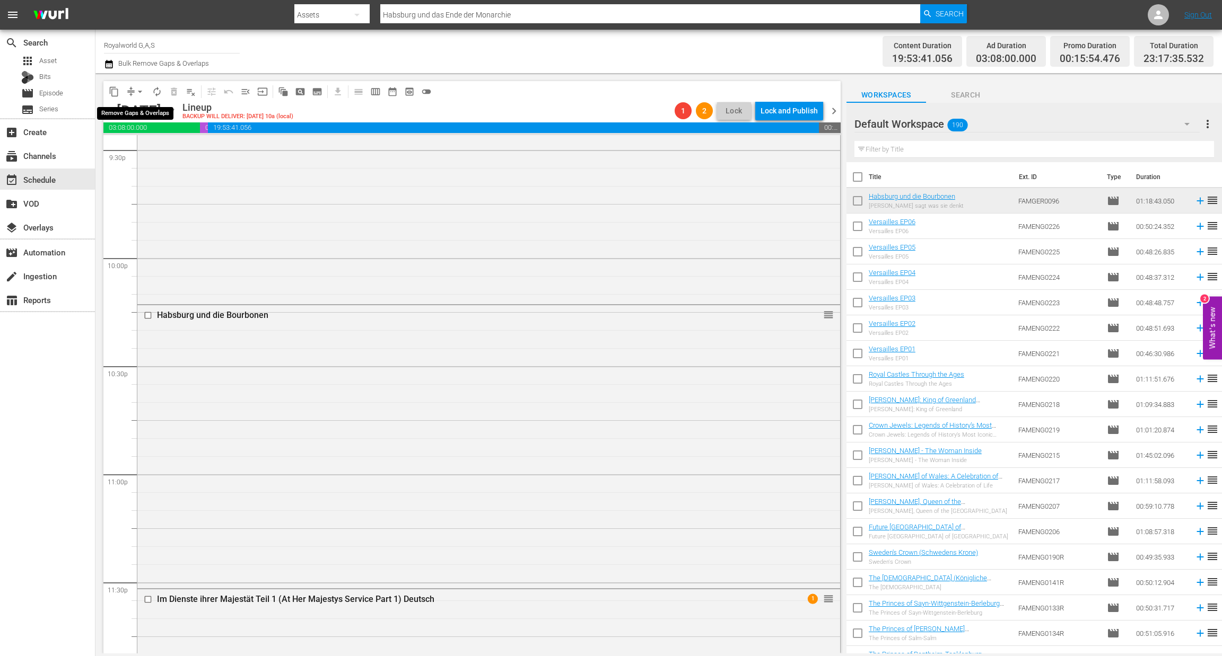
click at [143, 93] on span "arrow_drop_down" at bounding box center [140, 91] width 11 height 11
click at [151, 154] on li "Align to End of Previous Day" at bounding box center [140, 147] width 111 height 17
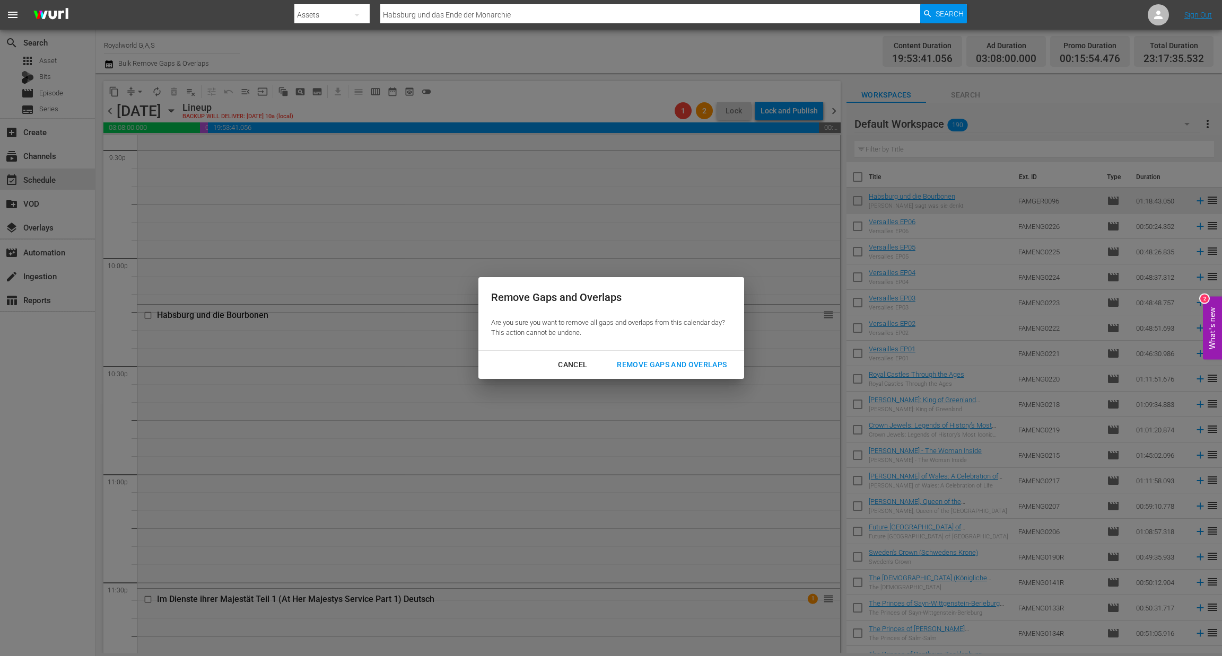
click at [670, 372] on button "Remove Gaps and Overlaps" at bounding box center [671, 365] width 135 height 20
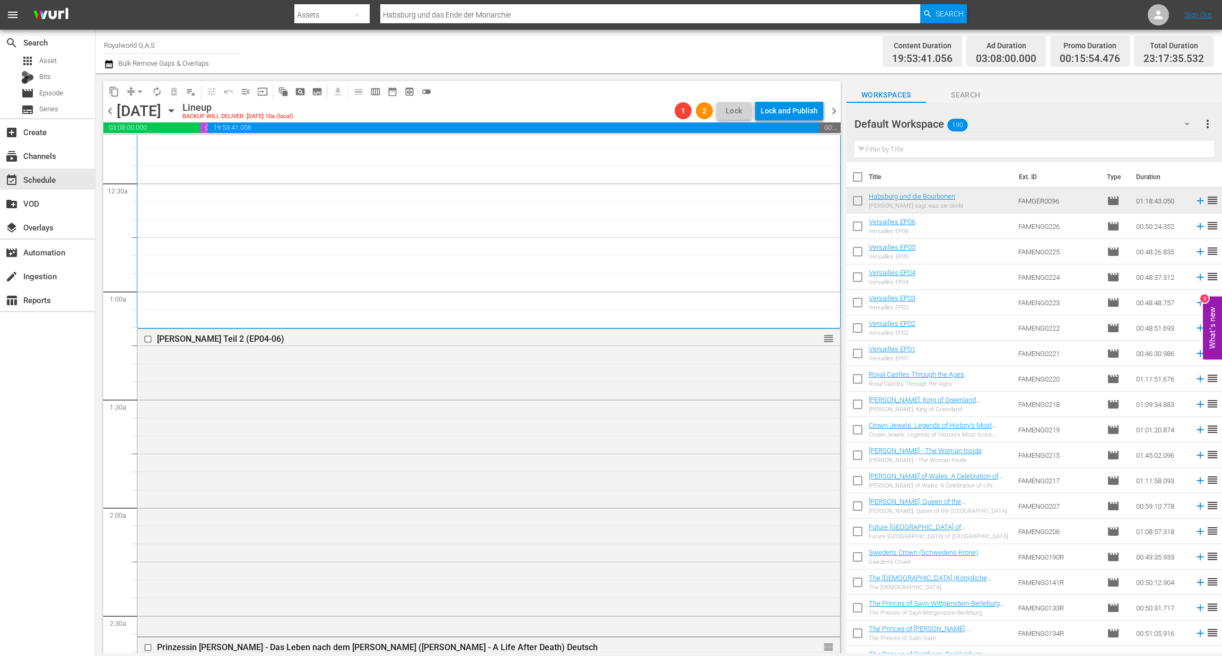
scroll to position [0, 0]
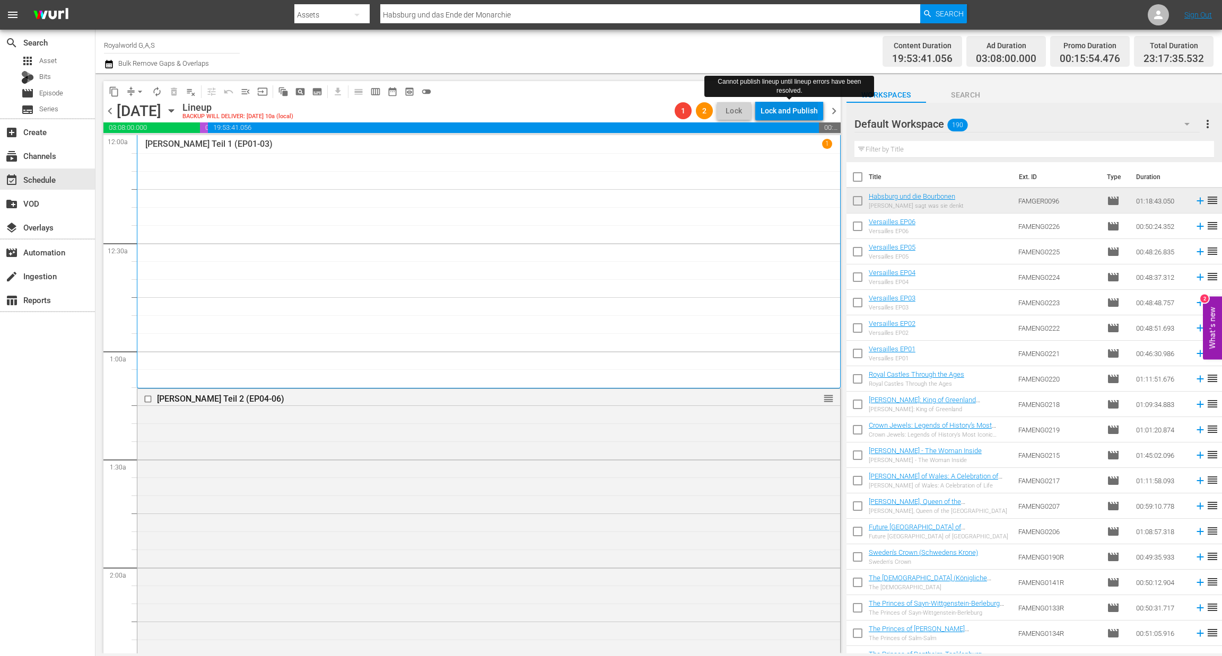
click at [796, 116] on div "Lock and Publish" at bounding box center [788, 110] width 57 height 19
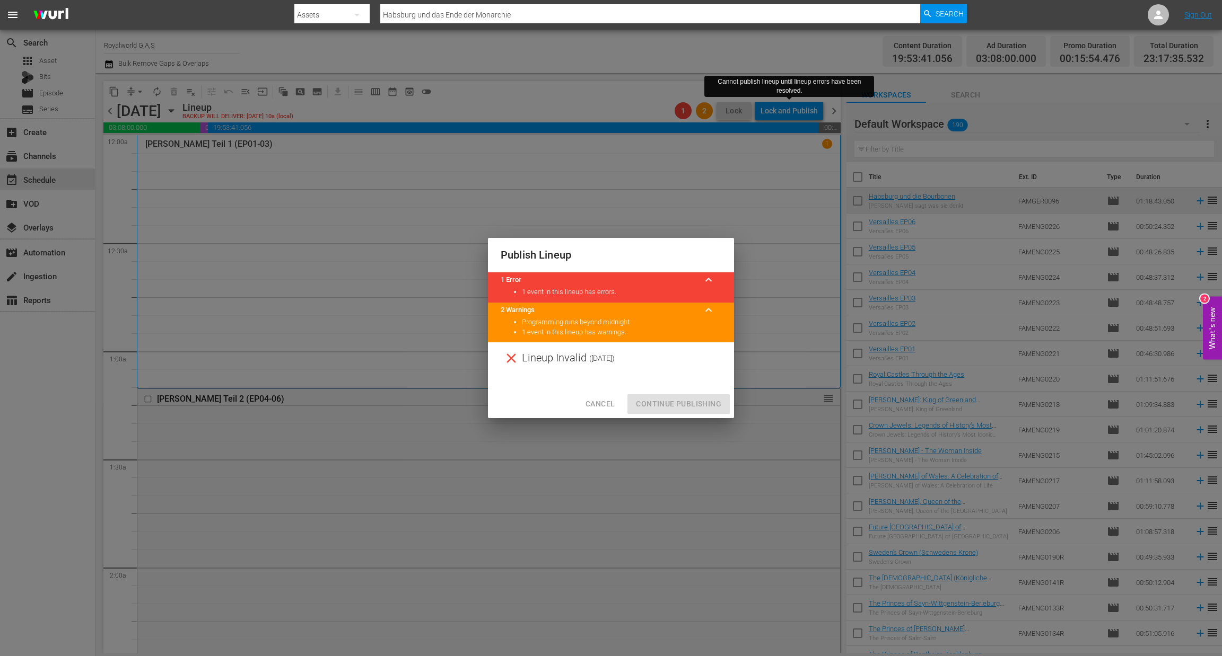
click at [593, 405] on span "Cancel" at bounding box center [599, 404] width 29 height 13
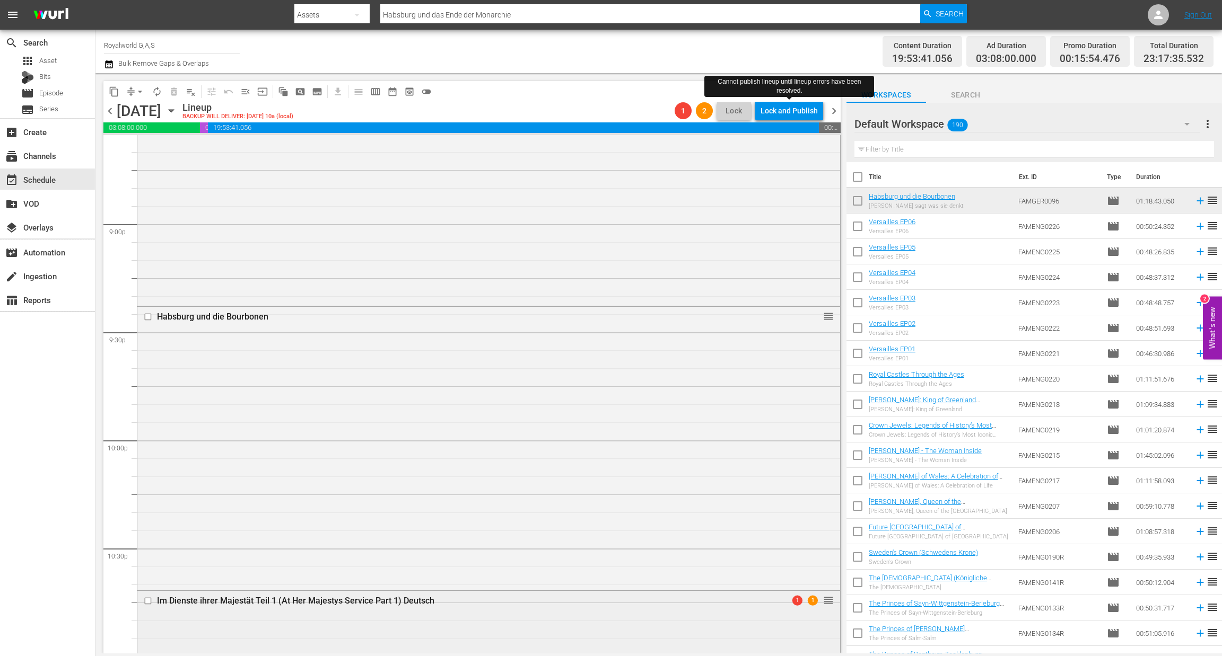
scroll to position [4773, 0]
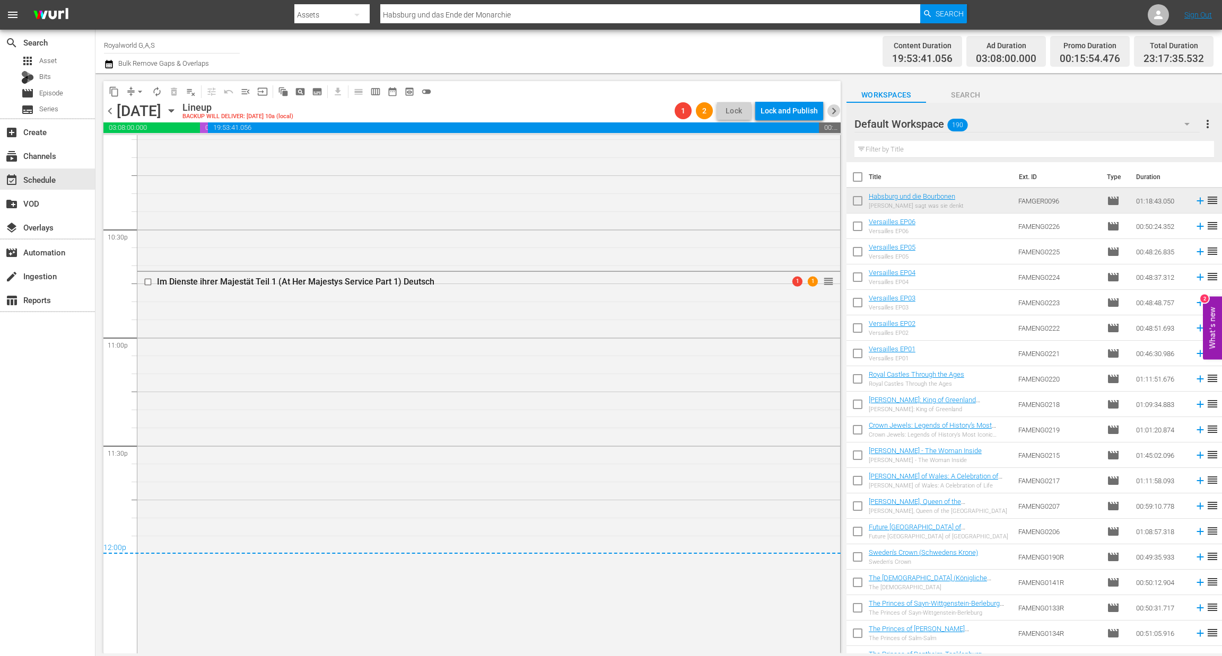
click at [833, 106] on span "chevron_right" at bounding box center [833, 110] width 13 height 13
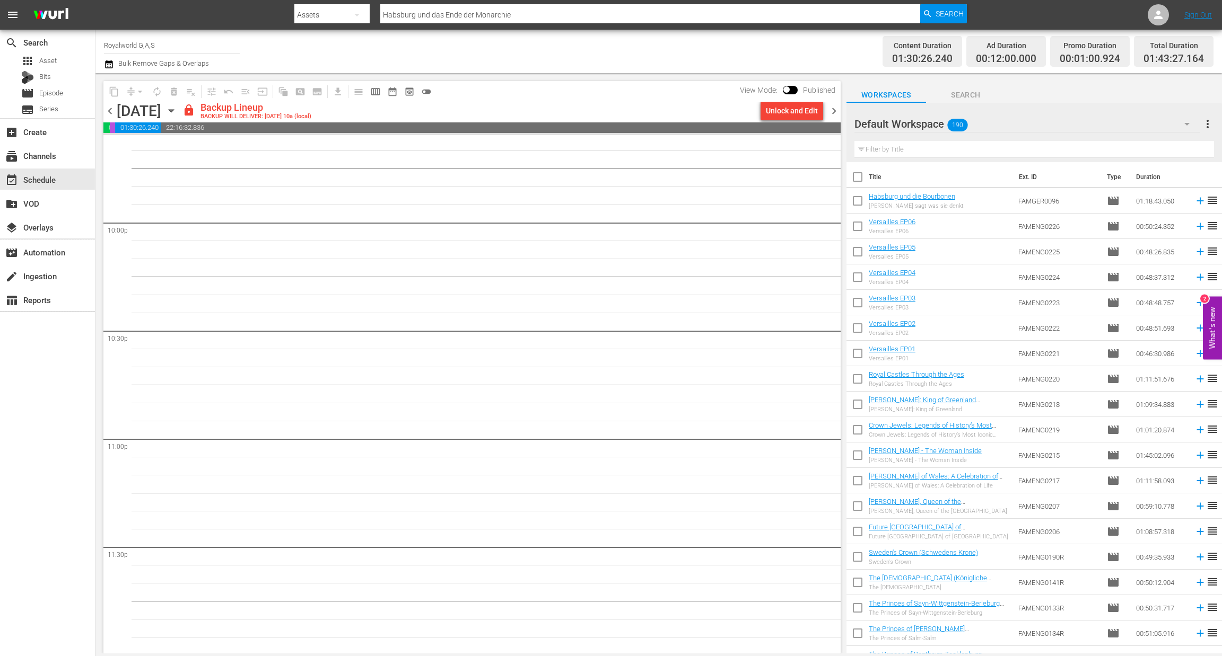
scroll to position [4673, 0]
click at [801, 111] on div "Unlock and Edit" at bounding box center [792, 110] width 52 height 19
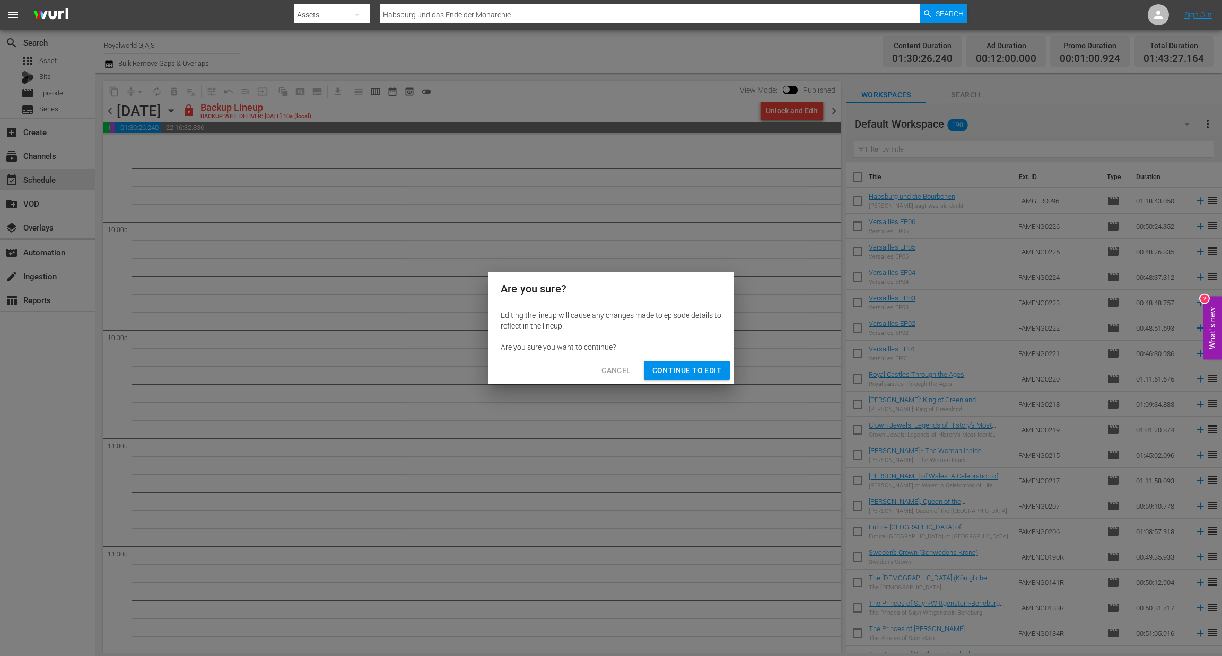
click at [715, 373] on span "Continue to Edit" at bounding box center [686, 370] width 69 height 13
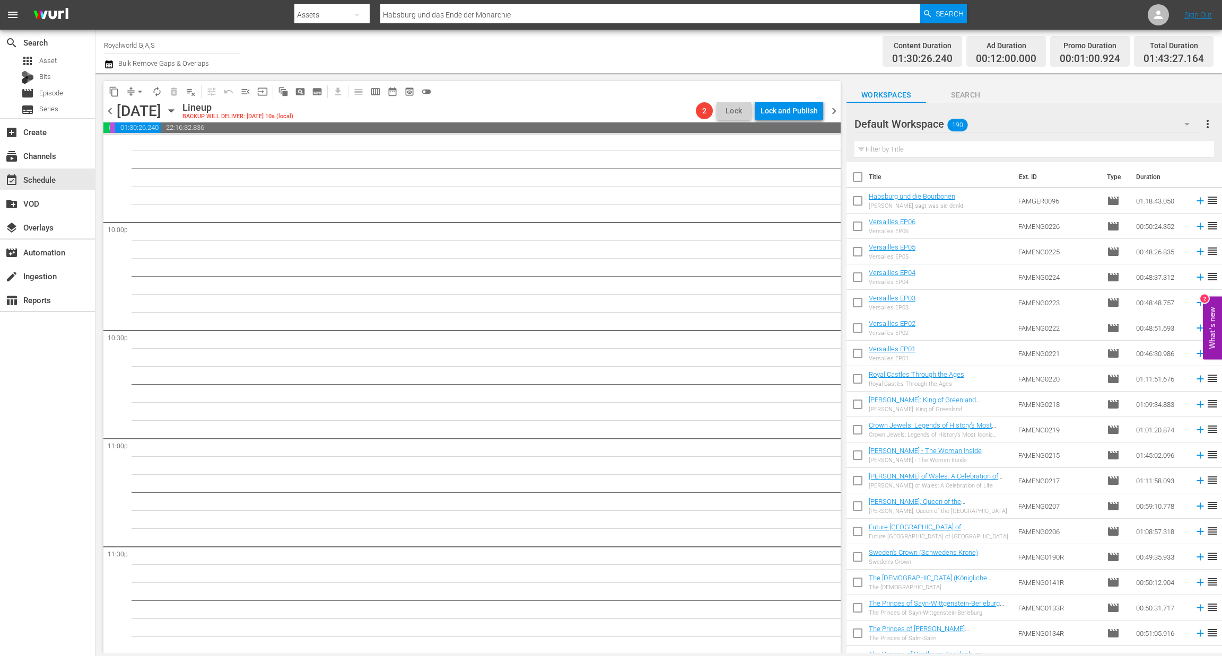
scroll to position [0, 0]
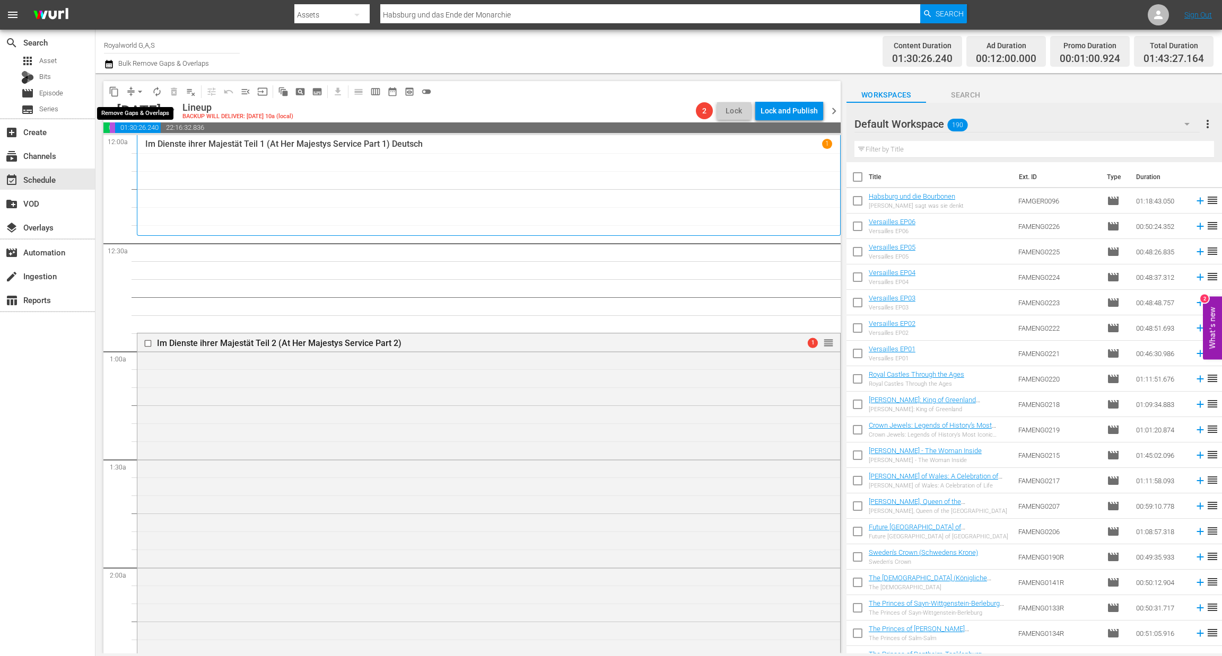
click at [141, 93] on span "arrow_drop_down" at bounding box center [140, 91] width 11 height 11
click at [161, 151] on li "Align to End of Previous Day" at bounding box center [140, 147] width 111 height 17
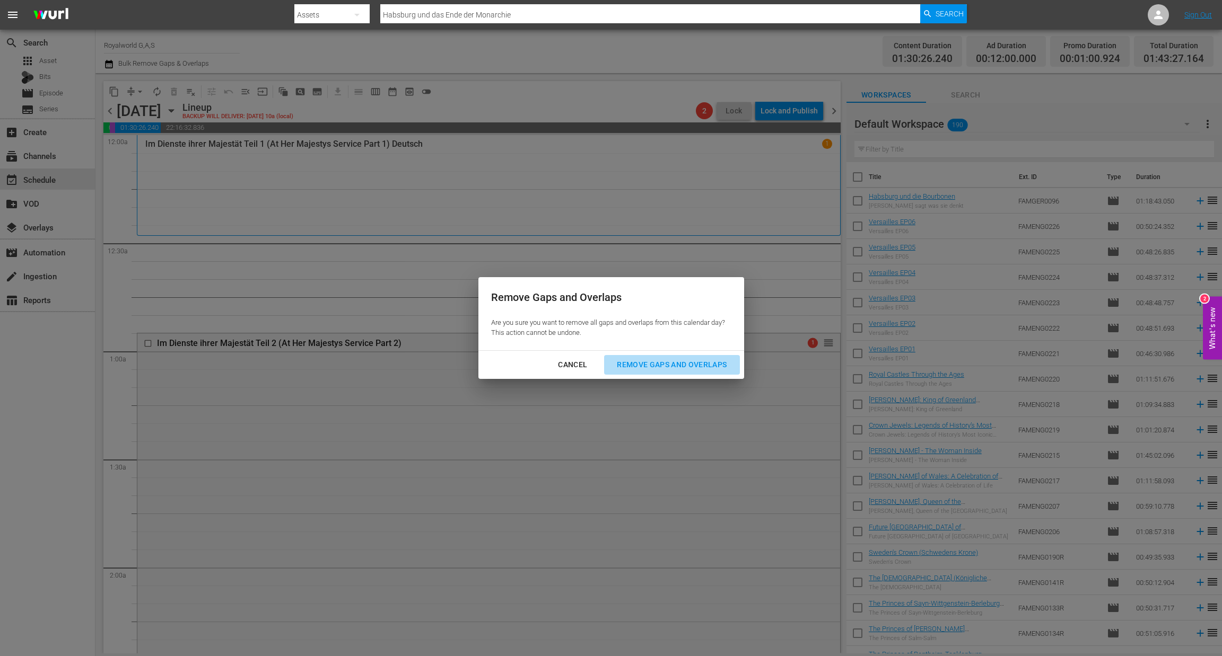
click at [711, 367] on div "Remove Gaps and Overlaps" at bounding box center [671, 364] width 127 height 13
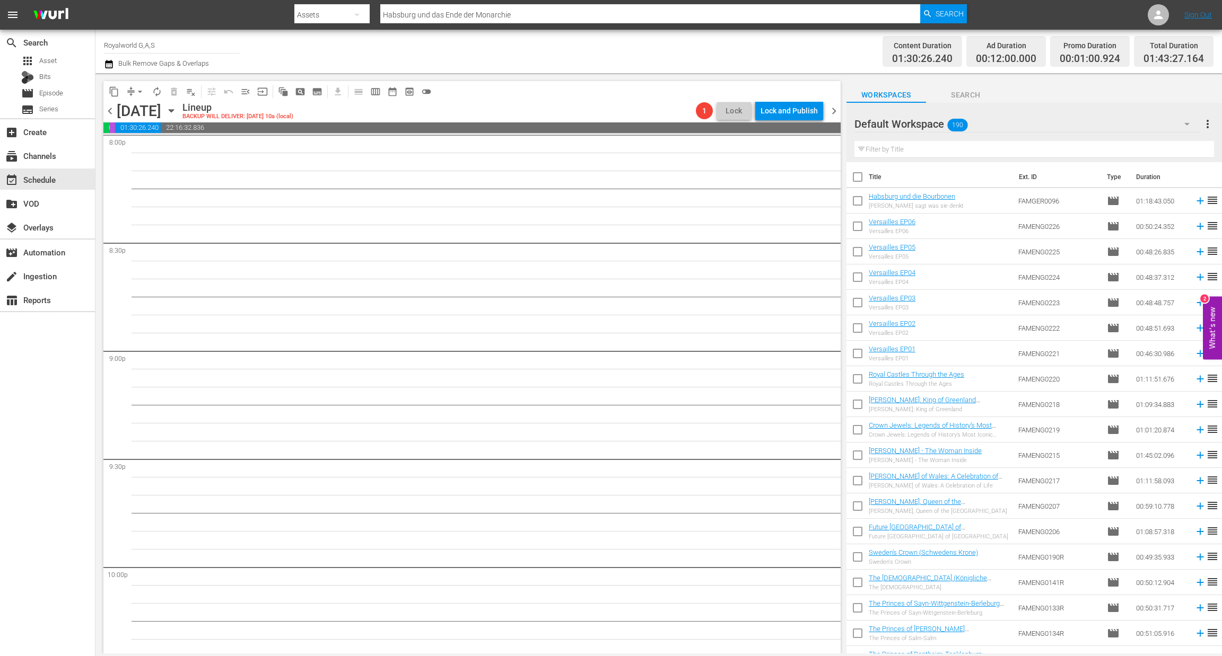
scroll to position [4673, 0]
click at [112, 111] on span "chevron_left" at bounding box center [109, 110] width 13 height 13
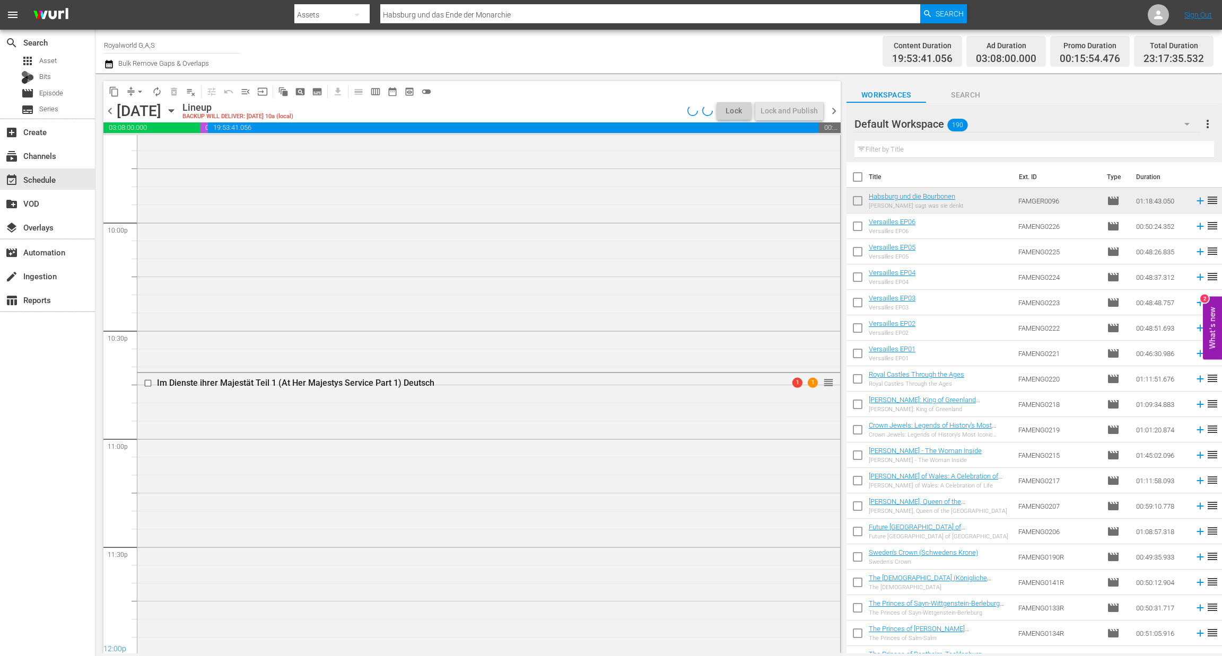
scroll to position [4493, 0]
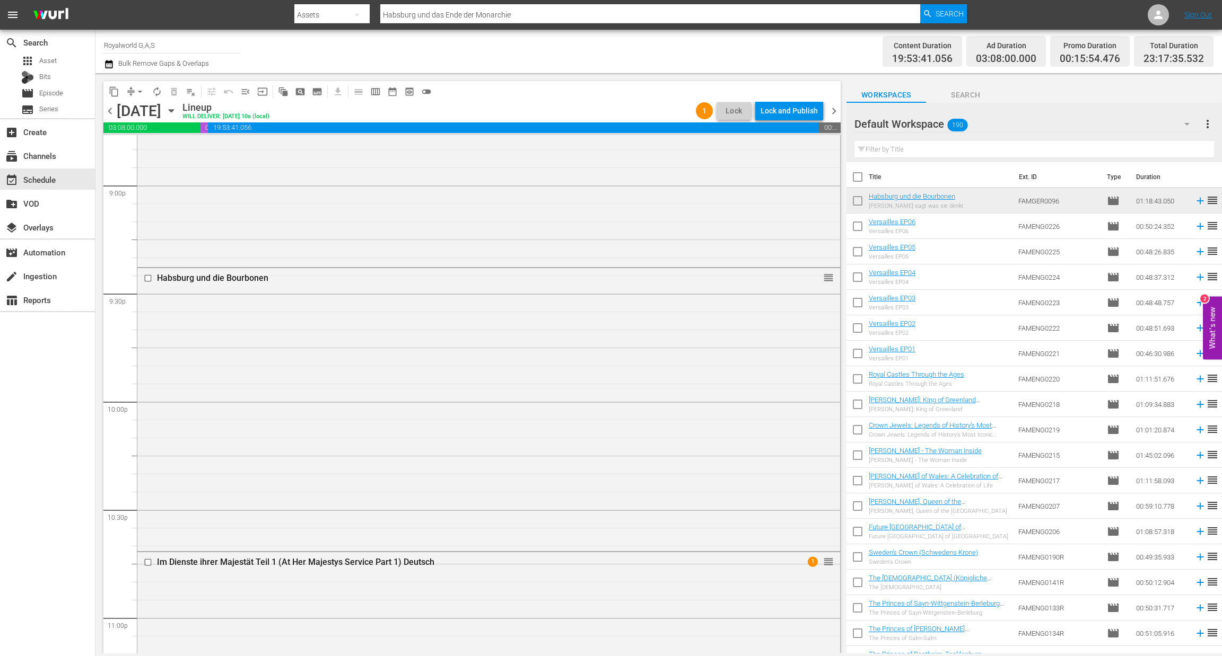
click at [801, 112] on div "Lock and Publish" at bounding box center [788, 110] width 57 height 19
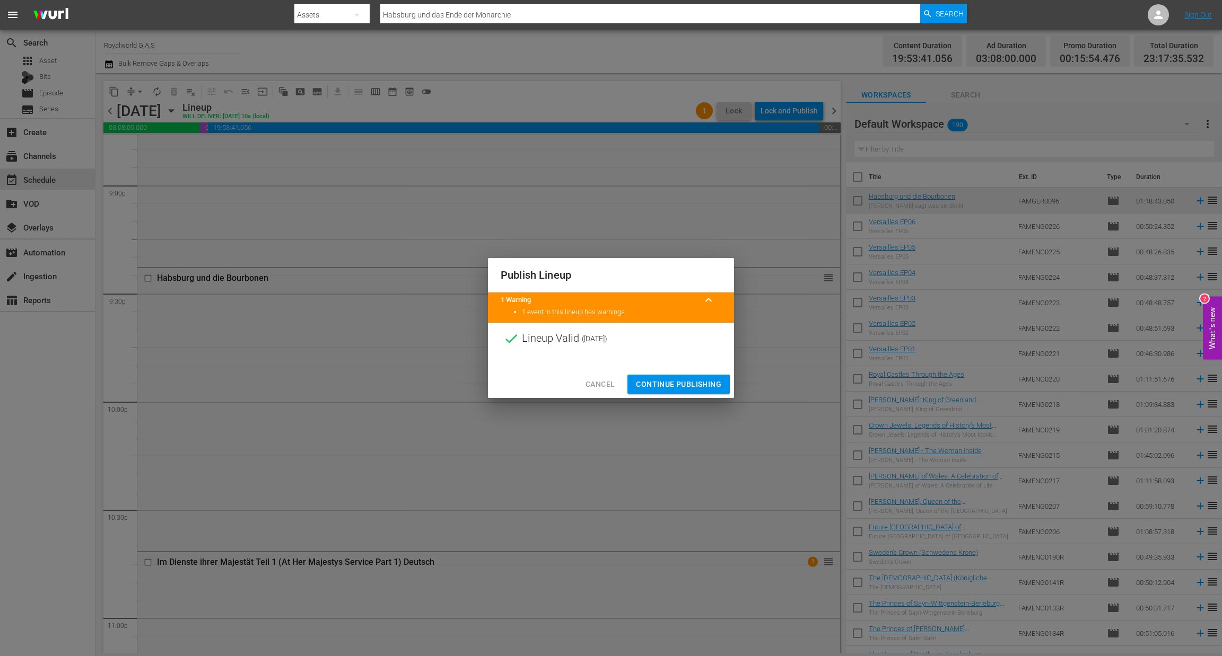
click at [677, 382] on span "Continue Publishing" at bounding box center [678, 384] width 85 height 13
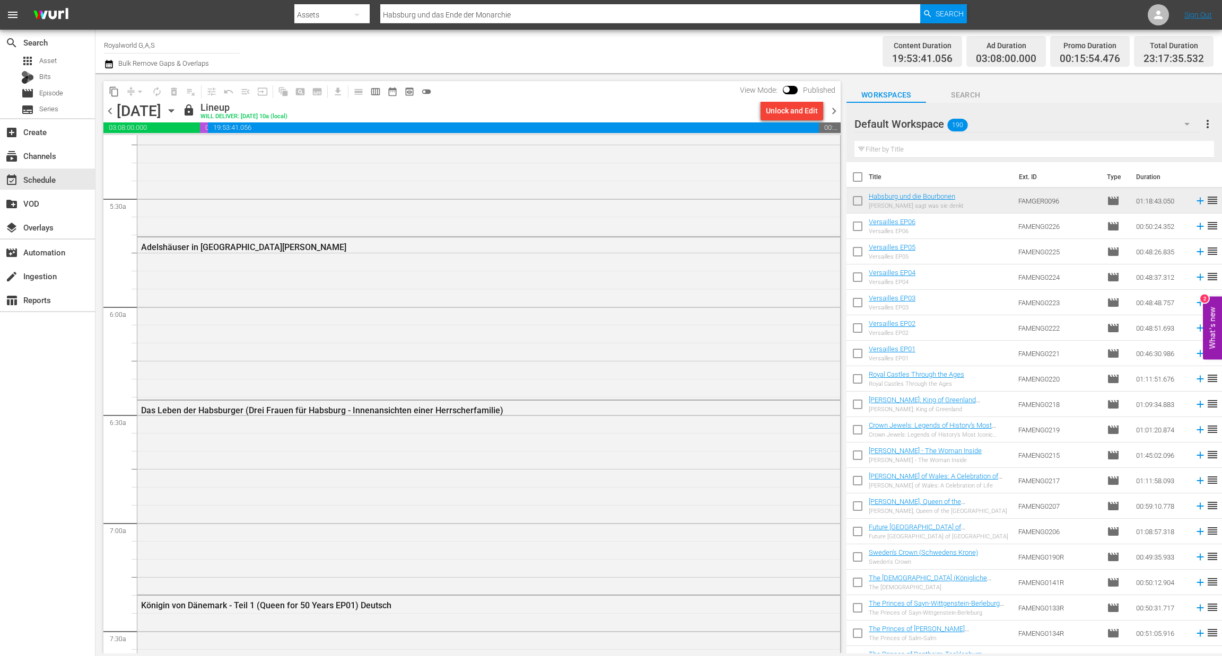
scroll to position [0, 0]
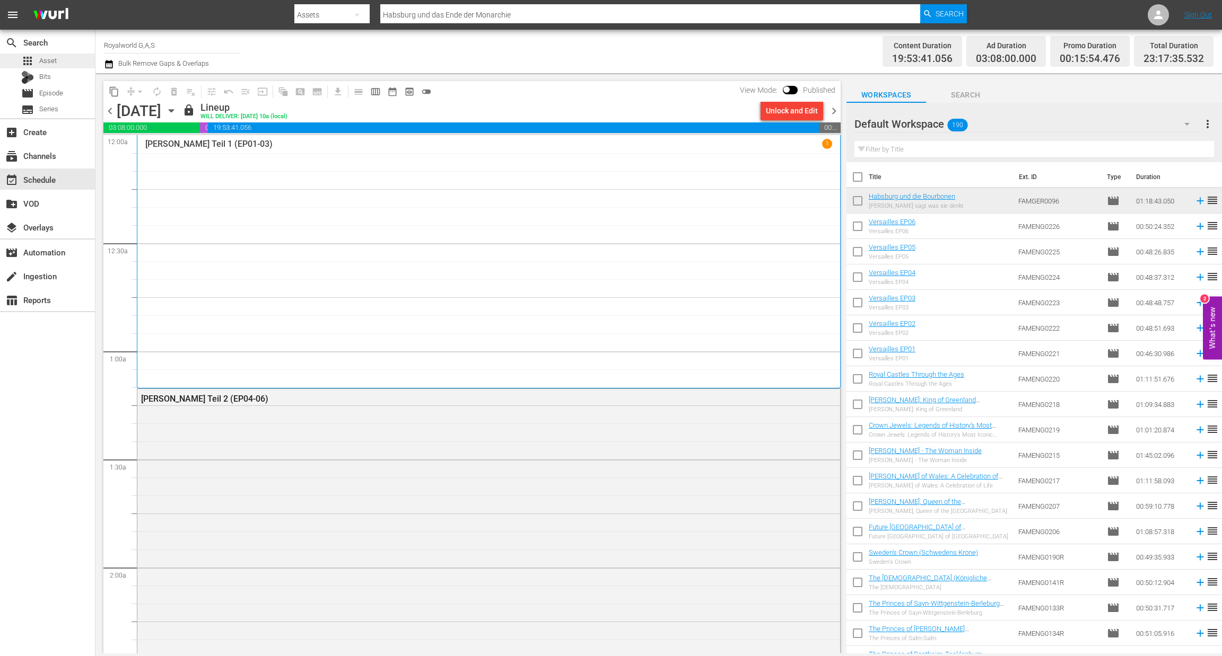
click at [49, 63] on span "Asset" at bounding box center [47, 61] width 17 height 11
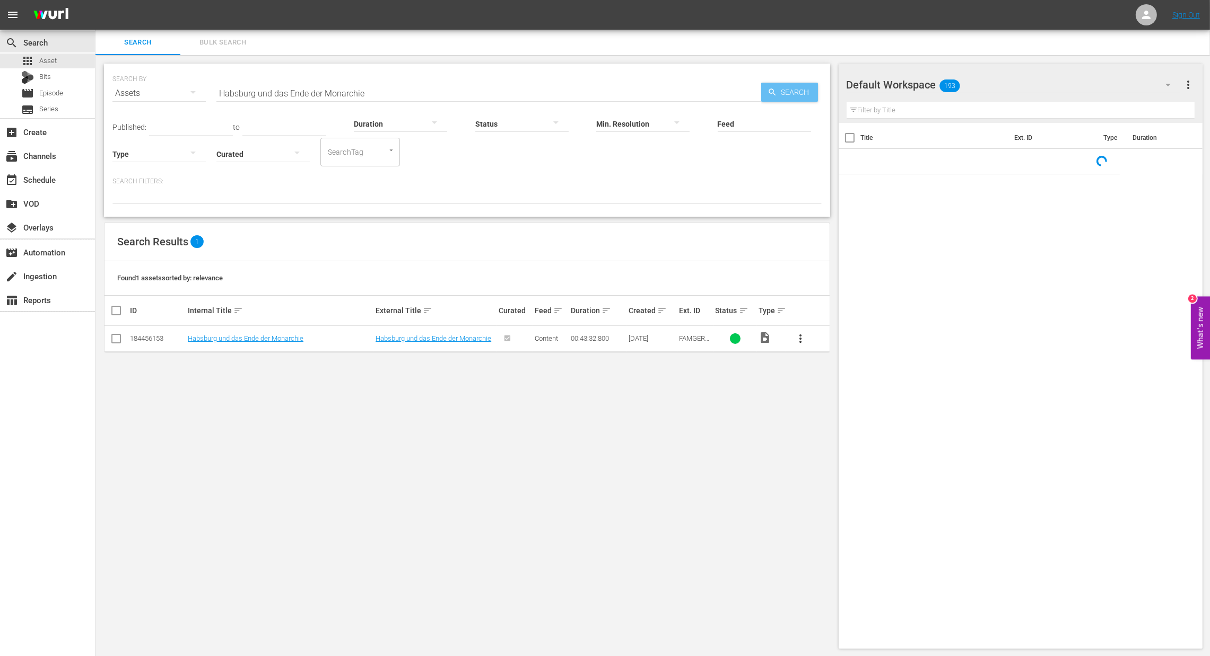
click at [778, 87] on span "Search" at bounding box center [797, 92] width 41 height 19
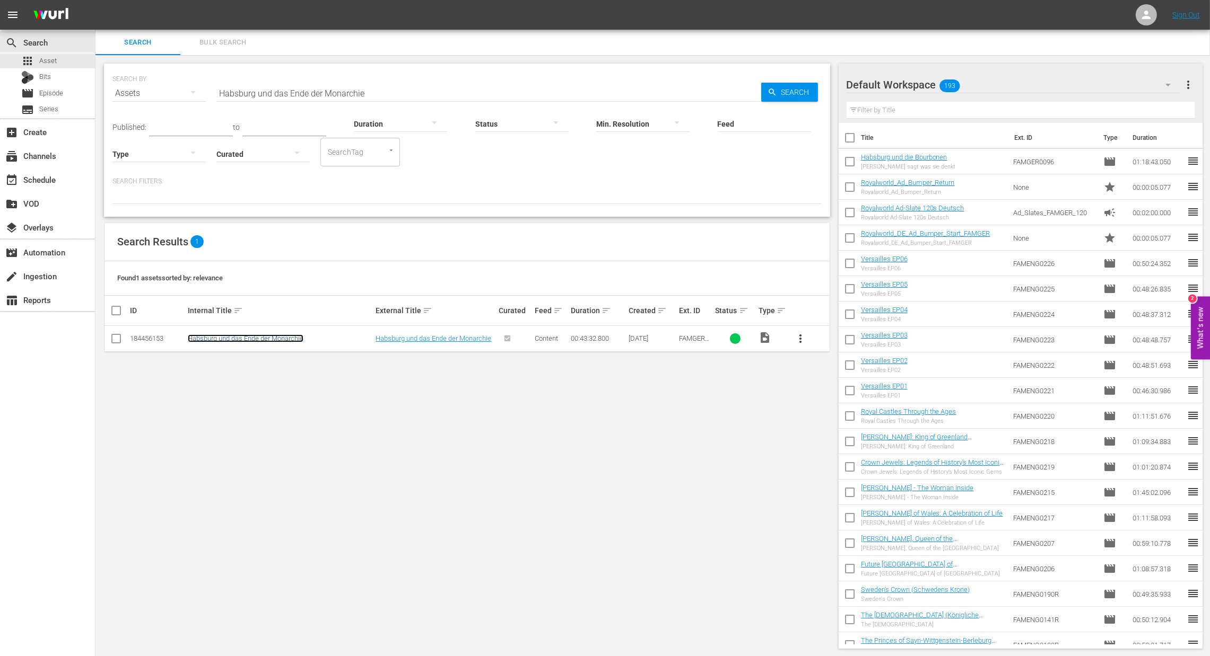
click at [260, 340] on link "Habsburg und das Ende der Monarchie" at bounding box center [246, 339] width 116 height 8
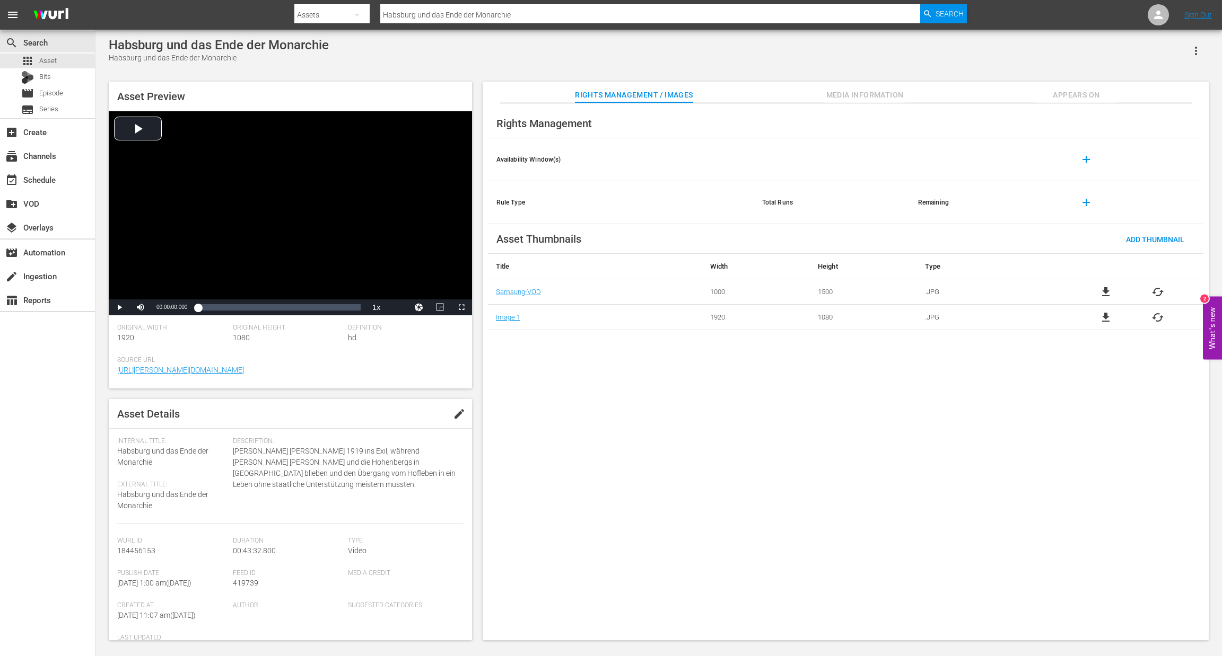
click at [1193, 49] on icon "button" at bounding box center [1195, 51] width 13 height 13
click at [1166, 125] on div "DELETE" at bounding box center [1164, 122] width 72 height 25
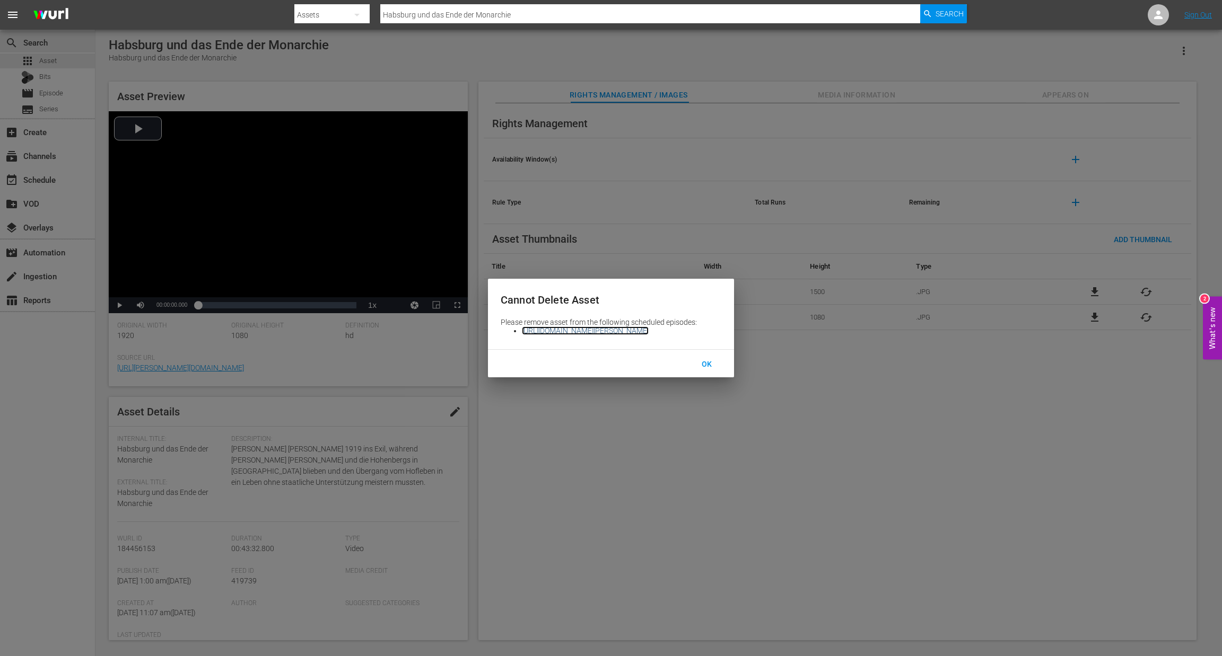
click at [648, 330] on link "[URL][DOMAIN_NAME][PERSON_NAME]" at bounding box center [585, 331] width 127 height 8
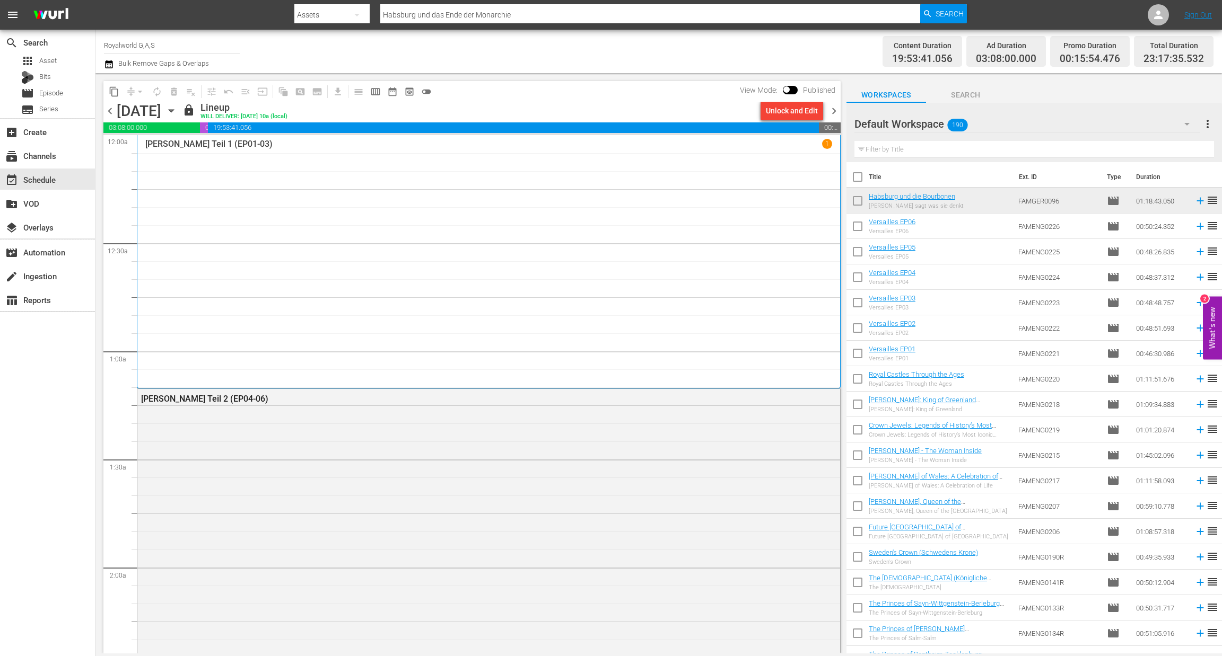
click at [858, 200] on input "checkbox" at bounding box center [857, 203] width 22 height 22
checkbox input "true"
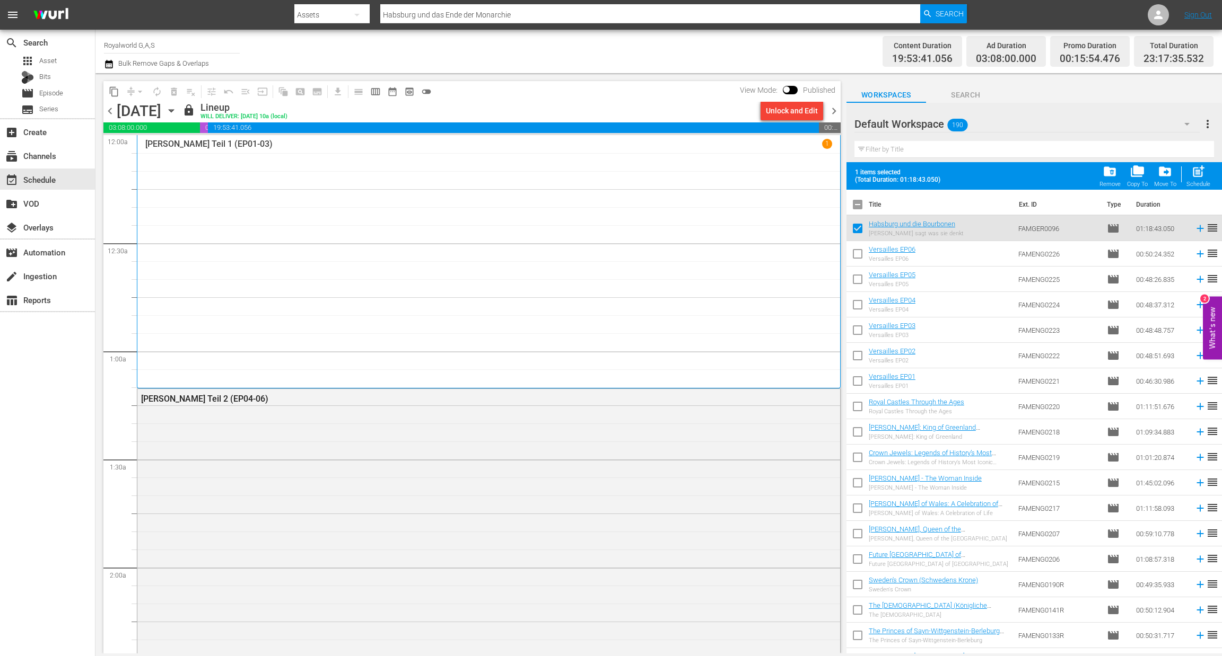
click at [1207, 124] on span "more_vert" at bounding box center [1207, 124] width 13 height 13
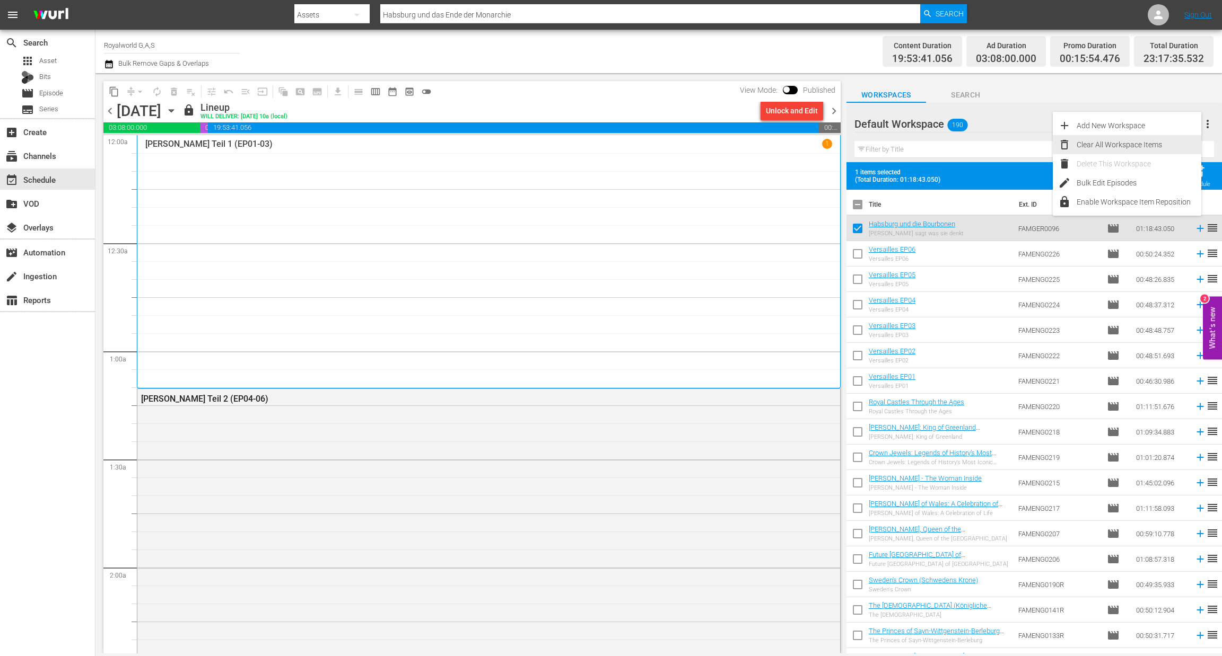
click at [1136, 150] on div "Clear All Workspace Items" at bounding box center [1138, 144] width 125 height 19
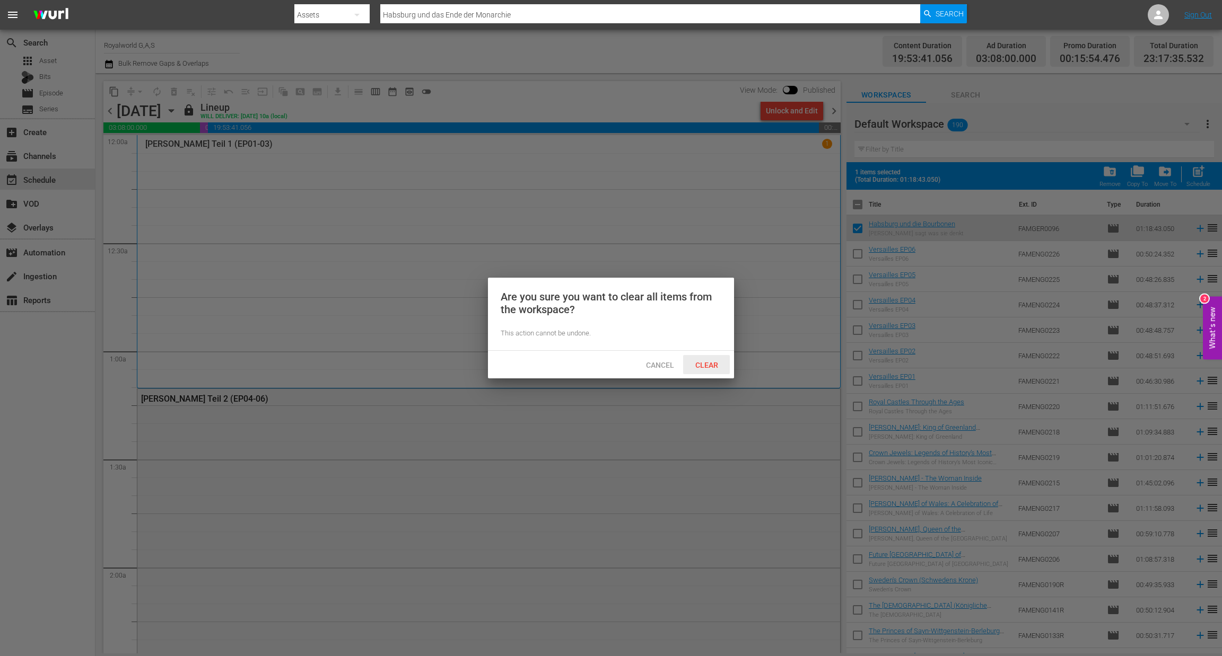
click at [711, 369] on span "Clear" at bounding box center [707, 365] width 40 height 8
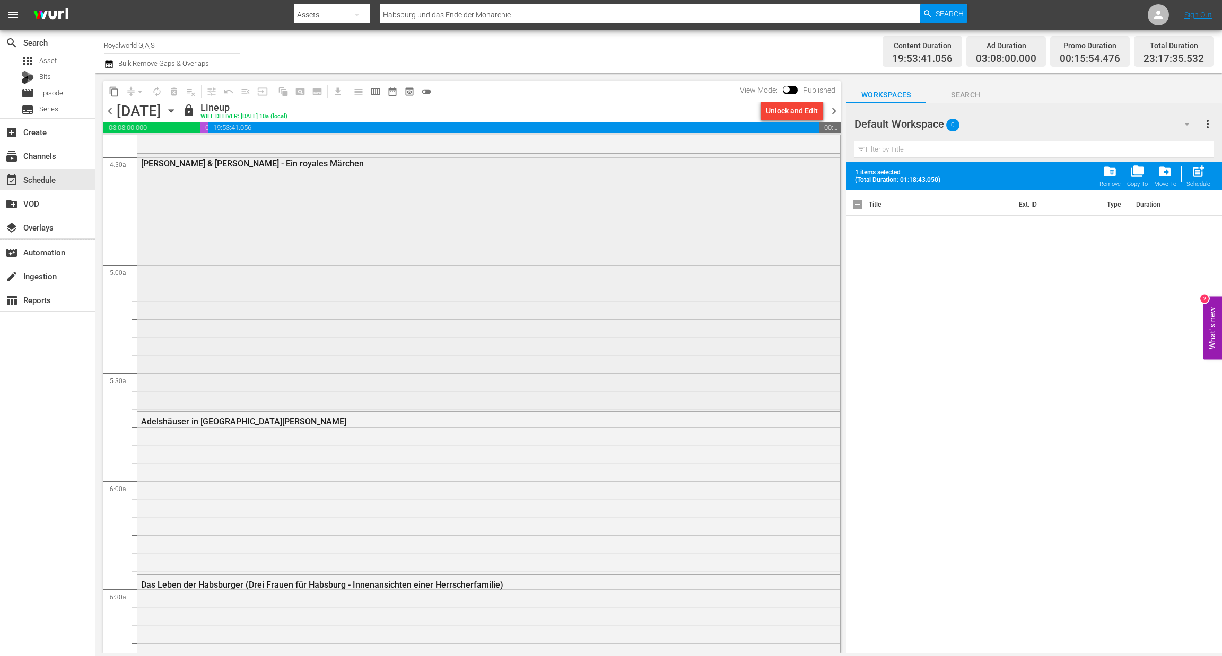
scroll to position [954, 0]
click at [107, 67] on icon "button" at bounding box center [109, 64] width 10 height 13
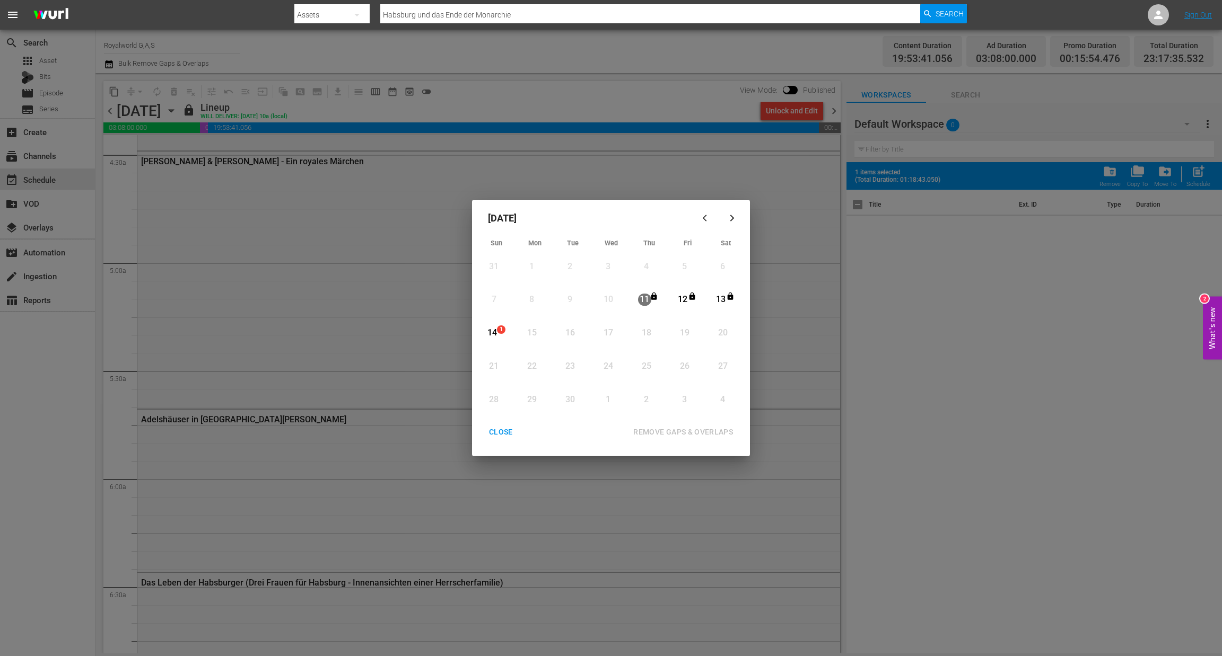
click at [503, 433] on div "CLOSE" at bounding box center [500, 432] width 41 height 13
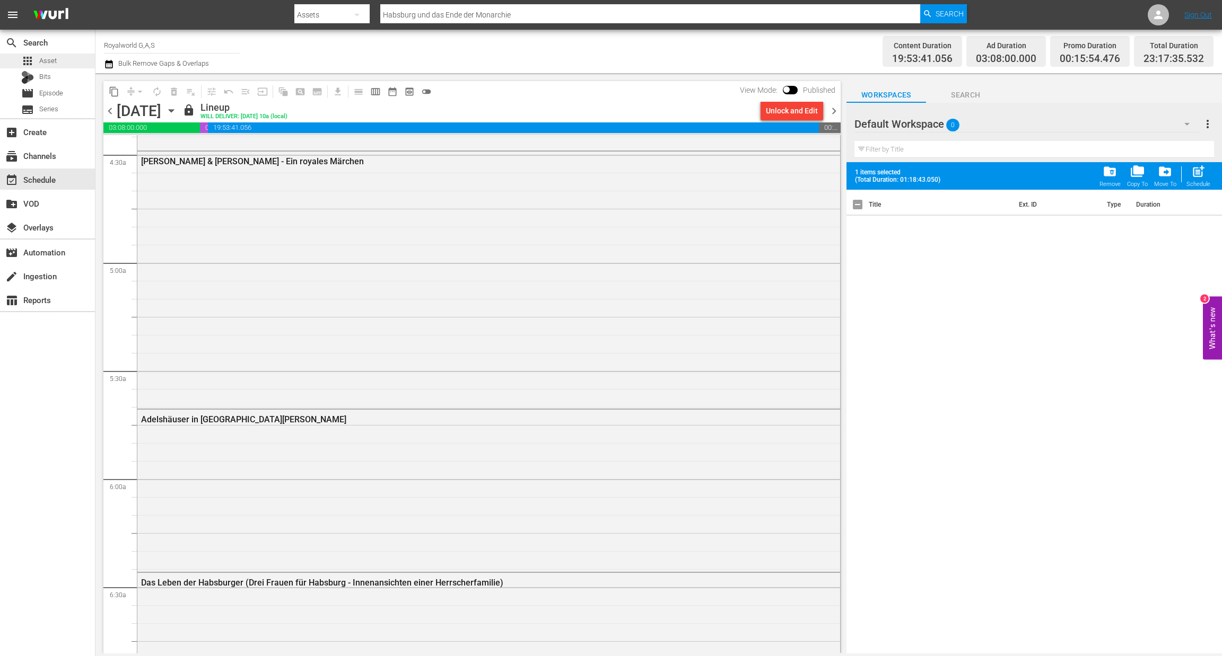
click at [59, 63] on div "apps Asset" at bounding box center [47, 61] width 95 height 15
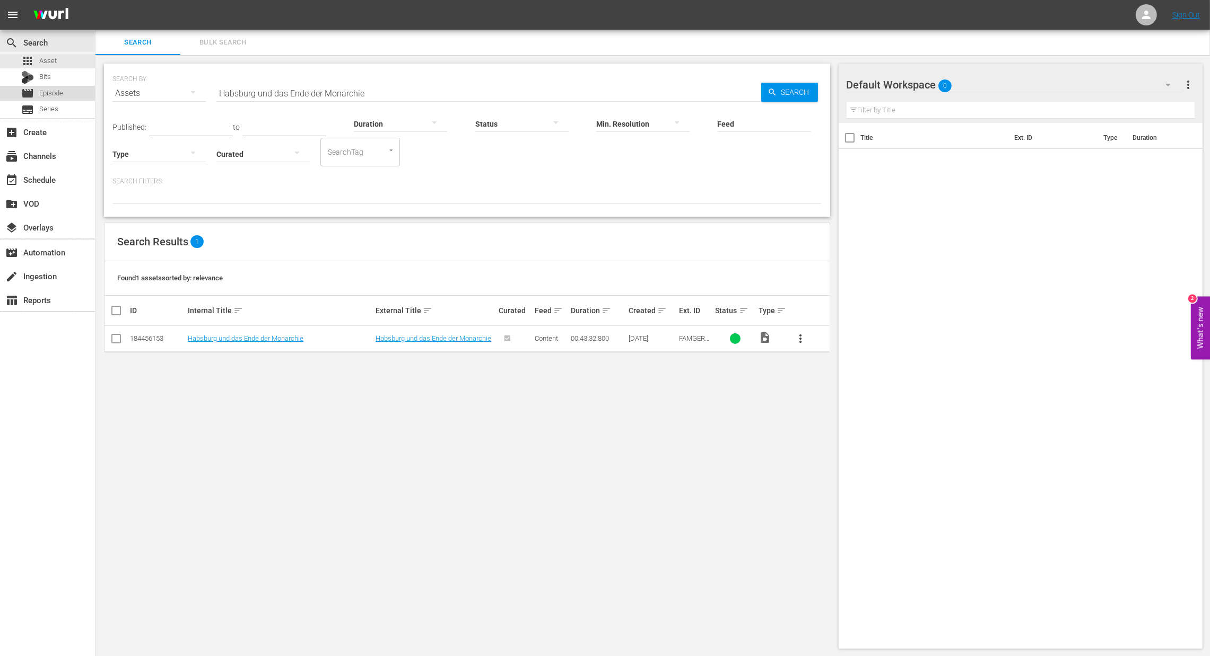
click at [61, 97] on span "Episode" at bounding box center [51, 93] width 24 height 11
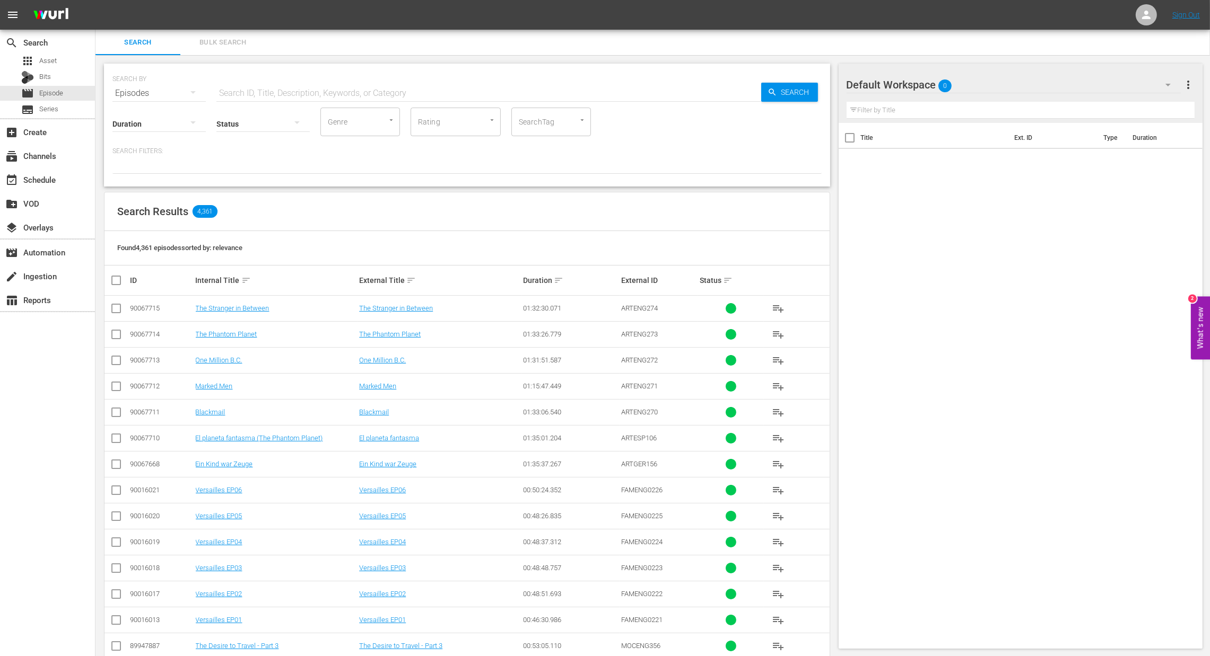
click at [258, 92] on input "text" at bounding box center [488, 93] width 545 height 25
paste input "Adelshäuser in [GEOGRAPHIC_DATA] in [GEOGRAPHIC_DATA]"
type input "Adelshäuser in [GEOGRAPHIC_DATA] in [GEOGRAPHIC_DATA]"
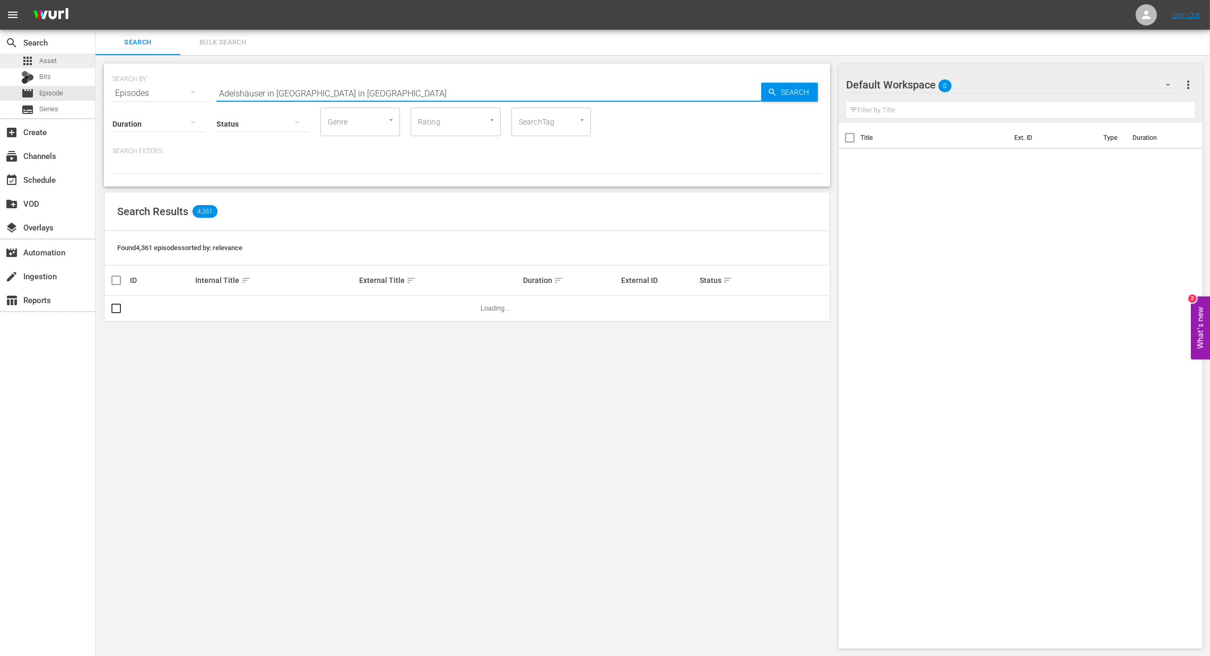
drag, startPoint x: 443, startPoint y: 91, endPoint x: 94, endPoint y: 60, distance: 350.3
click at [95, 0] on div "search Search apps Asset Bits movie Episode subtitles Series add_box Create sub…" at bounding box center [652, 0] width 1114 height 0
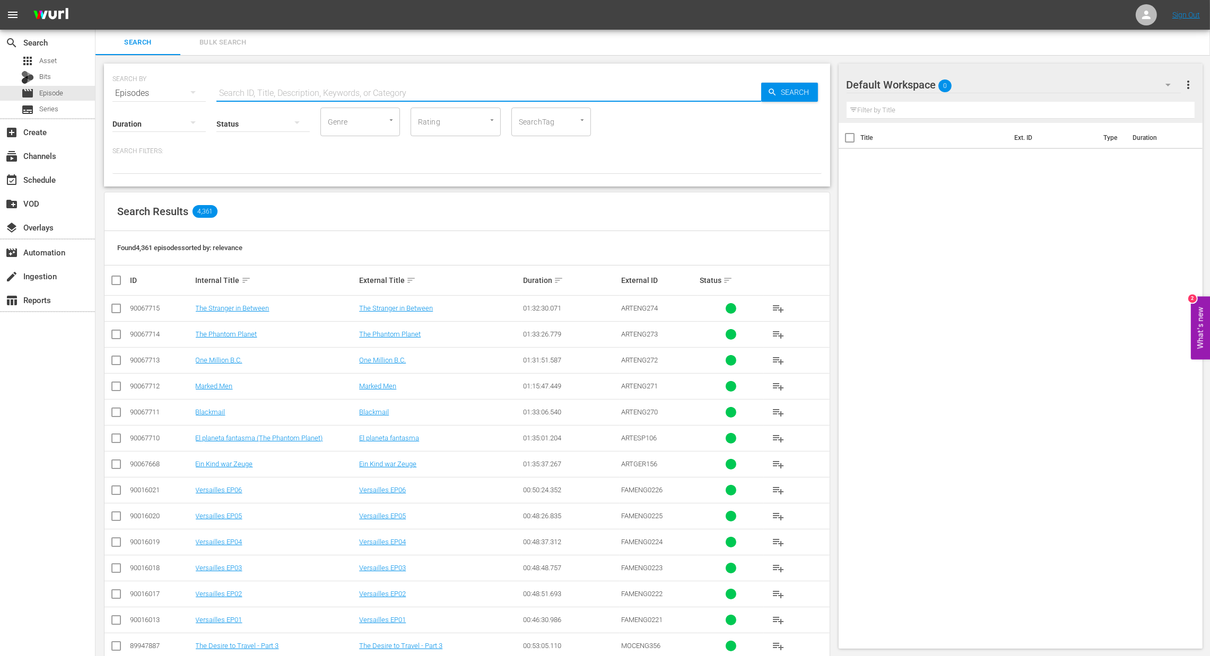
click at [409, 83] on input "text" at bounding box center [488, 93] width 545 height 25
click at [408, 85] on input "text" at bounding box center [488, 93] width 545 height 25
paste input "Habsburg und die Bourbonen"
click at [774, 94] on icon "button" at bounding box center [771, 92] width 7 height 7
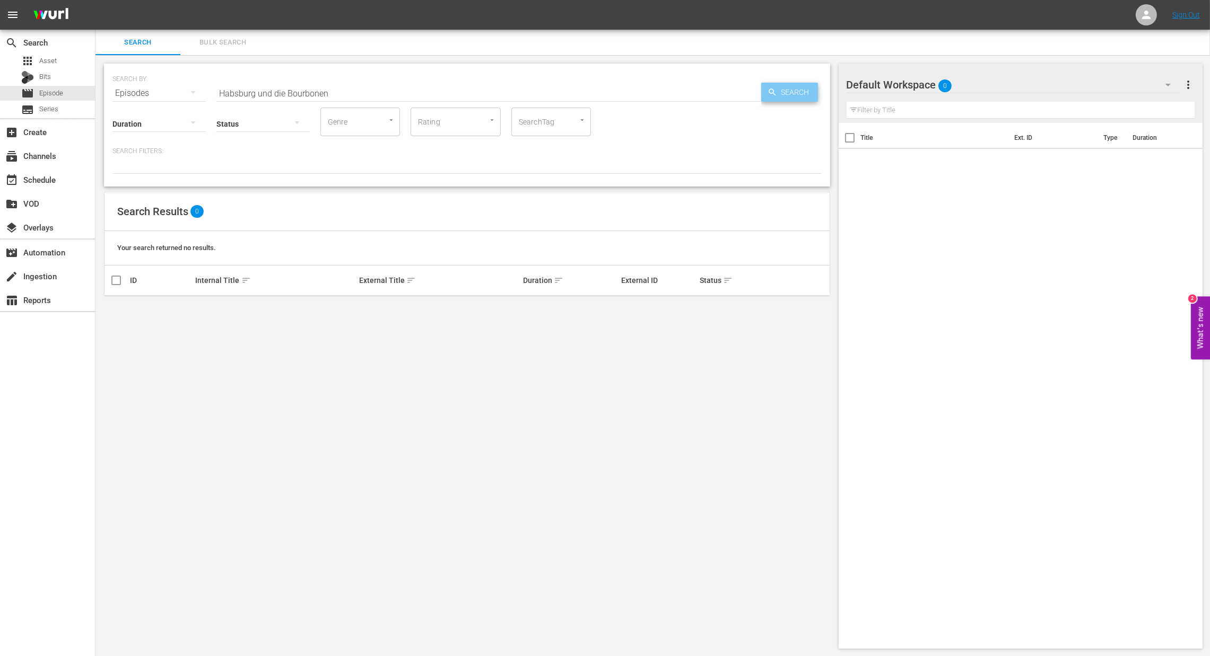
click at [774, 94] on icon "button" at bounding box center [771, 92] width 7 height 7
click at [196, 92] on icon "button" at bounding box center [193, 92] width 13 height 13
drag, startPoint x: 144, startPoint y: 203, endPoint x: 158, endPoint y: 198, distance: 15.1
click at [144, 204] on div "Assets" at bounding box center [146, 198] width 42 height 17
type input "Habsburg und das Ende der Monarchie"
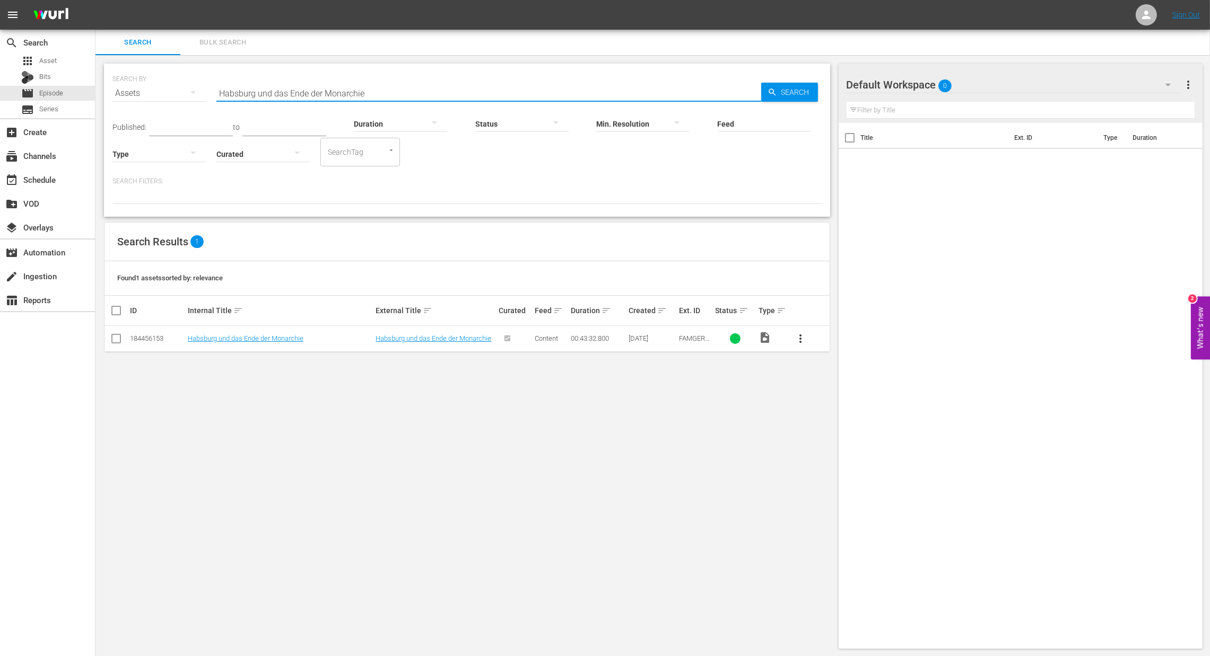
drag, startPoint x: 416, startPoint y: 93, endPoint x: 364, endPoint y: 93, distance: 52.0
click at [364, 93] on input "Habsburg und das Ende der Monarchie" at bounding box center [488, 93] width 545 height 25
click at [265, 338] on link "Habsburg und das Ende der Monarchie" at bounding box center [246, 339] width 116 height 8
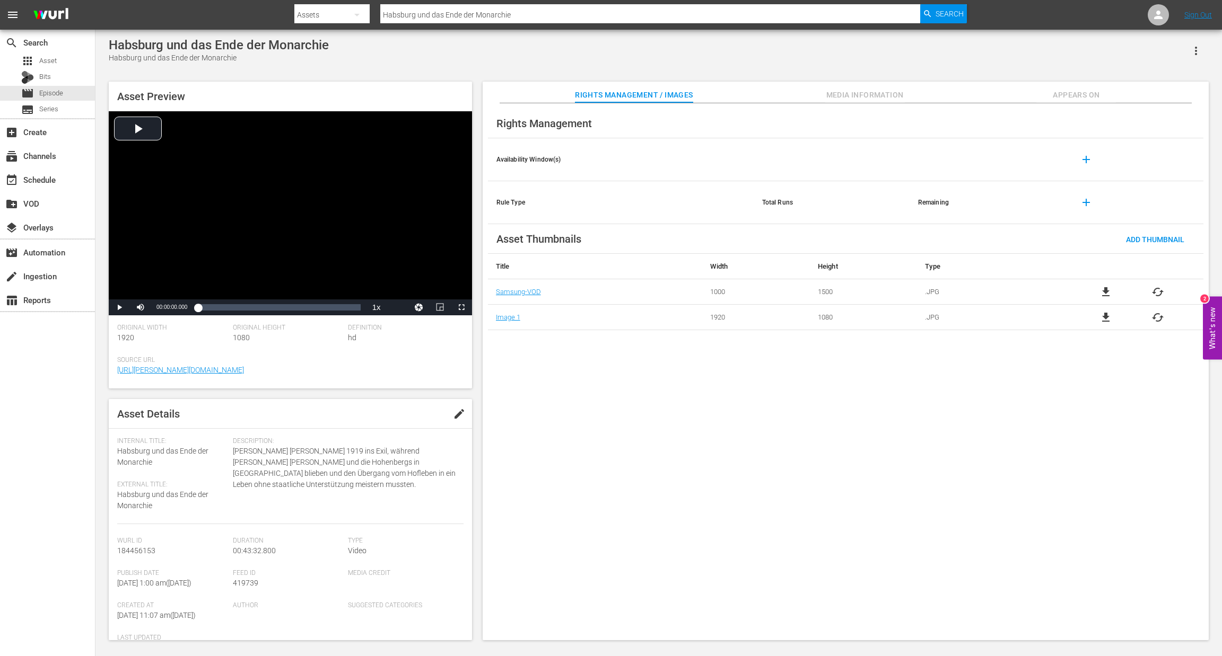
click at [1195, 54] on icon "button" at bounding box center [1196, 51] width 2 height 8
click at [1161, 120] on div "DELETE" at bounding box center [1164, 122] width 72 height 25
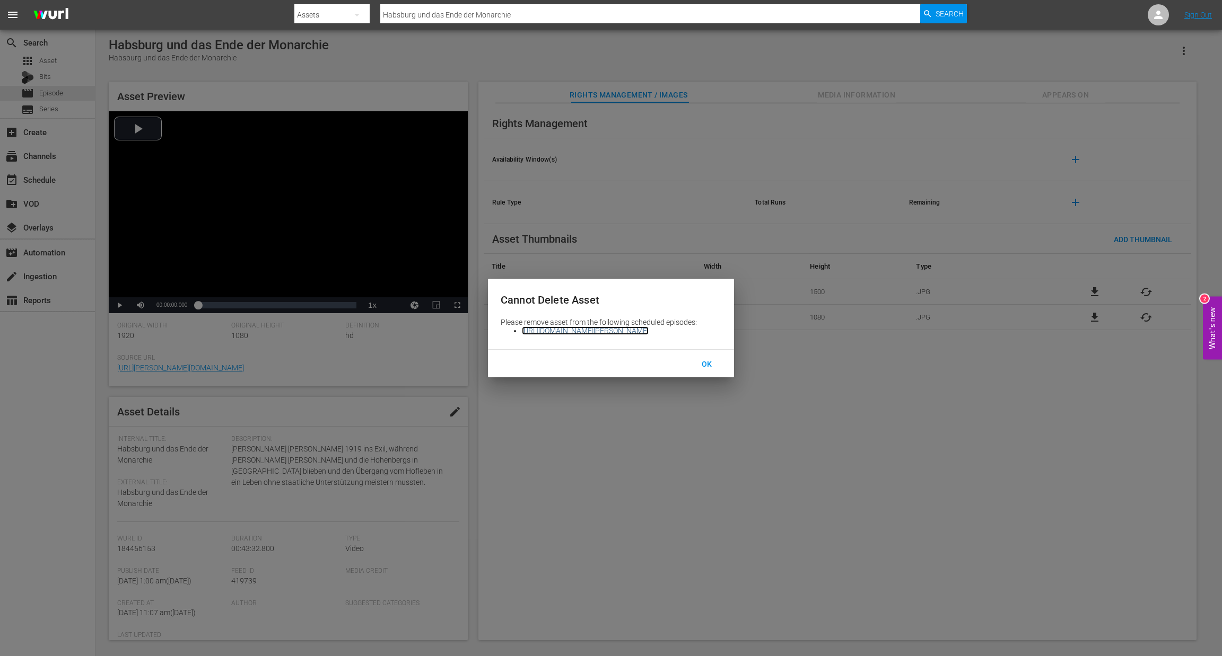
click at [648, 332] on link "[URL][DOMAIN_NAME][PERSON_NAME]" at bounding box center [585, 331] width 127 height 8
